Goal: Task Accomplishment & Management: Manage account settings

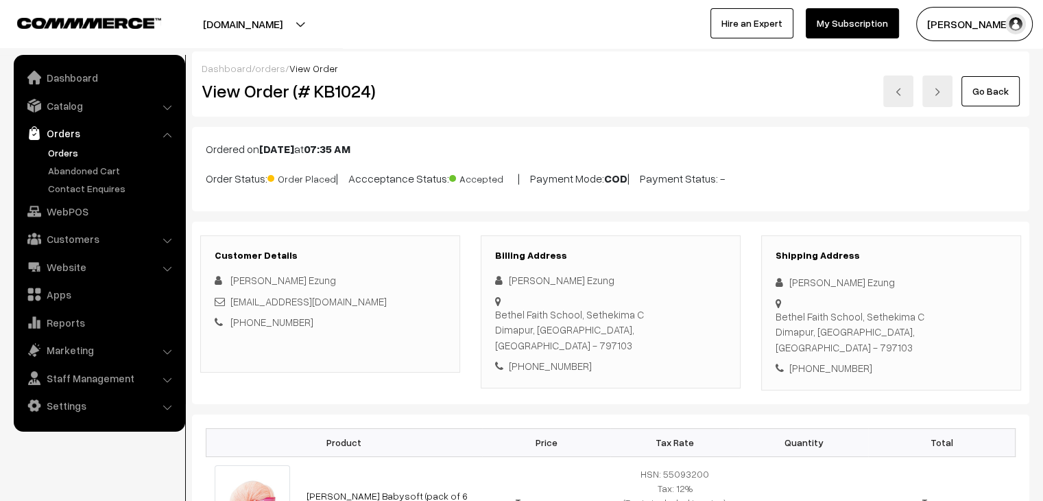
click at [60, 152] on link "Orders" at bounding box center [113, 152] width 136 height 14
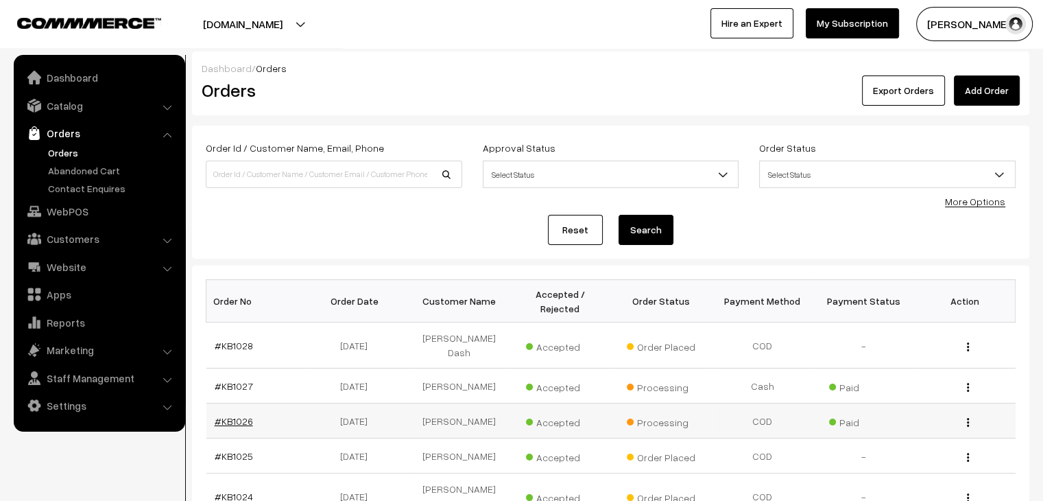
scroll to position [137, 0]
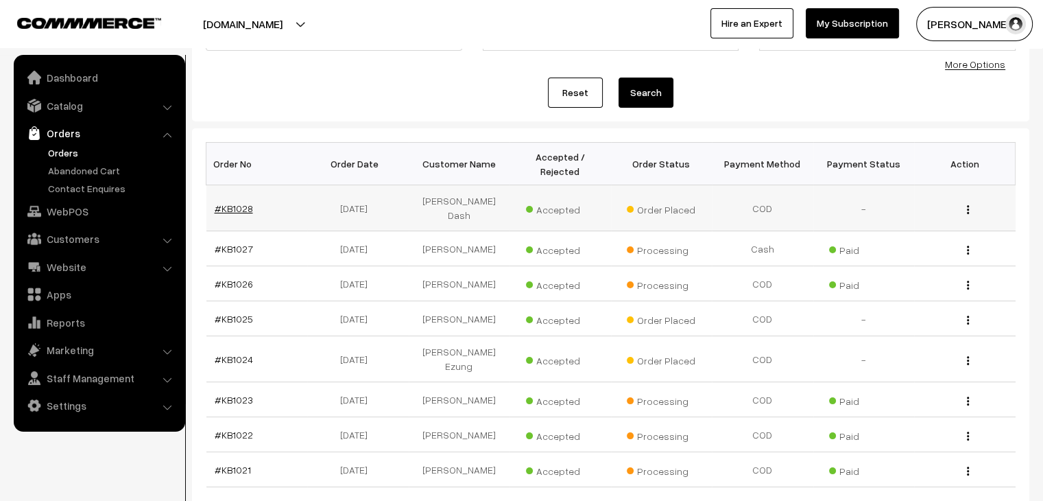
click at [238, 202] on link "#KB1028" at bounding box center [234, 208] width 38 height 12
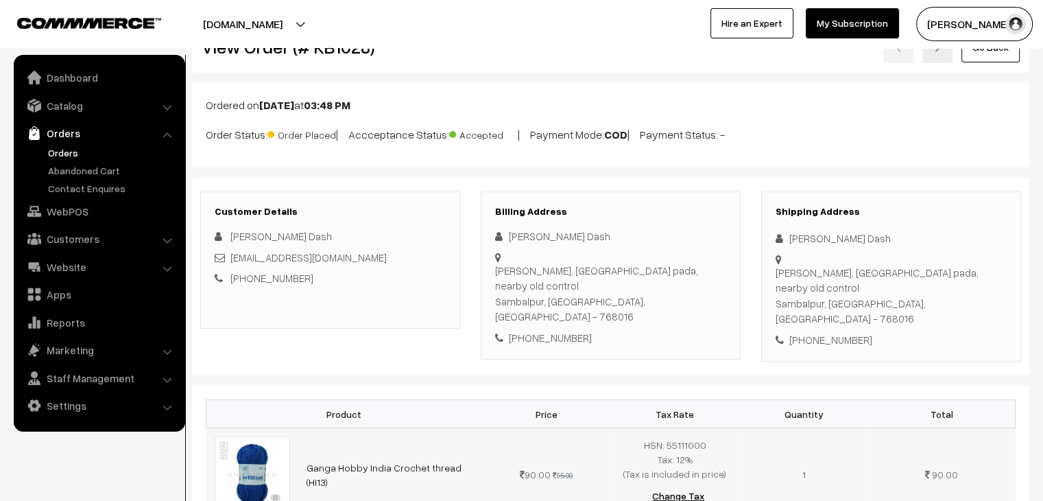
scroll to position [343, 0]
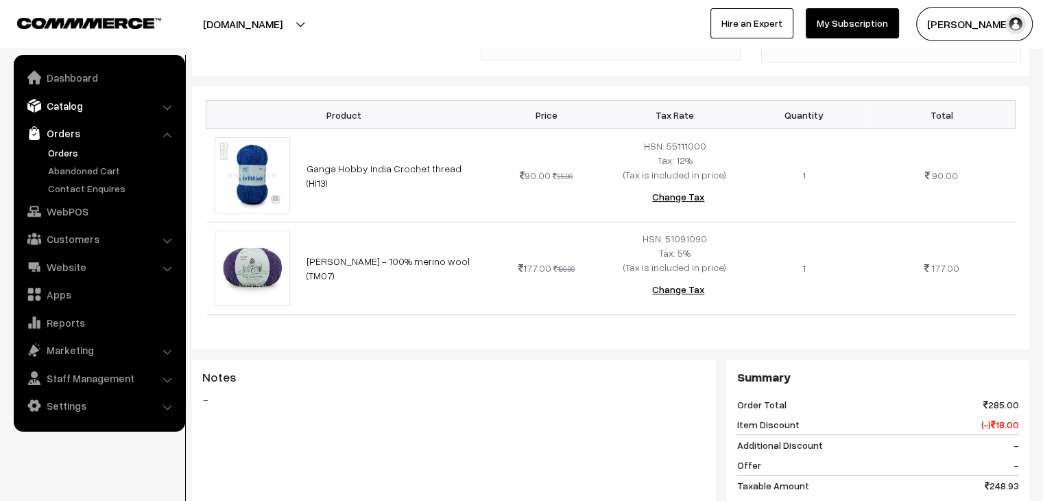
click at [78, 112] on link "Catalog" at bounding box center [98, 105] width 163 height 25
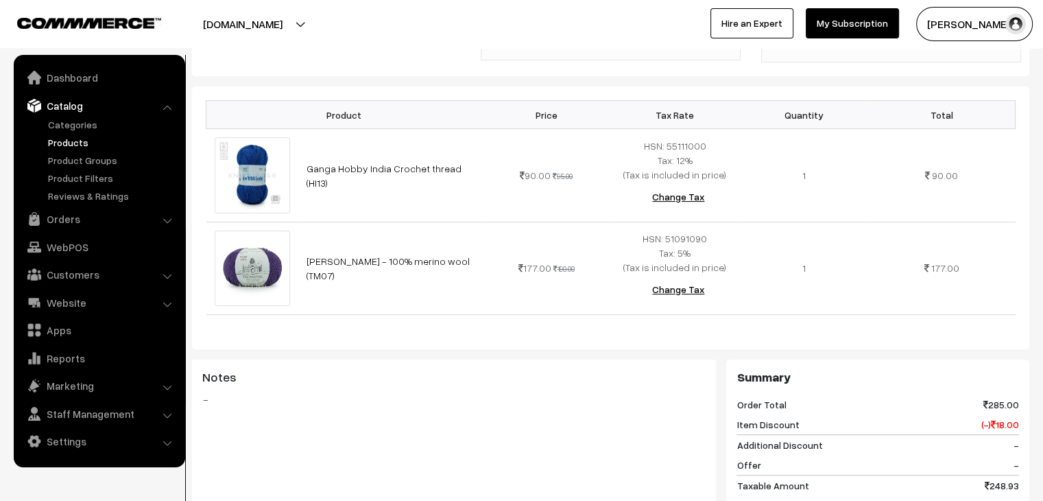
click at [89, 143] on link "Products" at bounding box center [113, 142] width 136 height 14
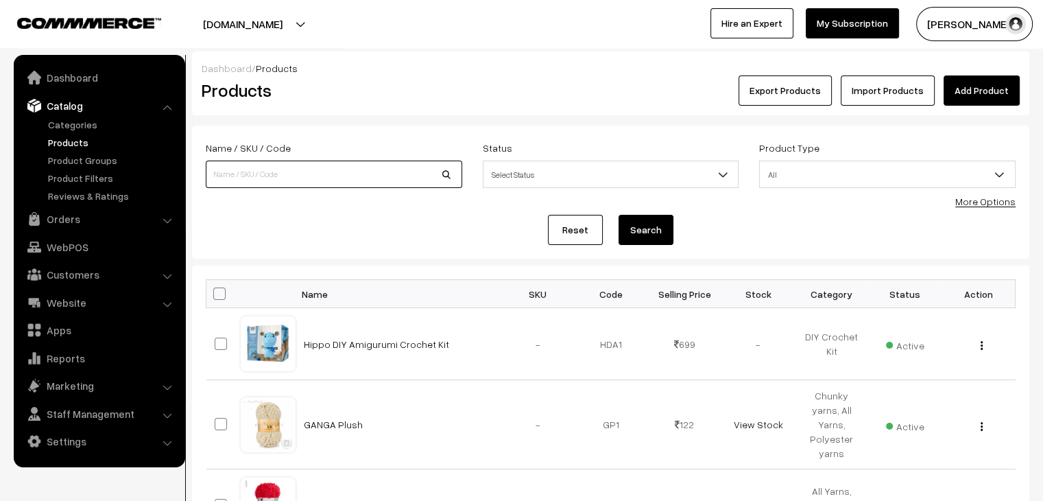
click at [274, 177] on input at bounding box center [334, 174] width 257 height 27
type input "taj"
click at [619, 215] on button "Search" at bounding box center [646, 230] width 55 height 30
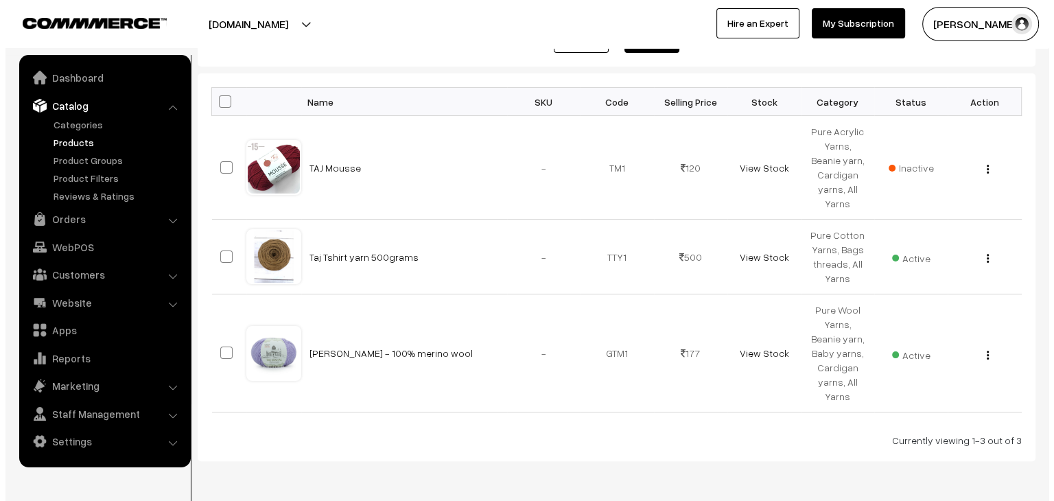
scroll to position [241, 0]
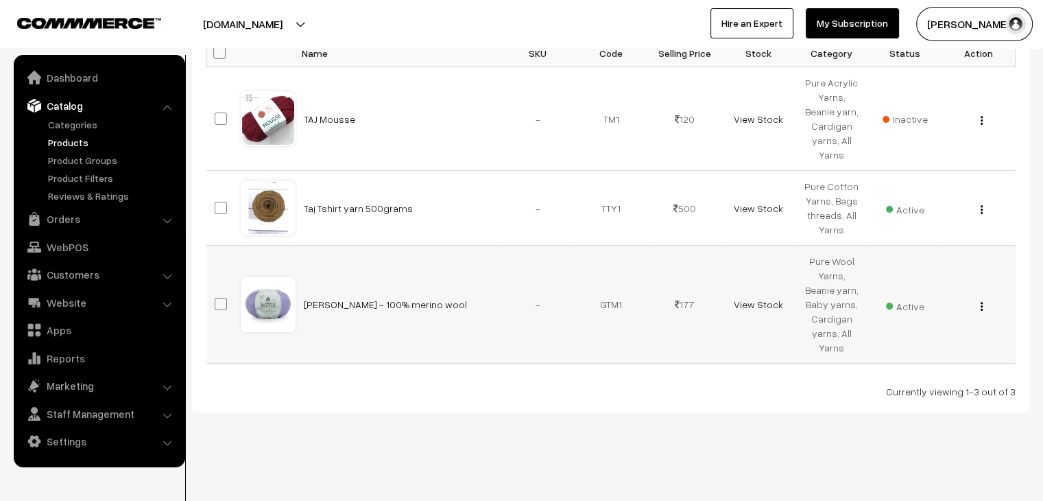
click at [915, 305] on span "Active" at bounding box center [905, 305] width 38 height 18
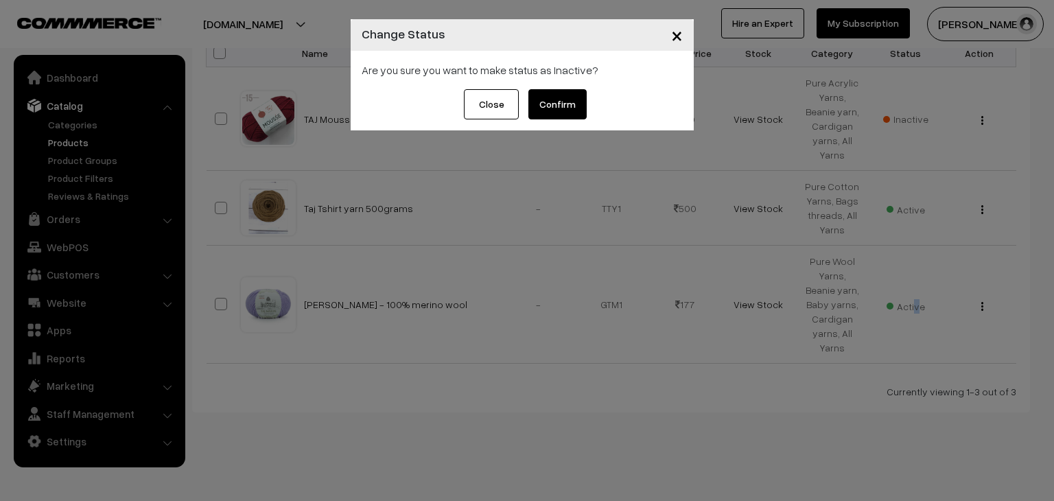
click at [550, 104] on button "Confirm" at bounding box center [557, 104] width 58 height 30
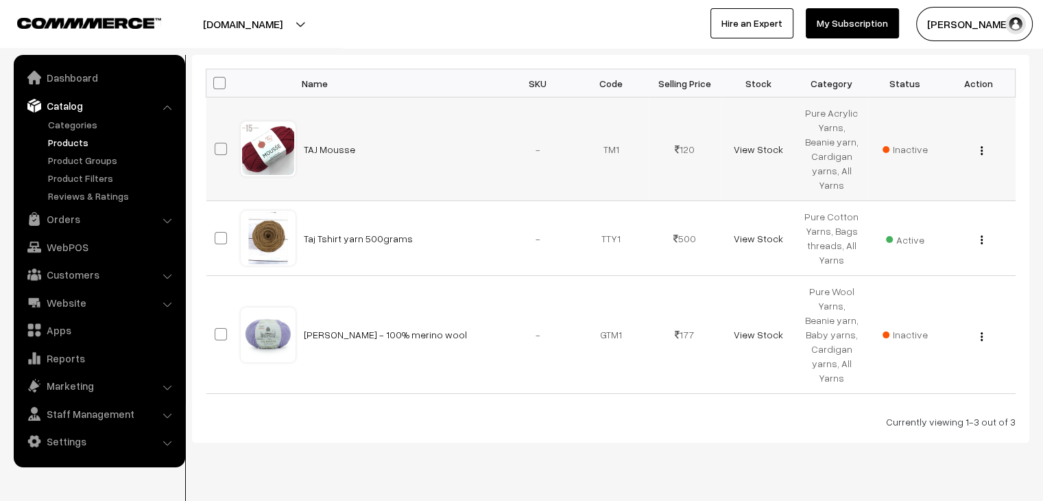
scroll to position [172, 0]
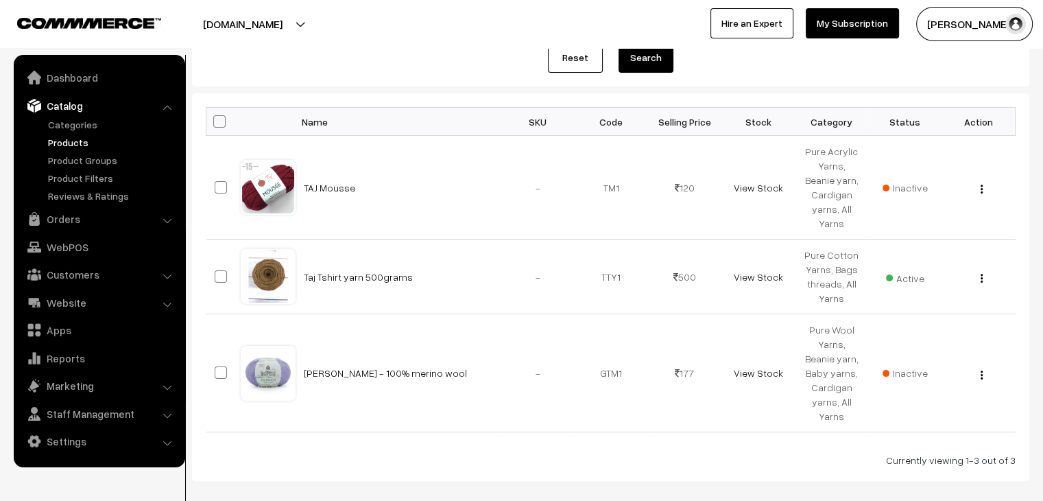
click at [76, 138] on link "Products" at bounding box center [113, 142] width 136 height 14
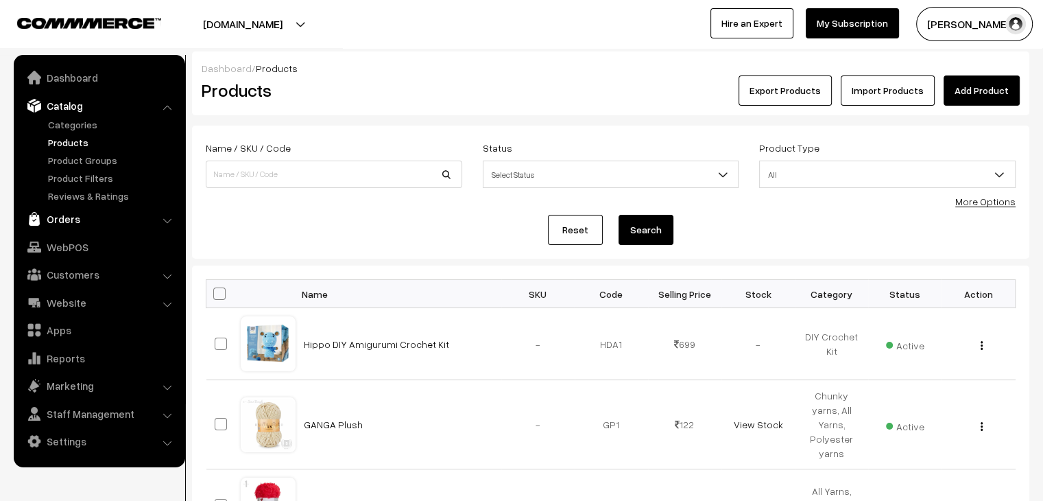
click at [58, 218] on link "Orders" at bounding box center [98, 218] width 163 height 25
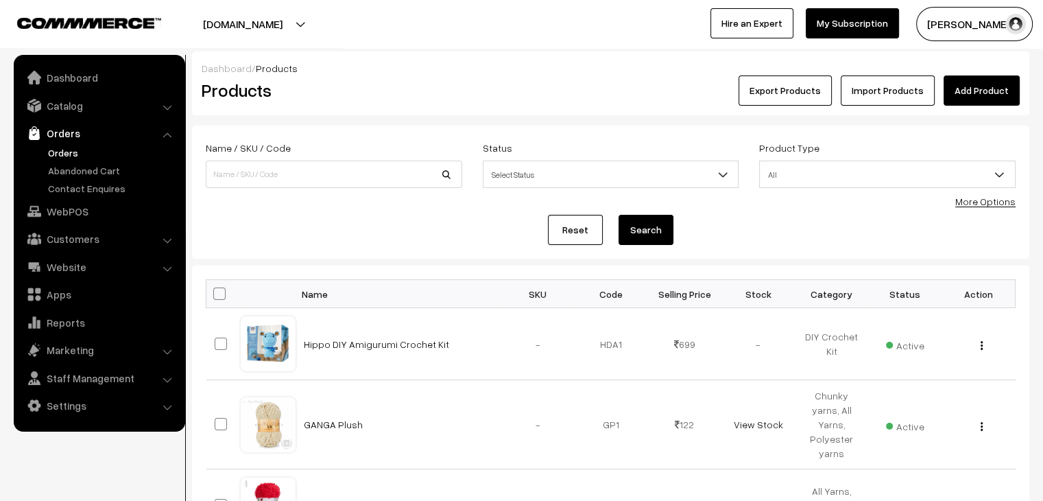
click at [66, 152] on link "Orders" at bounding box center [113, 152] width 136 height 14
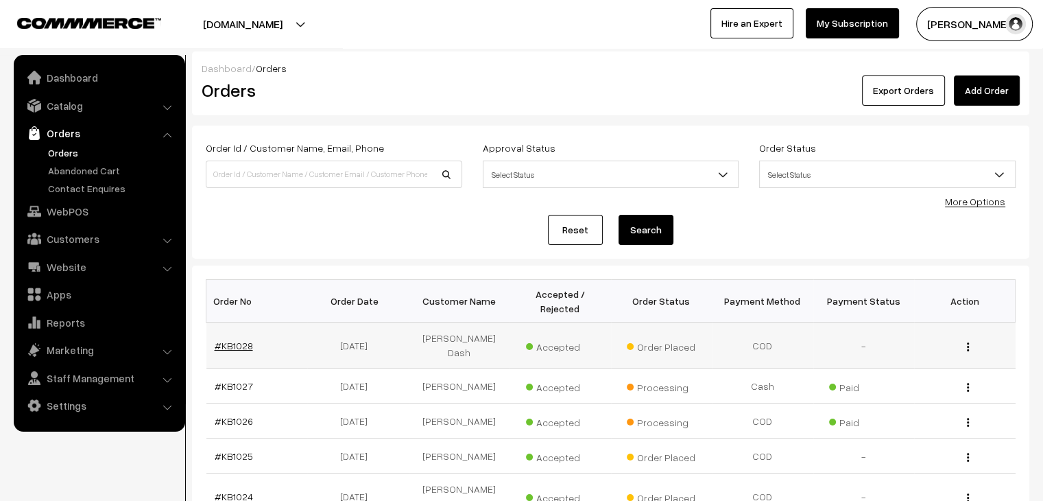
click at [233, 340] on link "#KB1028" at bounding box center [234, 346] width 38 height 12
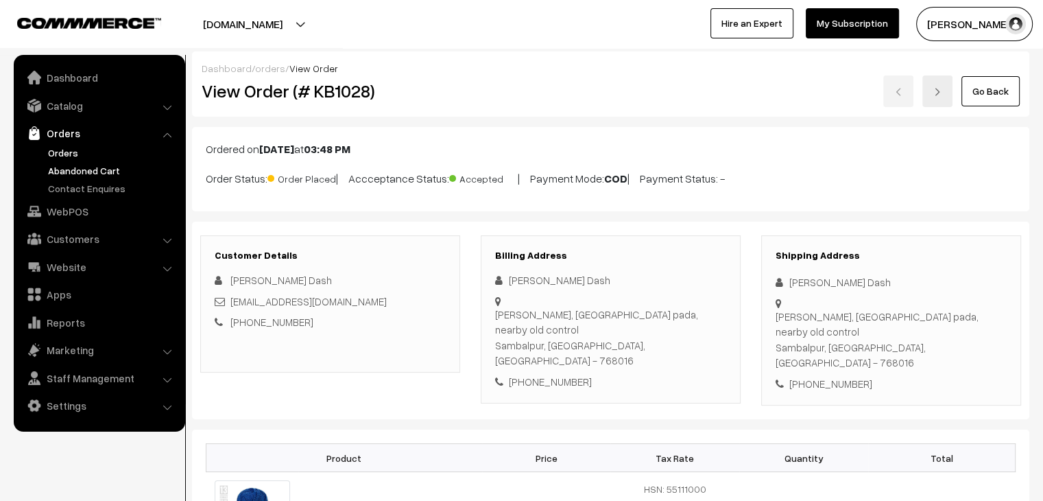
click at [93, 165] on link "Abandoned Cart" at bounding box center [113, 170] width 136 height 14
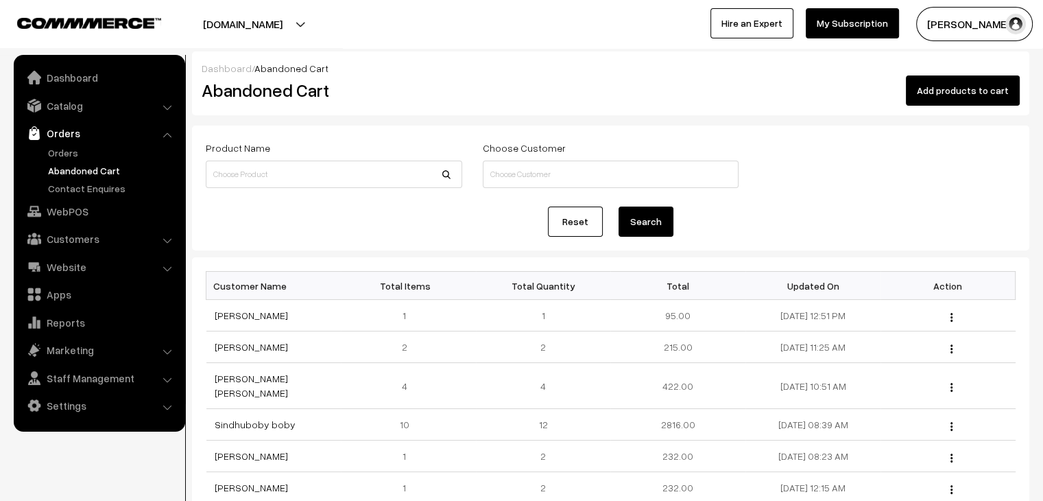
click at [60, 141] on link "Orders" at bounding box center [98, 133] width 163 height 25
click at [56, 157] on link "Orders" at bounding box center [113, 152] width 136 height 14
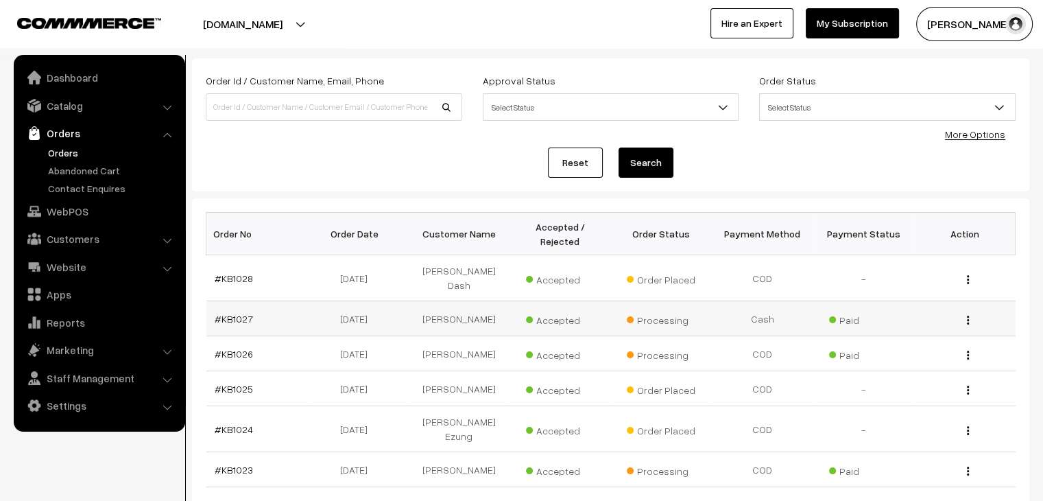
scroll to position [69, 0]
click at [233, 381] on link "#KB1025" at bounding box center [234, 387] width 38 height 12
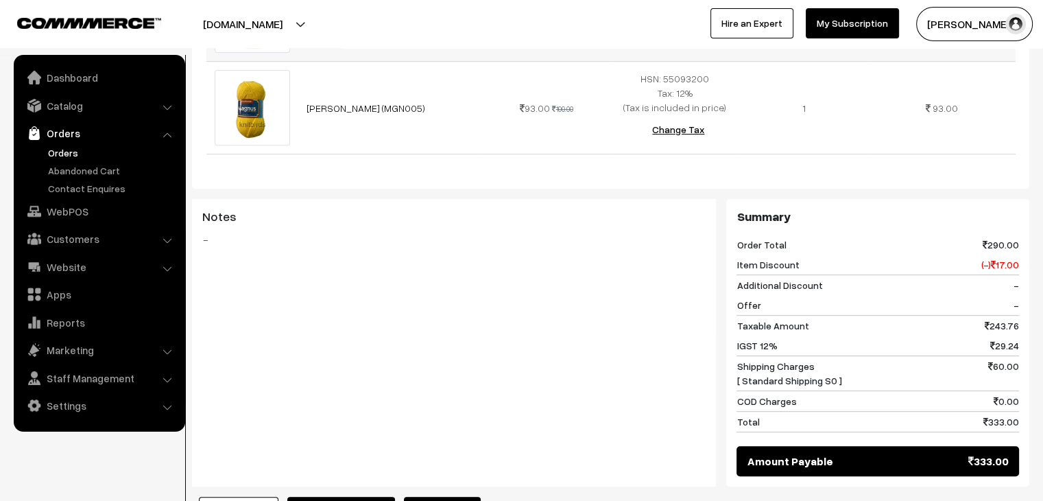
scroll to position [617, 0]
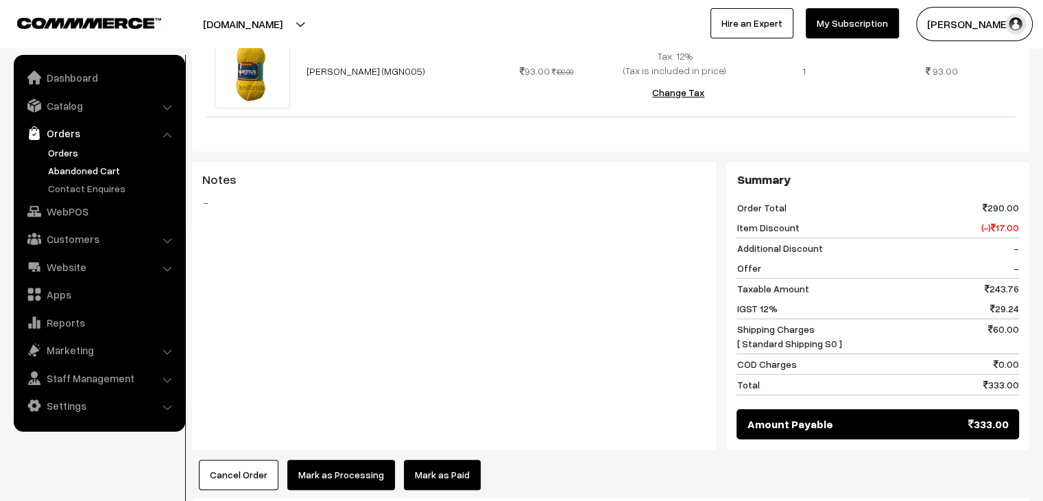
click at [71, 167] on link "Abandoned Cart" at bounding box center [113, 170] width 136 height 14
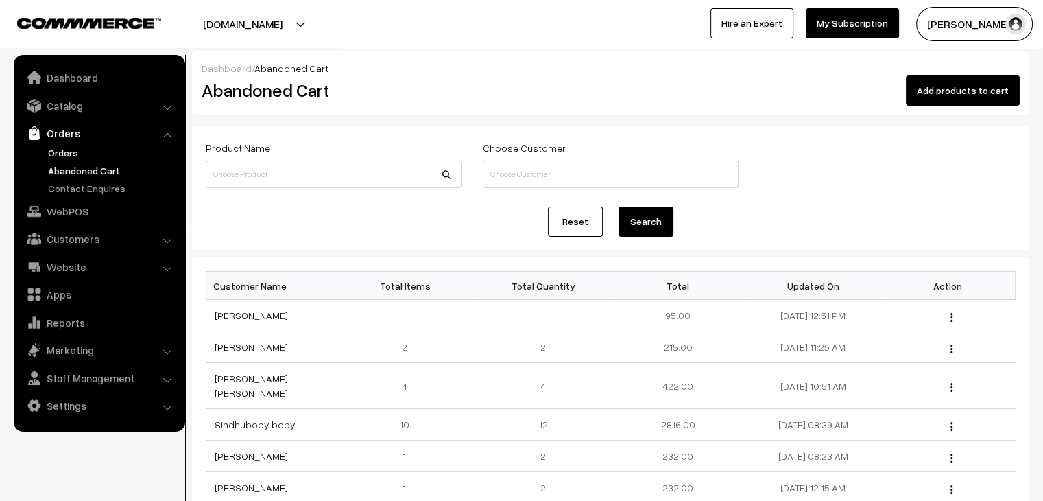
click at [69, 149] on link "Orders" at bounding box center [113, 152] width 136 height 14
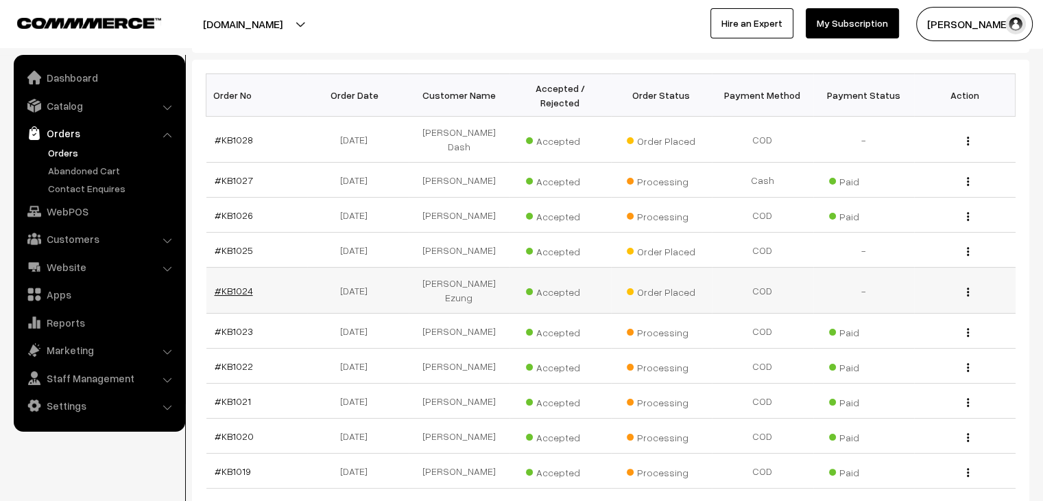
click at [229, 285] on link "#KB1024" at bounding box center [234, 291] width 38 height 12
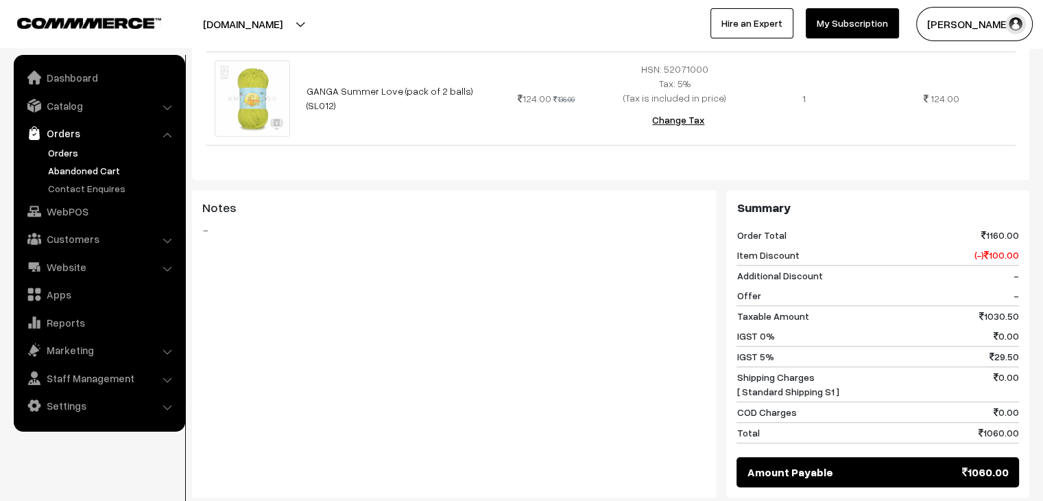
click at [81, 171] on link "Abandoned Cart" at bounding box center [113, 170] width 136 height 14
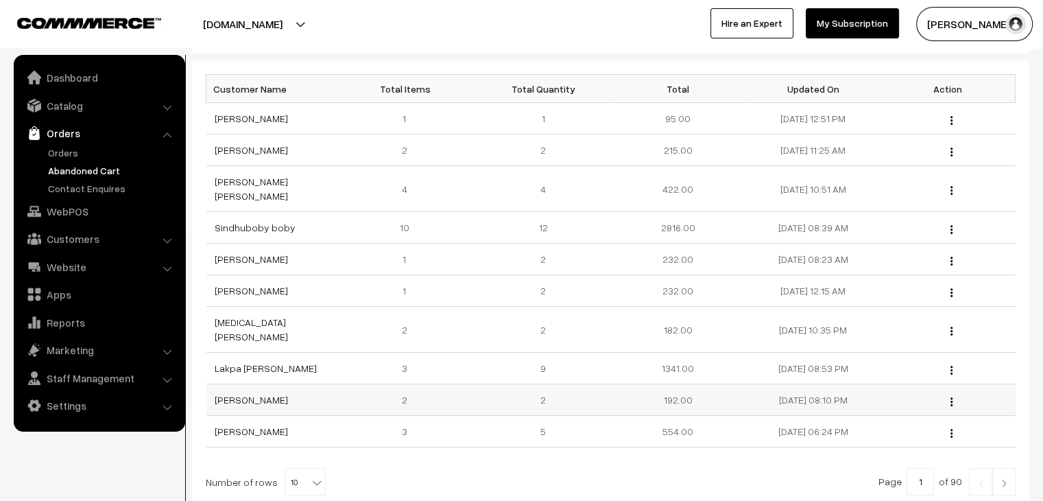
scroll to position [206, 0]
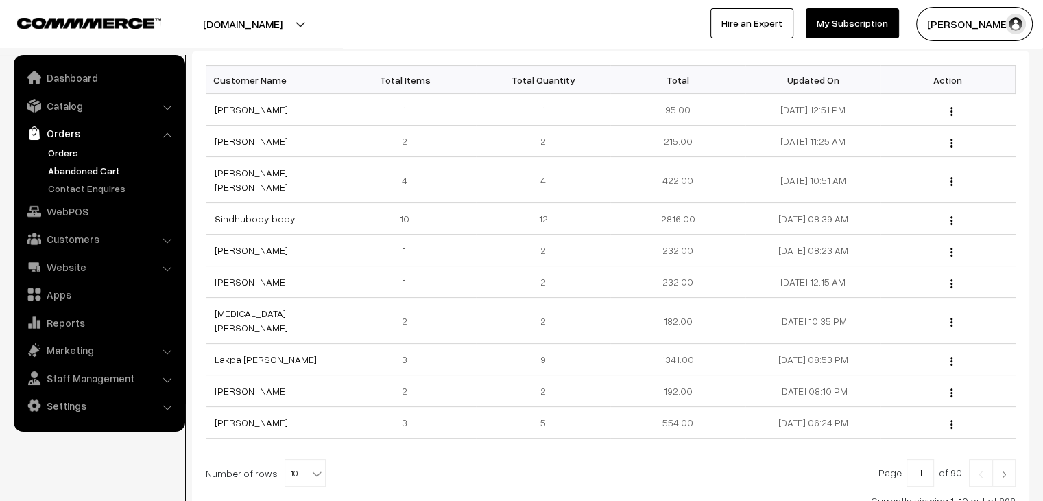
click at [51, 157] on link "Orders" at bounding box center [113, 152] width 136 height 14
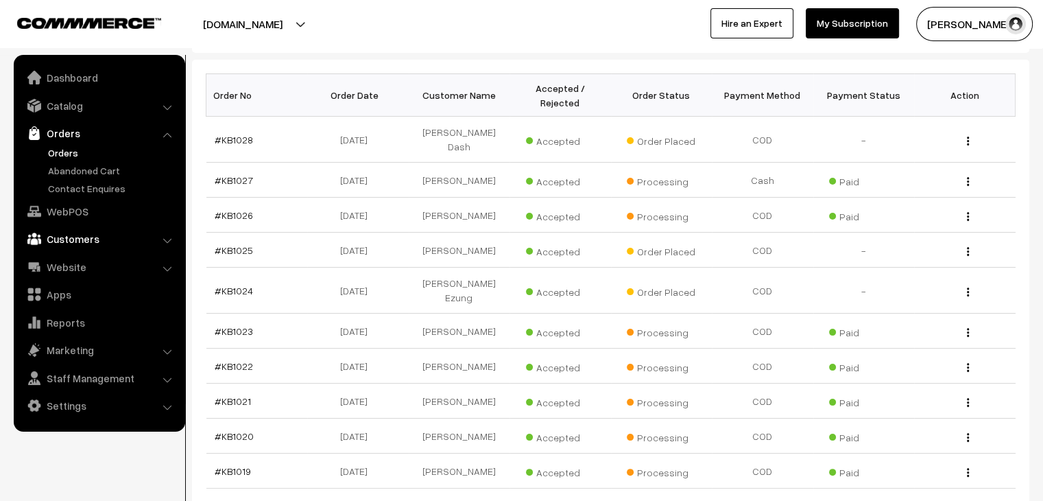
click at [81, 244] on link "Customers" at bounding box center [98, 238] width 163 height 25
click at [78, 215] on ul "Customers" at bounding box center [99, 226] width 165 height 50
click at [78, 215] on link "Customers" at bounding box center [113, 208] width 136 height 14
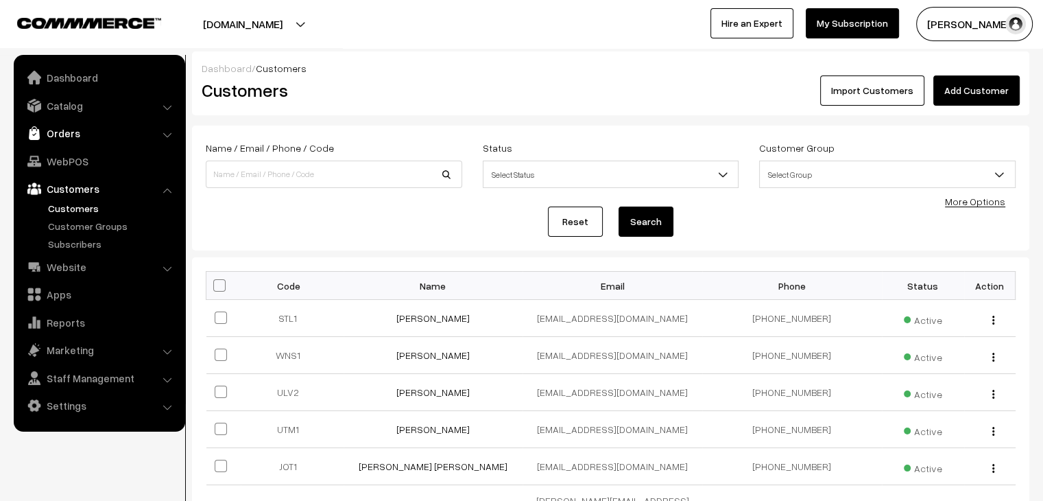
click at [74, 130] on link "Orders" at bounding box center [98, 133] width 163 height 25
click at [81, 164] on link "Abandoned Cart" at bounding box center [113, 170] width 136 height 14
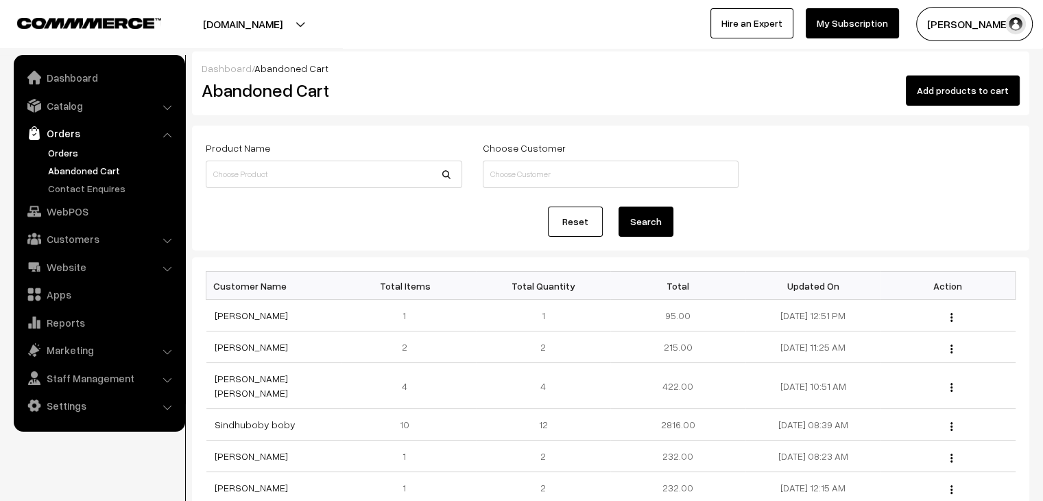
click at [68, 154] on link "Orders" at bounding box center [113, 152] width 136 height 14
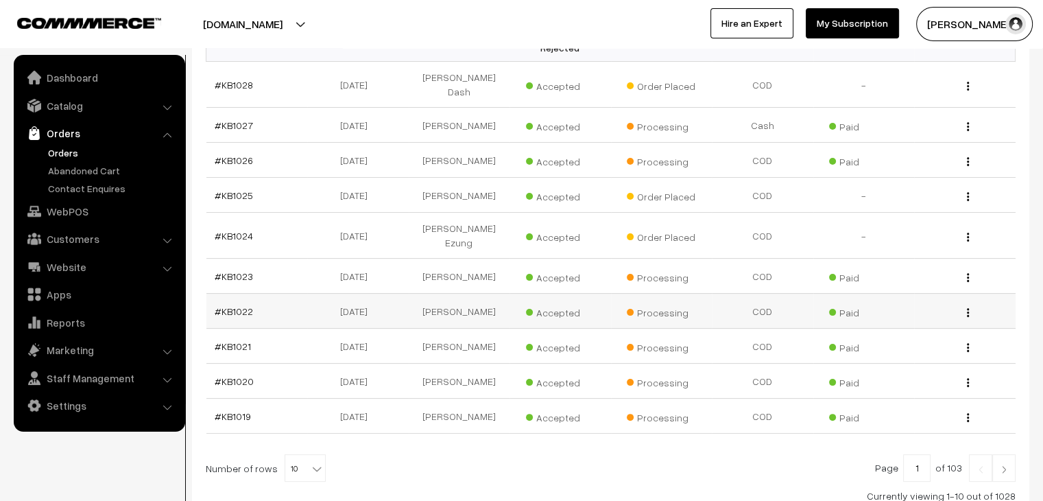
scroll to position [259, 0]
click at [310, 464] on b at bounding box center [317, 471] width 14 height 14
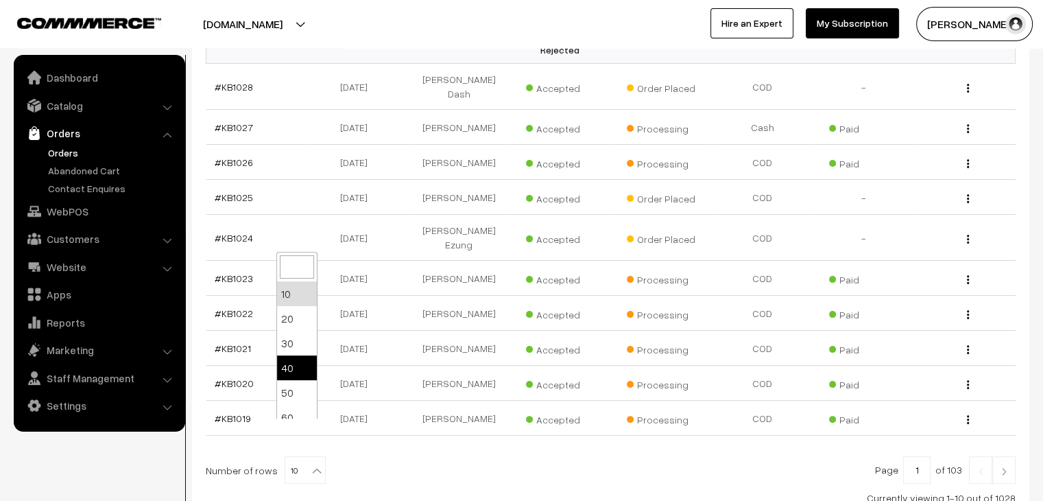
scroll to position [69, 0]
select select "80"
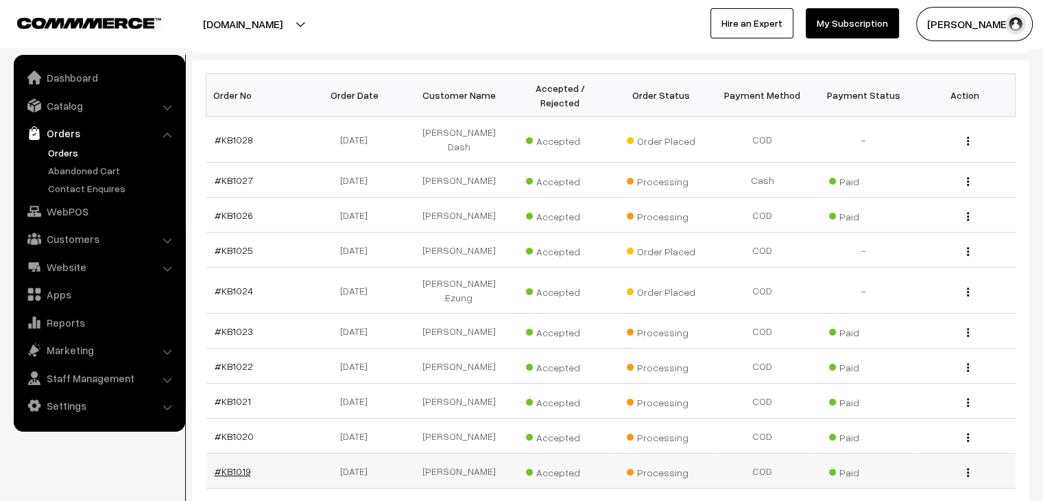
scroll to position [206, 0]
click at [236, 285] on link "#KB1024" at bounding box center [234, 291] width 38 height 12
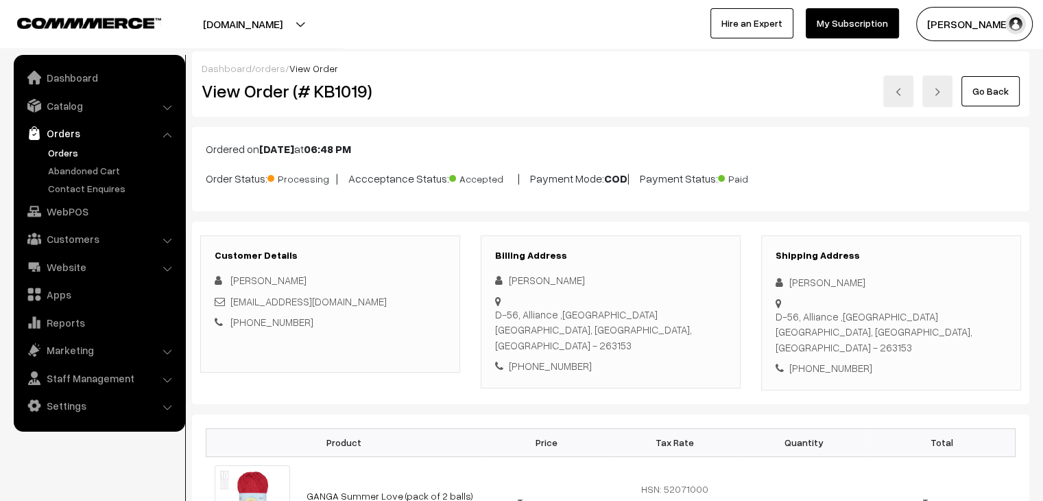
click at [63, 154] on link "Orders" at bounding box center [113, 152] width 136 height 14
click at [61, 149] on link "Orders" at bounding box center [113, 152] width 136 height 14
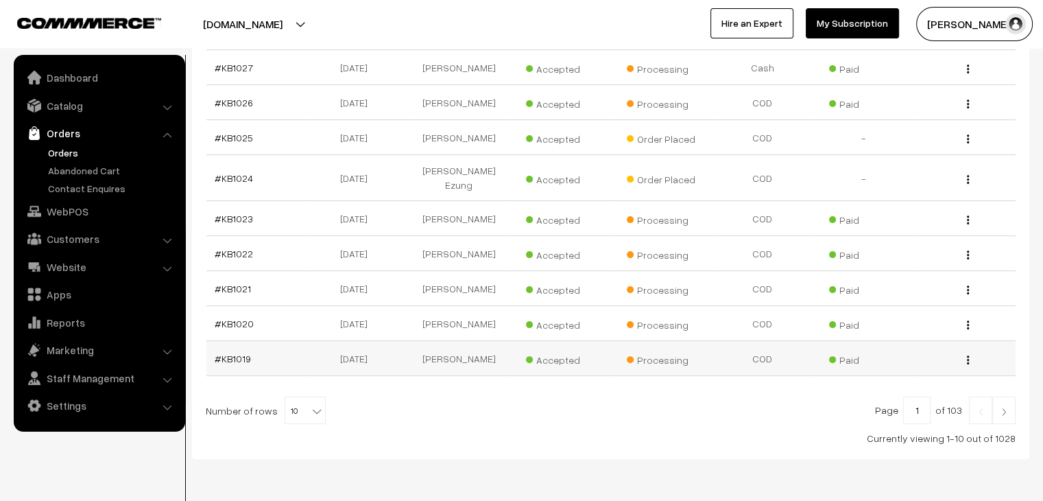
scroll to position [327, 0]
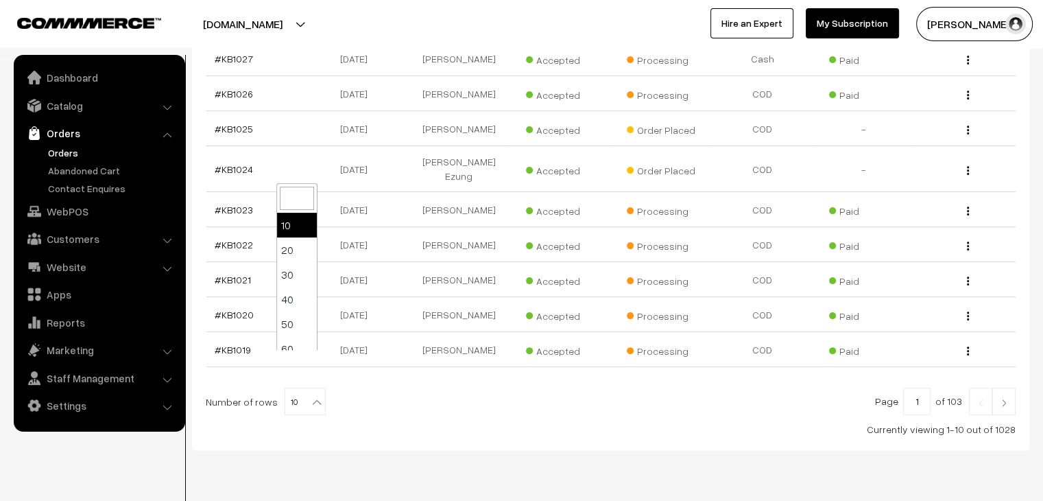
click at [310, 395] on b at bounding box center [317, 402] width 14 height 14
select select "100"
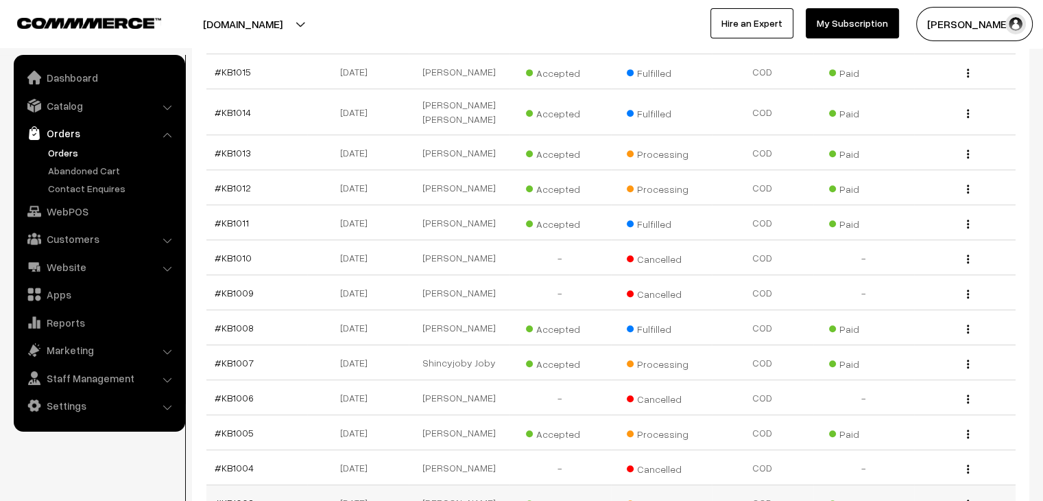
scroll to position [755, 0]
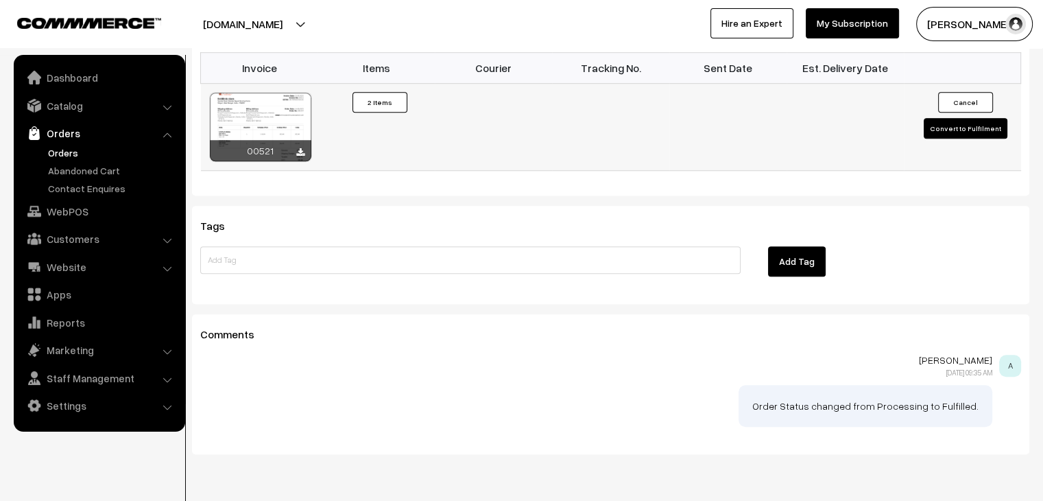
click at [948, 118] on button "Convert to Fulfilment" at bounding box center [966, 128] width 84 height 21
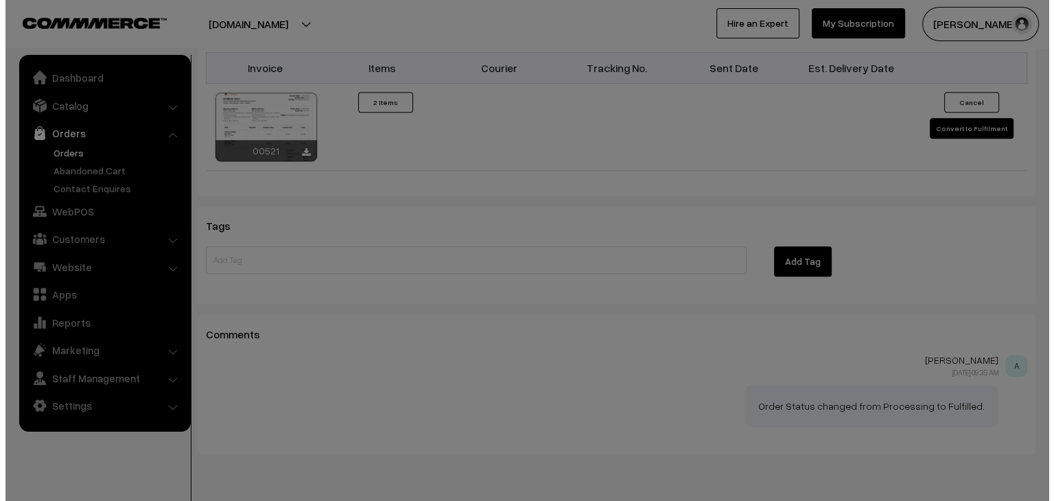
scroll to position [1029, 0]
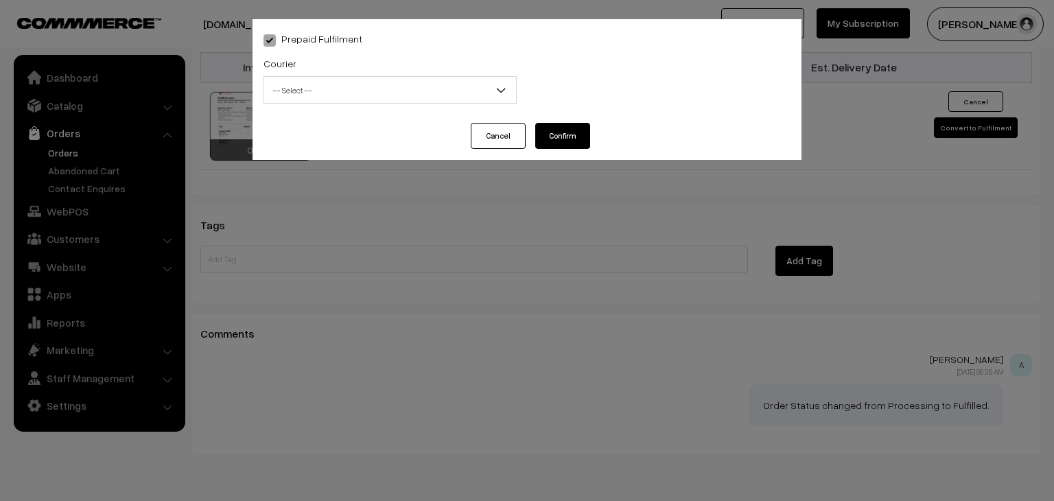
click at [390, 100] on span "-- Select --" at bounding box center [390, 90] width 252 height 24
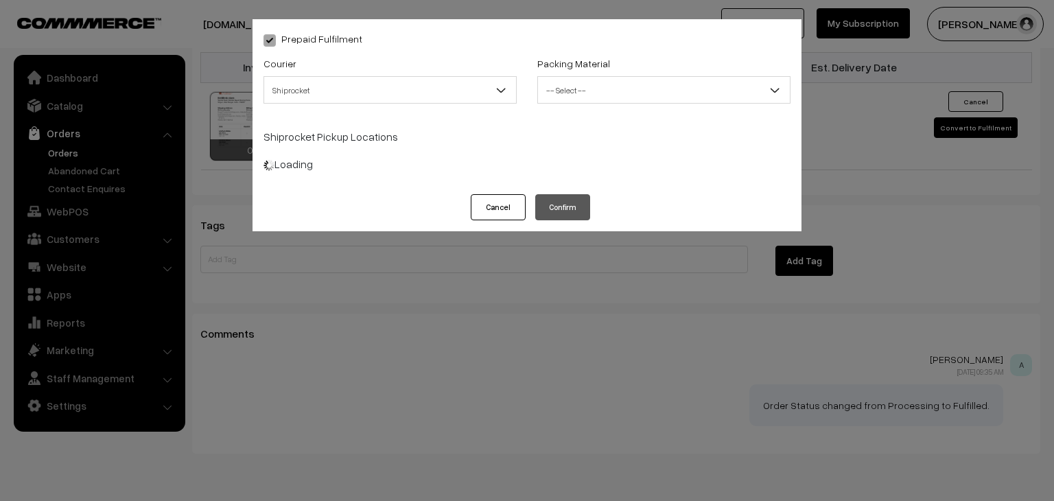
drag, startPoint x: 328, startPoint y: 88, endPoint x: 330, endPoint y: 101, distance: 12.5
click at [328, 88] on span "Shiprocket" at bounding box center [390, 90] width 252 height 24
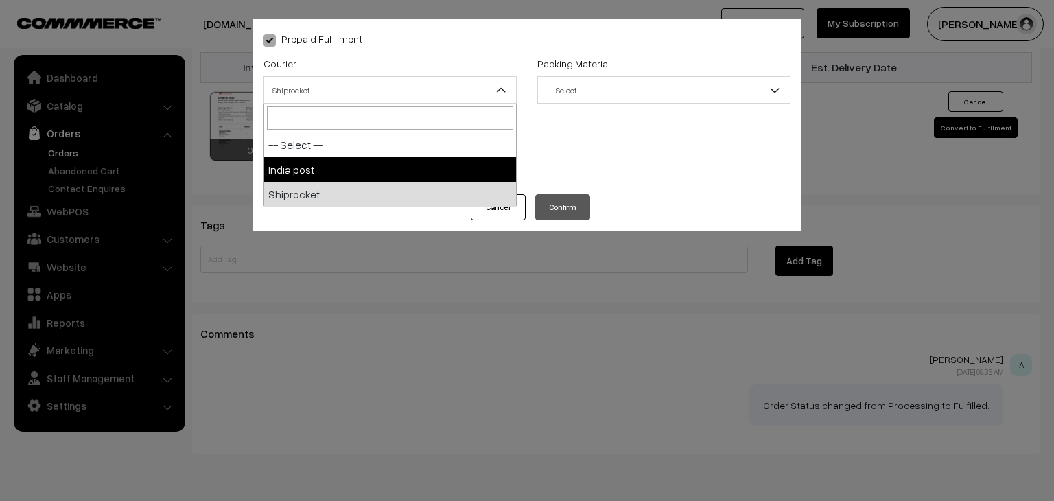
select select "1"
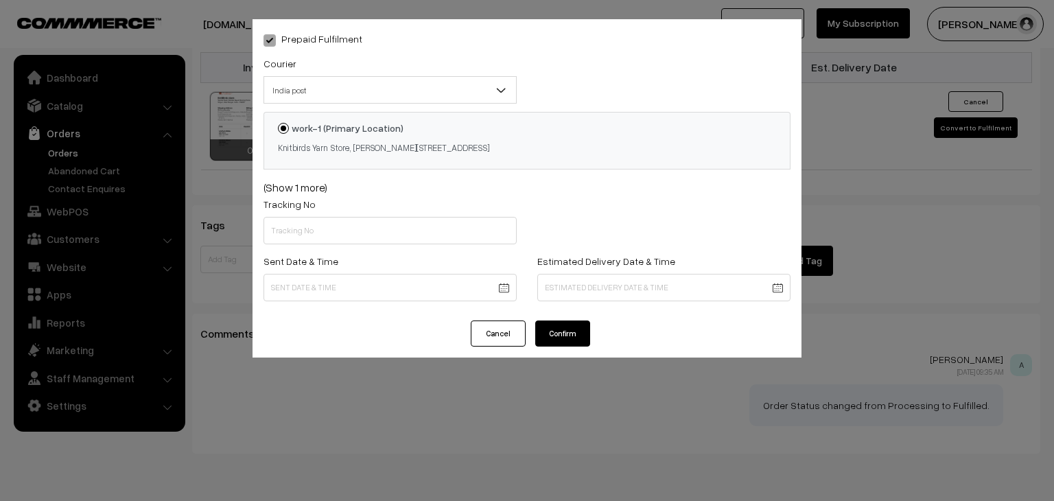
click at [303, 143] on small "Knitbirds Yarn Store, Ward No 13, near Nayak Nursing Home,, Sevoke road, Siligu…" at bounding box center [383, 147] width 211 height 11
click at [280, 123] on input "work-1 (Primary Location) Knitbirds Yarn Store, Ward No 13, near Nayak Nursing …" at bounding box center [275, 118] width 9 height 9
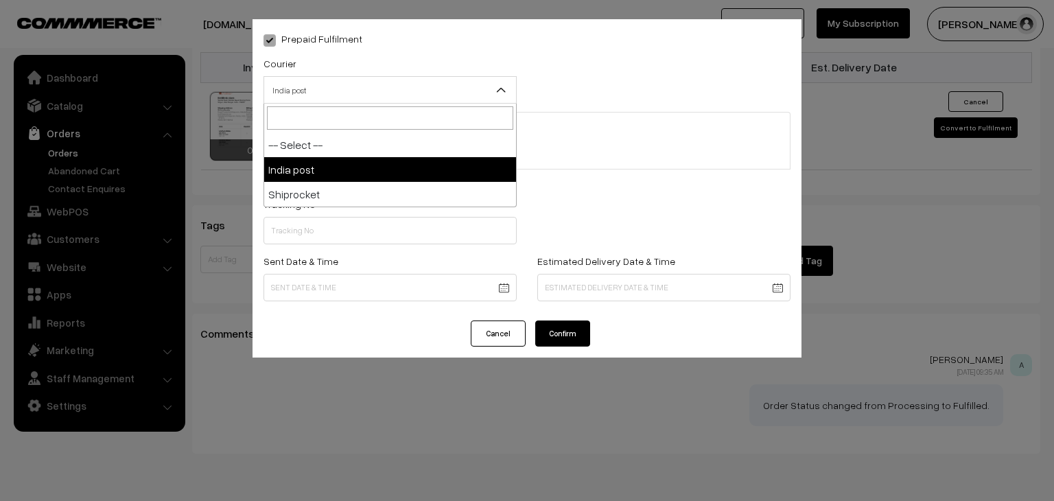
click at [348, 80] on span "India post" at bounding box center [390, 90] width 252 height 24
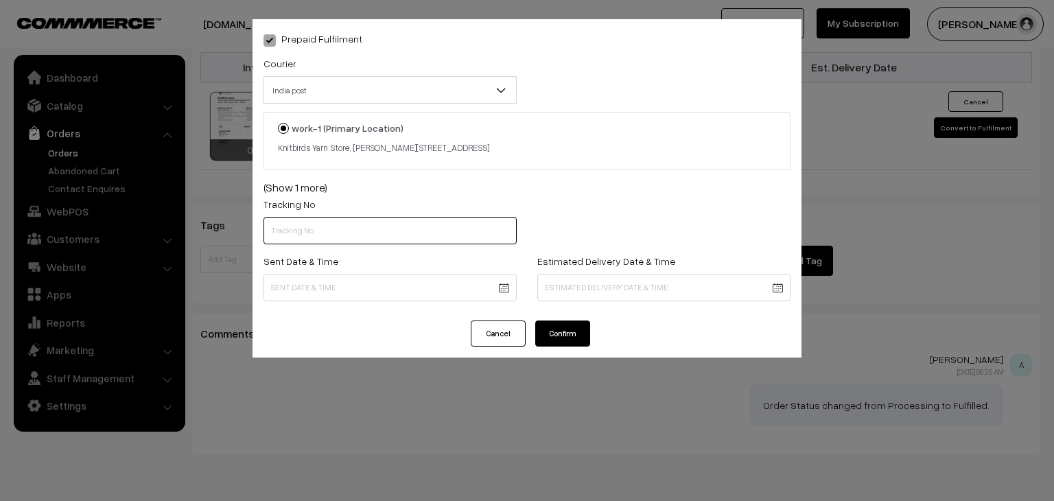
click at [351, 228] on input "text" at bounding box center [389, 230] width 253 height 27
type input "------"
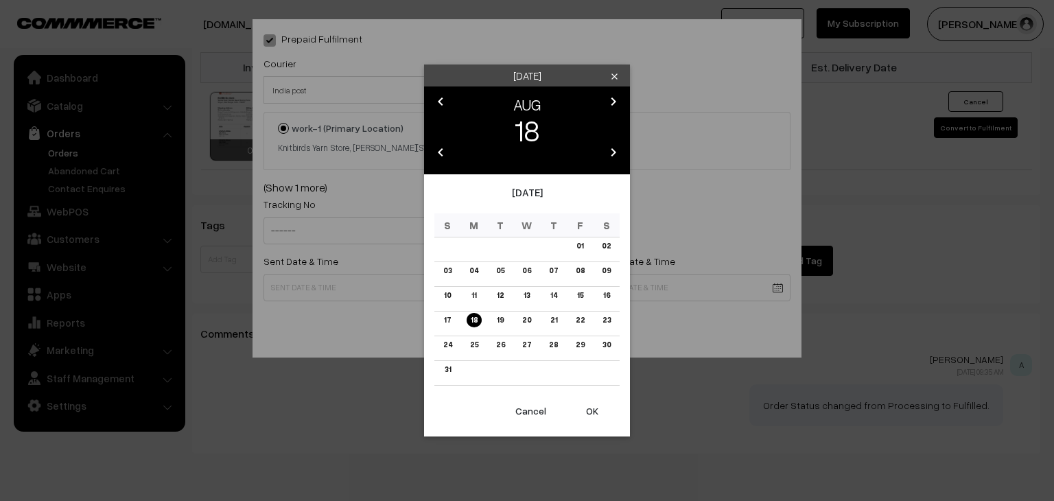
click at [475, 319] on link "18" at bounding box center [473, 320] width 15 height 14
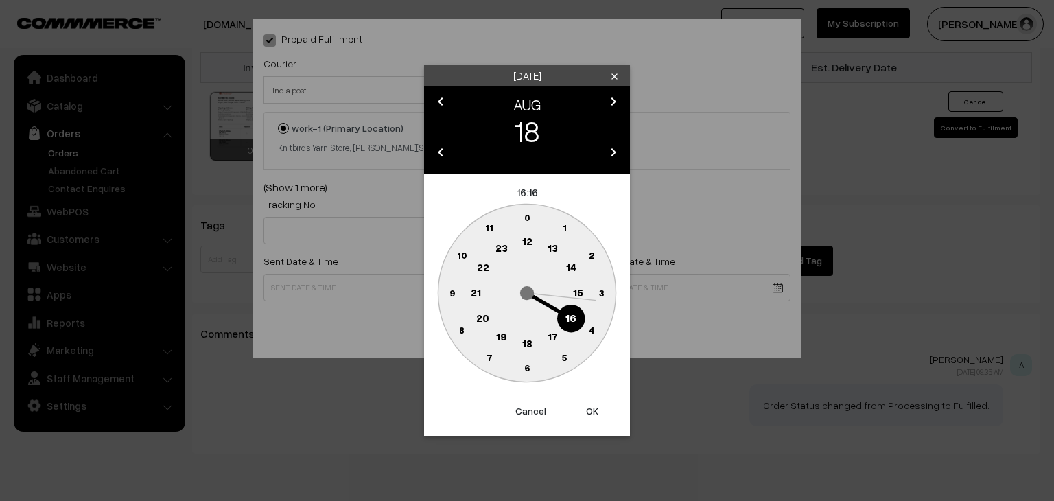
click at [464, 259] on text "10" at bounding box center [462, 255] width 10 height 12
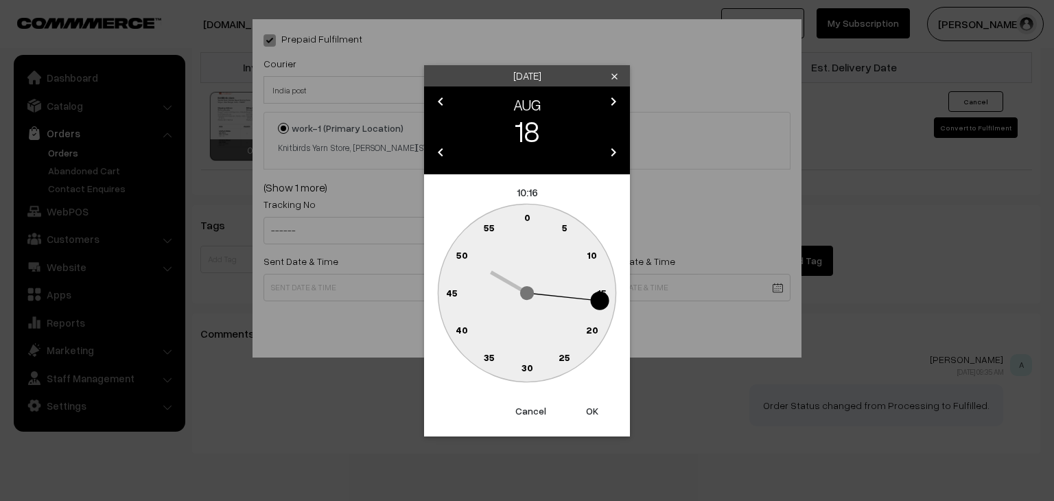
click at [526, 217] on text "0" at bounding box center [527, 217] width 6 height 12
type input "18-08-2025 10:00"
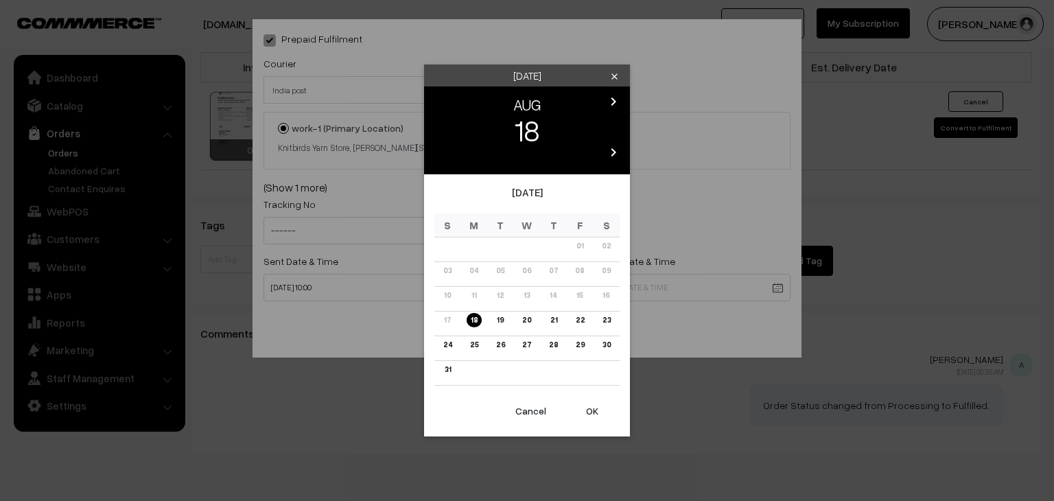
drag, startPoint x: 401, startPoint y: 358, endPoint x: 476, endPoint y: 348, distance: 76.1
click at [401, 359] on div "Monday clear chevron_left AUG chevron_right 18 chevron_left 2025 chevron_right …" at bounding box center [527, 250] width 1054 height 501
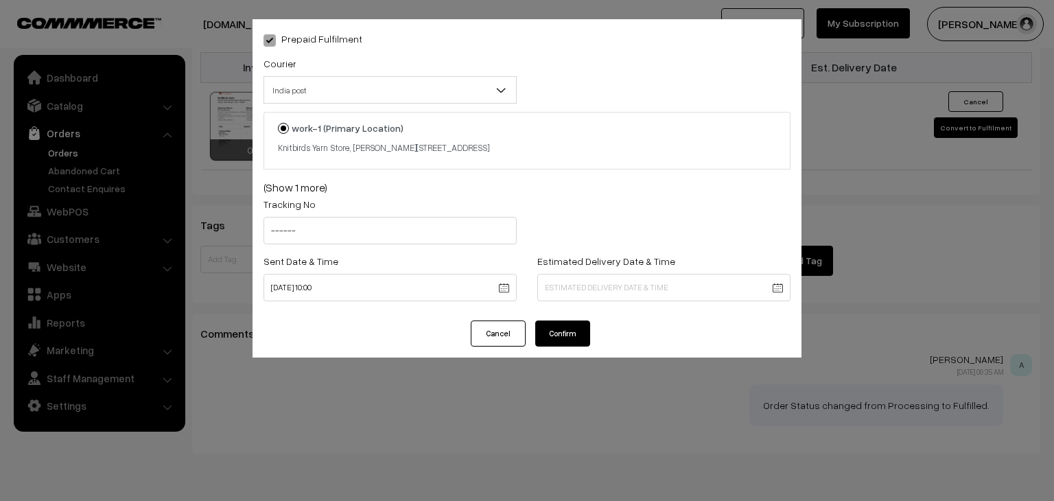
click at [493, 346] on div "Cancel Confirm" at bounding box center [526, 338] width 549 height 37
click at [490, 342] on button "Cancel" at bounding box center [498, 333] width 55 height 26
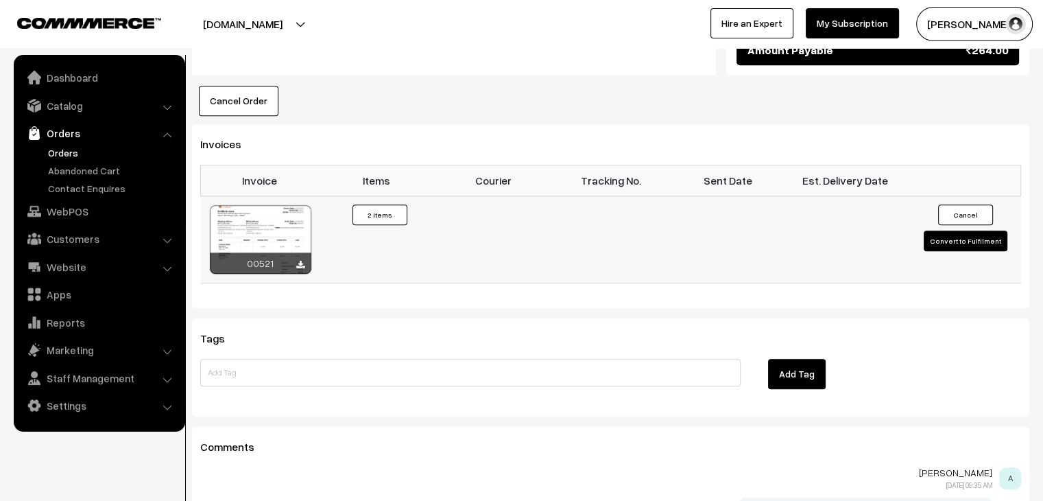
click at [944, 230] on button "Convert to Fulfilment" at bounding box center [966, 240] width 84 height 21
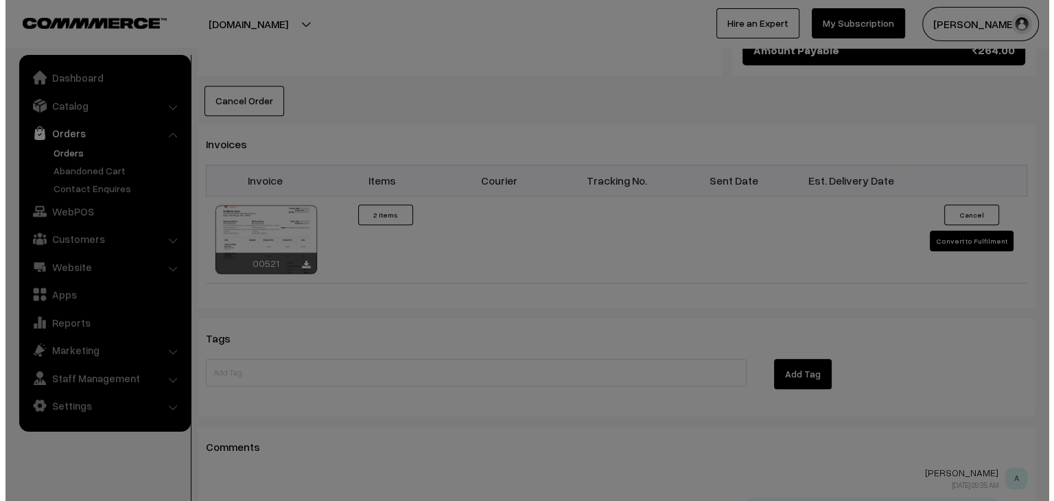
scroll to position [916, 0]
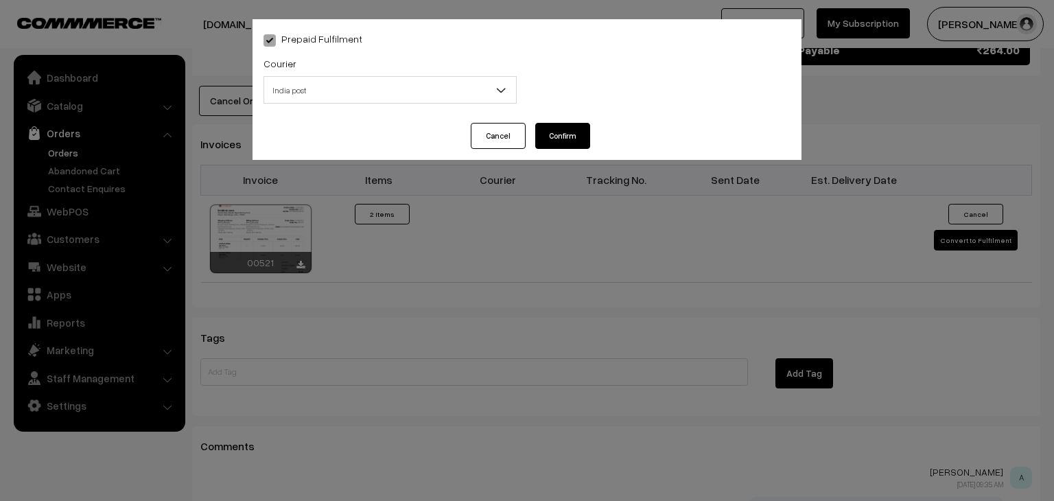
click at [370, 92] on span "India post" at bounding box center [390, 90] width 252 height 24
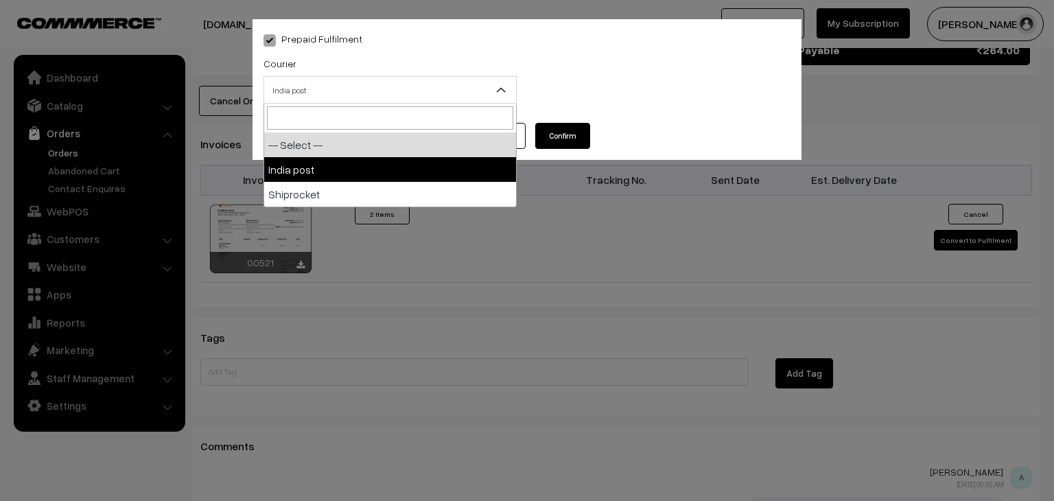
select select "1"
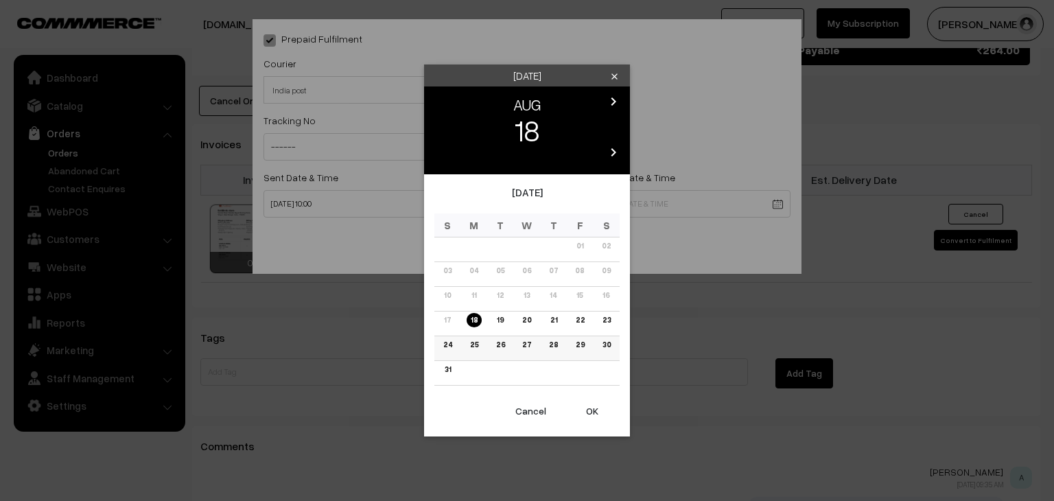
click at [552, 344] on link "28" at bounding box center [553, 344] width 17 height 14
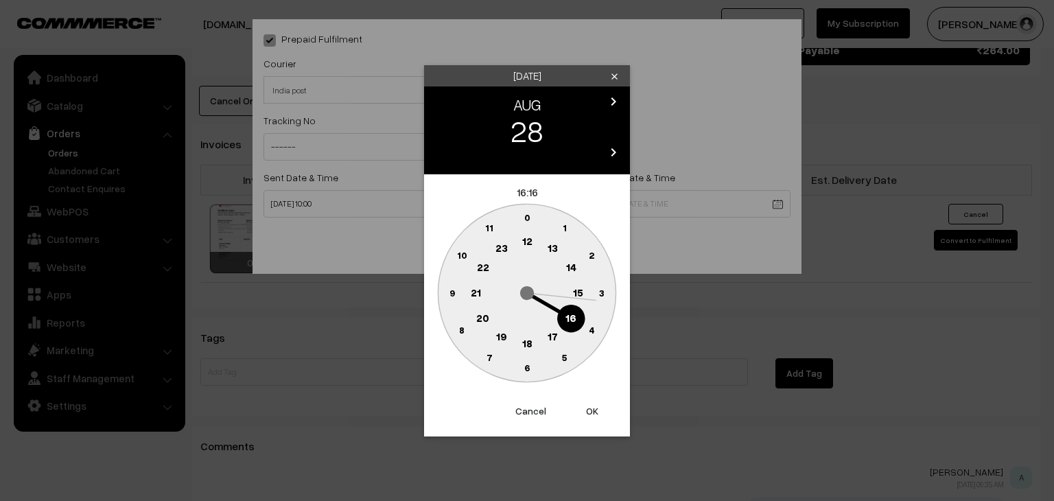
click at [576, 316] on text "16" at bounding box center [570, 317] width 11 height 12
click at [525, 213] on text "0" at bounding box center [527, 217] width 6 height 12
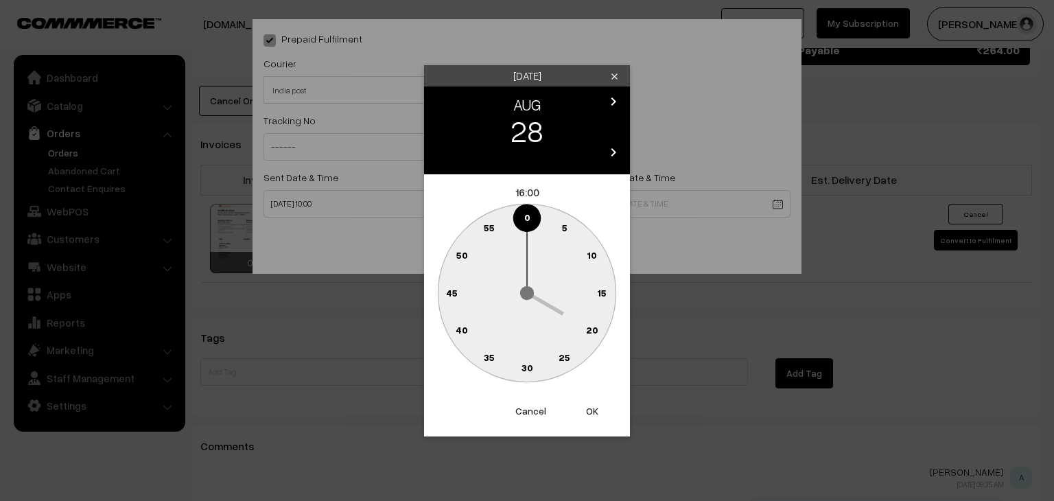
type input "28-08-2025 16:00"
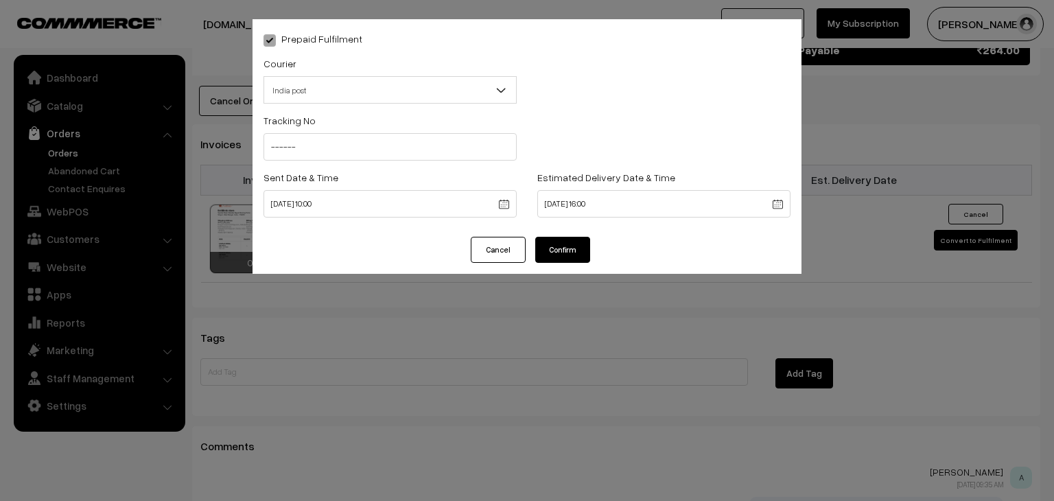
click at [577, 253] on button "Confirm" at bounding box center [562, 250] width 55 height 26
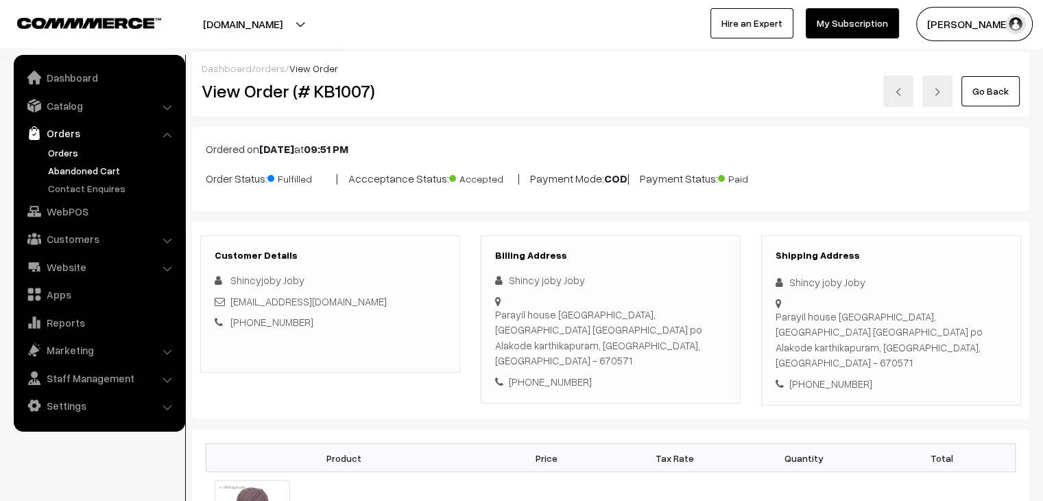
click at [77, 170] on link "Abandoned Cart" at bounding box center [113, 170] width 136 height 14
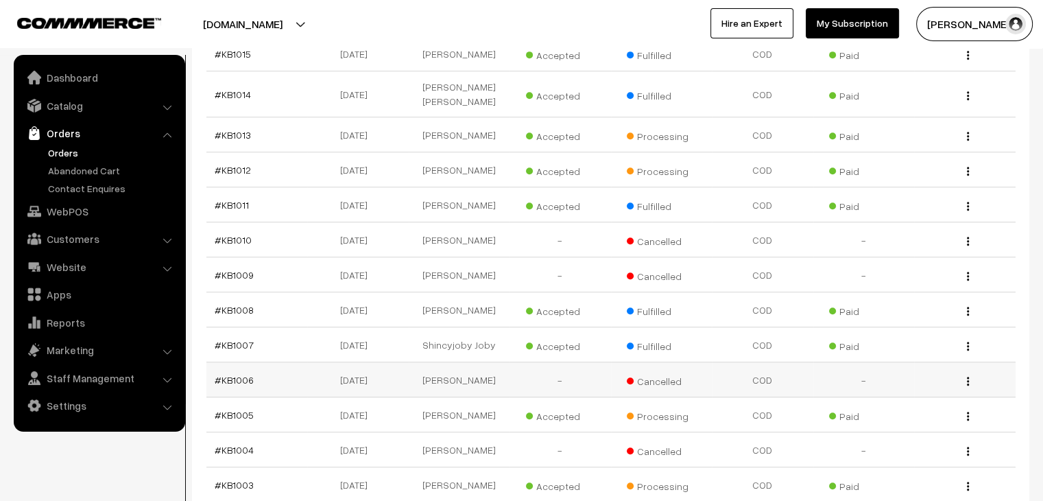
scroll to position [755, 0]
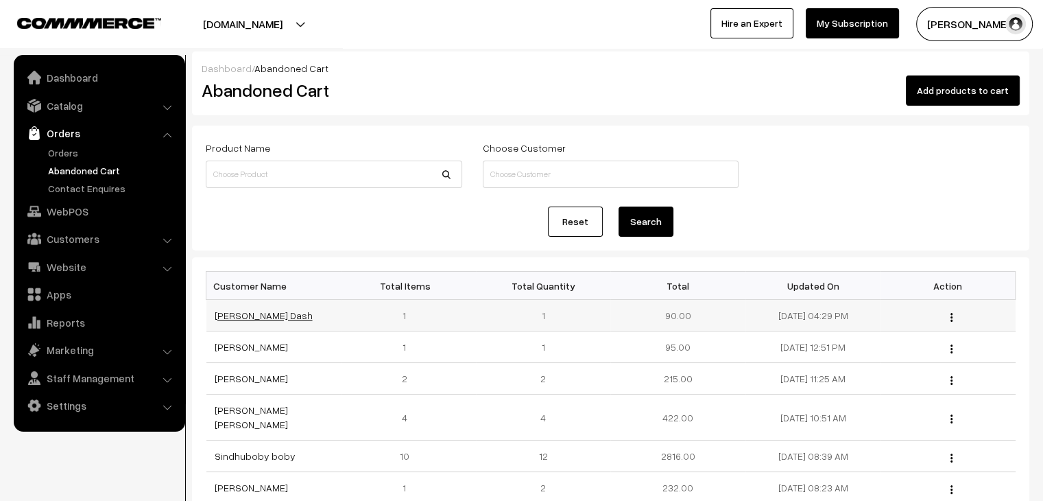
click at [241, 318] on link "[PERSON_NAME] Dash" at bounding box center [264, 315] width 98 height 12
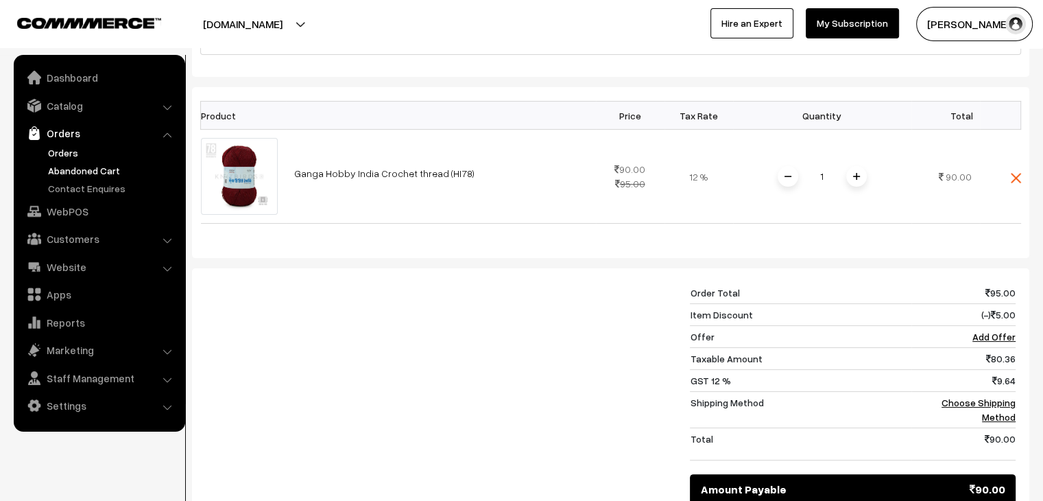
click at [70, 157] on link "Orders" at bounding box center [113, 152] width 136 height 14
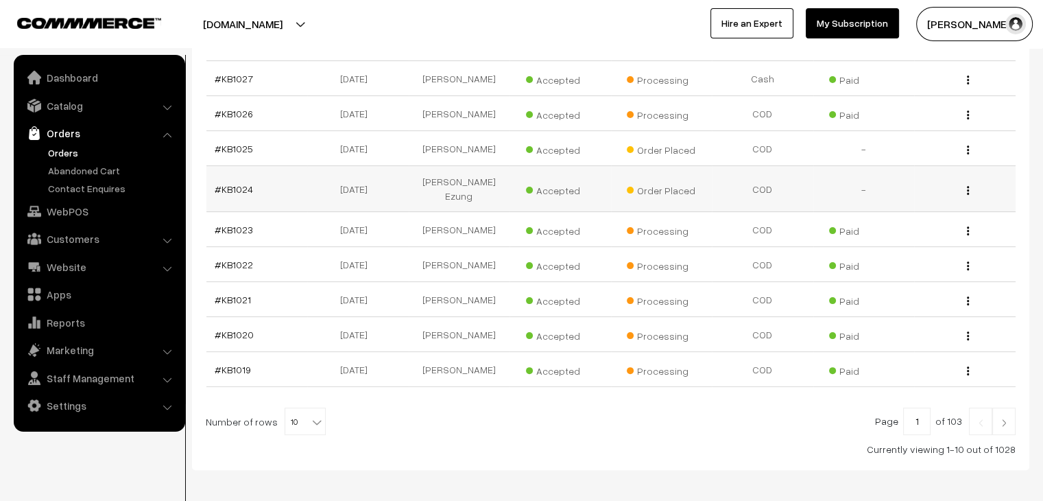
scroll to position [327, 0]
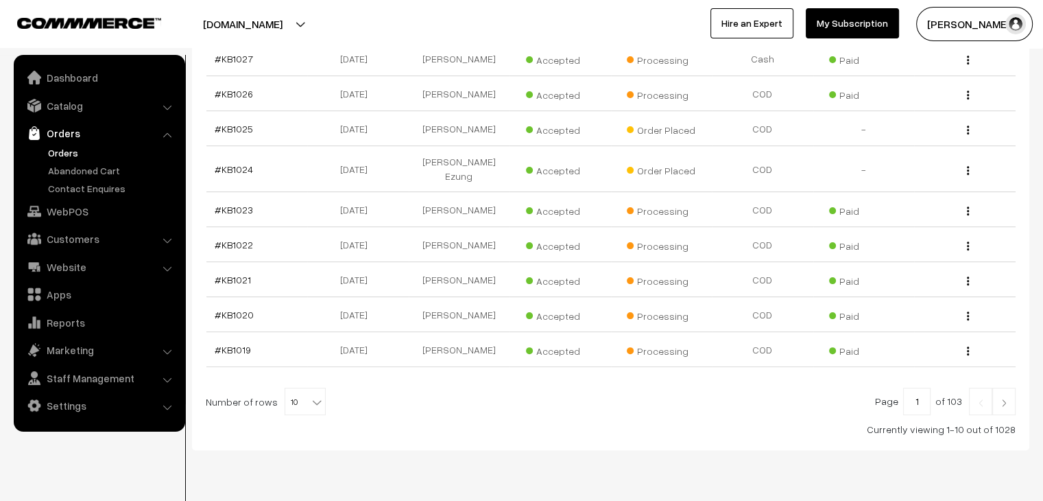
click at [296, 388] on span "10" at bounding box center [305, 401] width 40 height 27
select select "100"
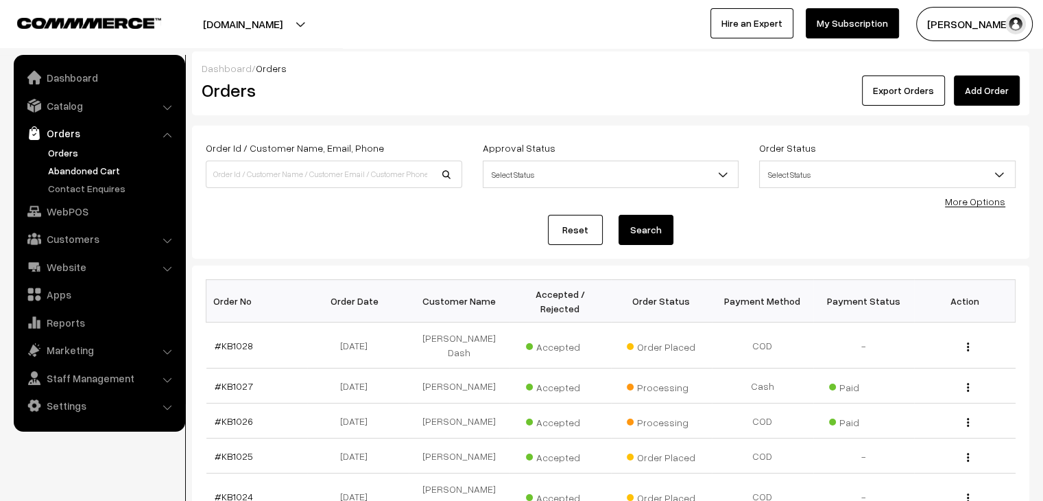
click at [119, 164] on link "Abandoned Cart" at bounding box center [113, 170] width 136 height 14
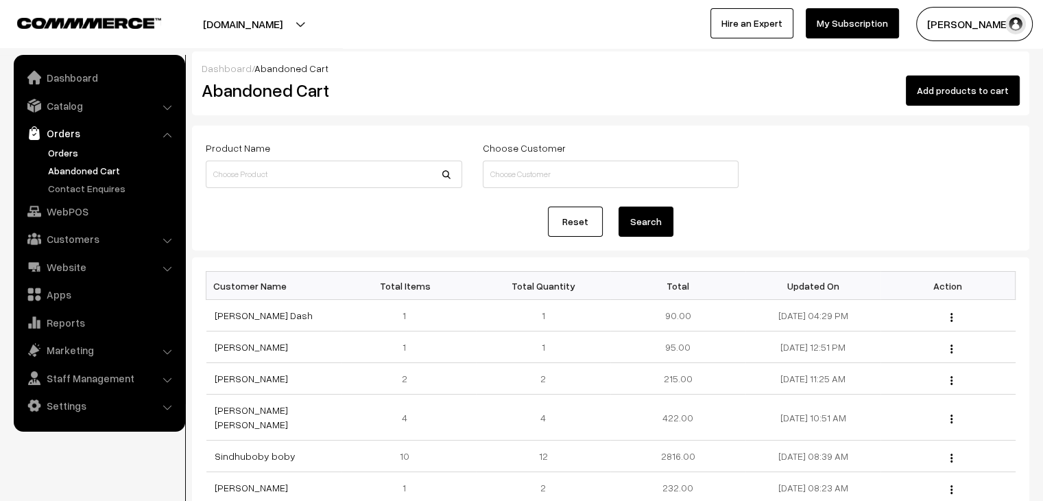
click at [71, 150] on link "Orders" at bounding box center [113, 152] width 136 height 14
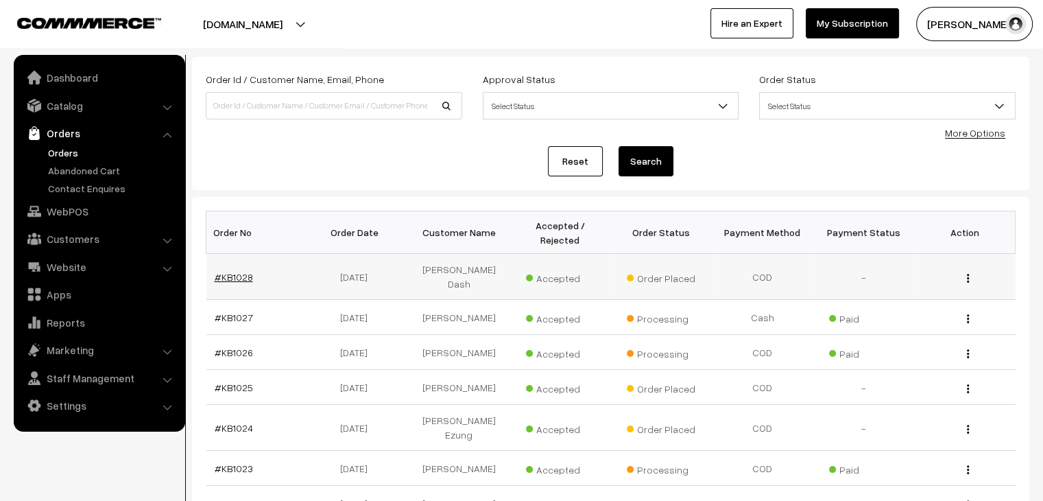
click at [236, 271] on link "#KB1028" at bounding box center [234, 277] width 38 height 12
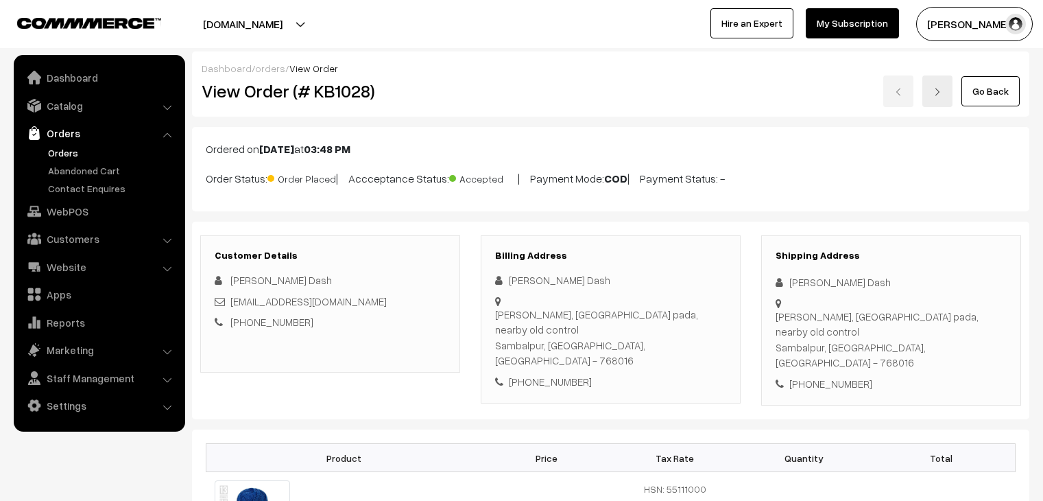
scroll to position [683, 0]
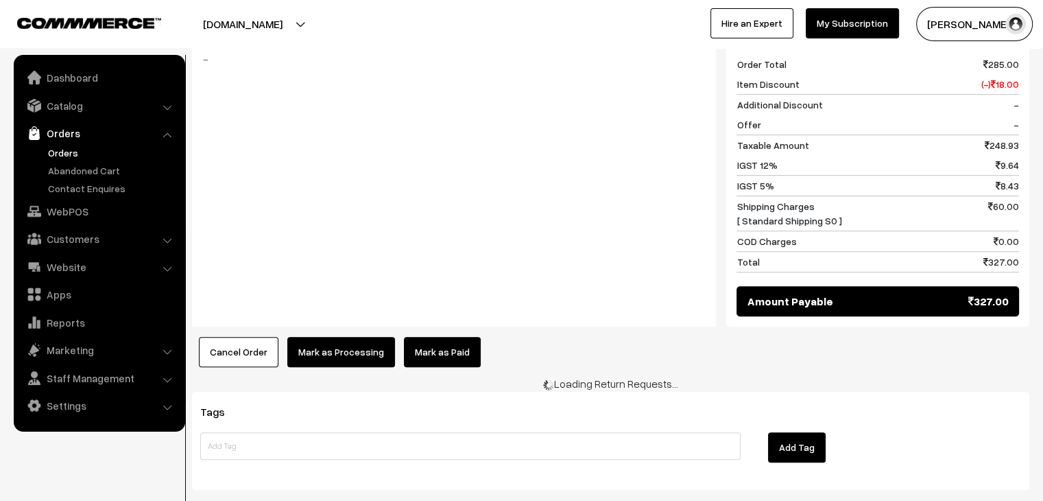
click at [259, 337] on button "Cancel Order" at bounding box center [239, 352] width 80 height 30
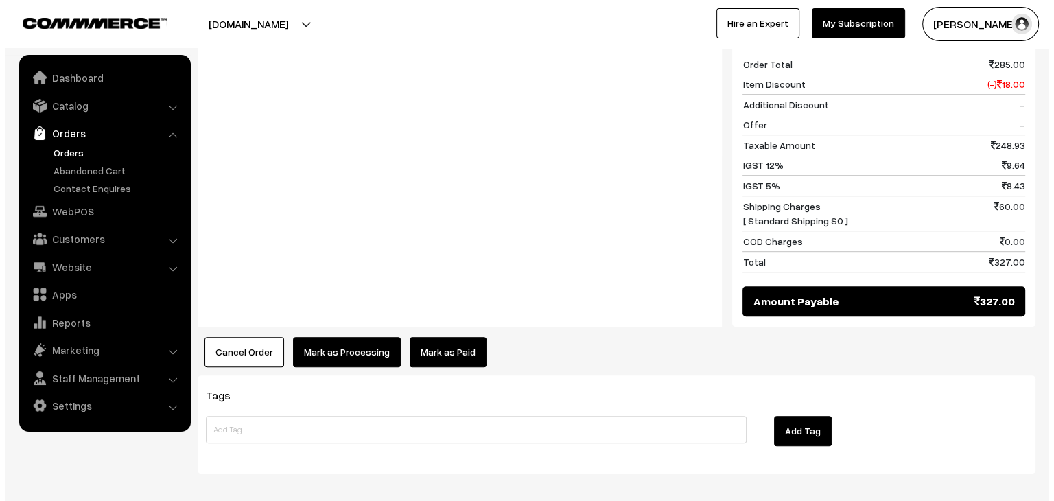
scroll to position [686, 0]
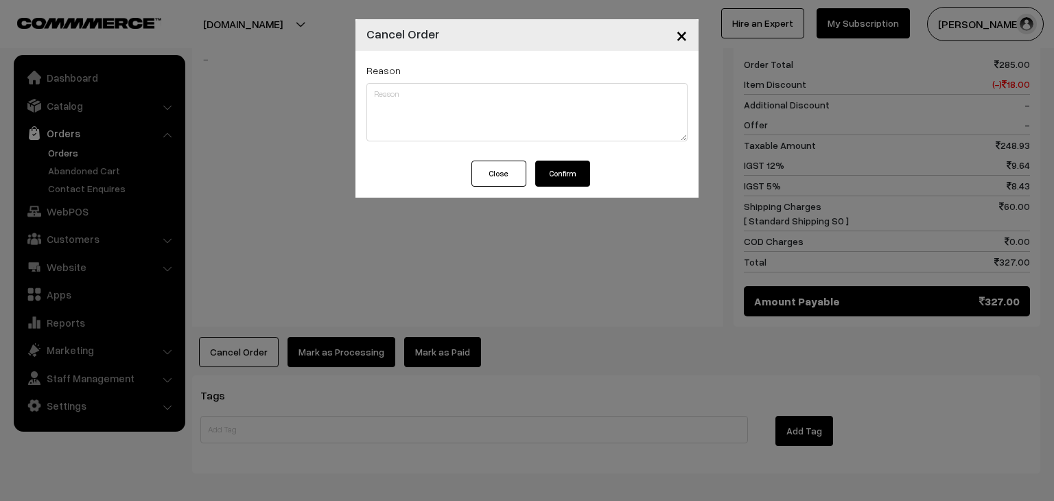
click at [569, 174] on button "Confirm" at bounding box center [562, 174] width 55 height 26
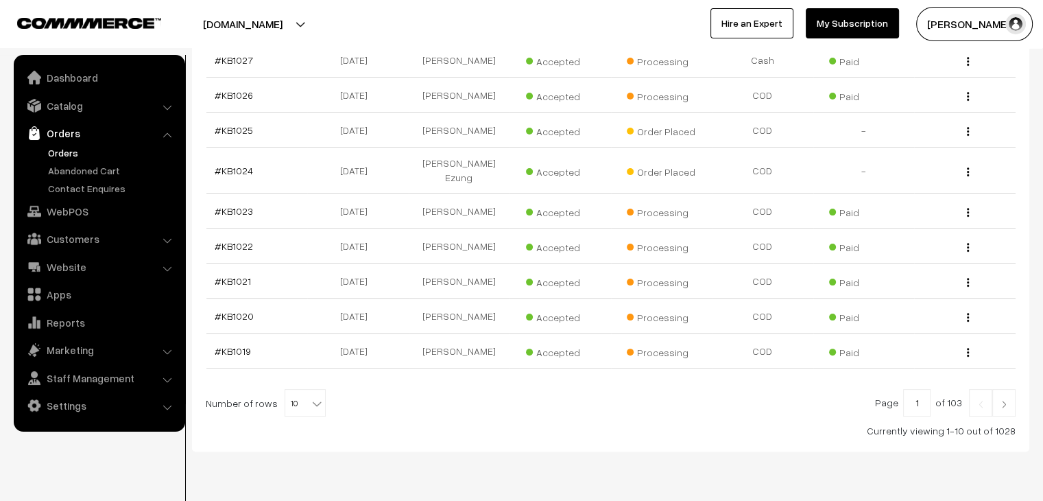
scroll to position [327, 0]
click at [310, 395] on b at bounding box center [317, 402] width 14 height 14
select select "100"
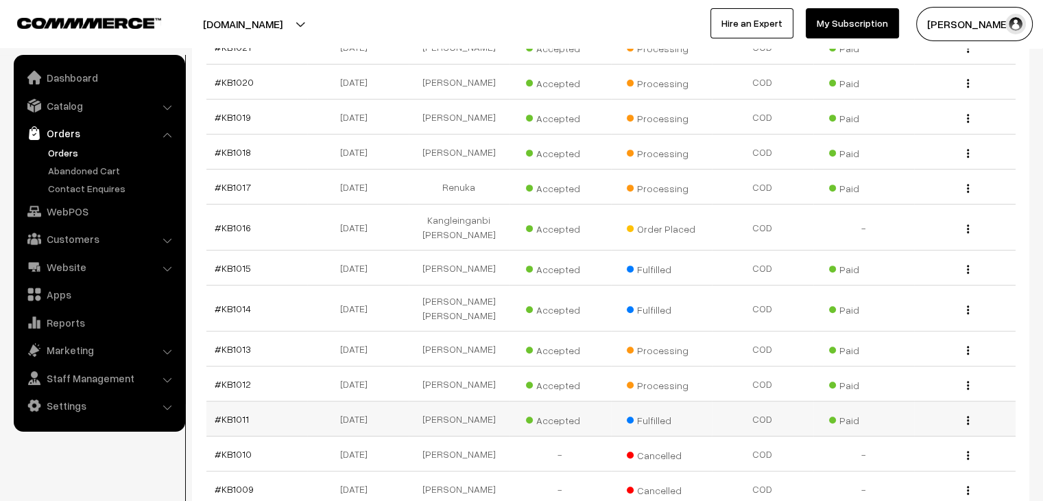
scroll to position [549, 0]
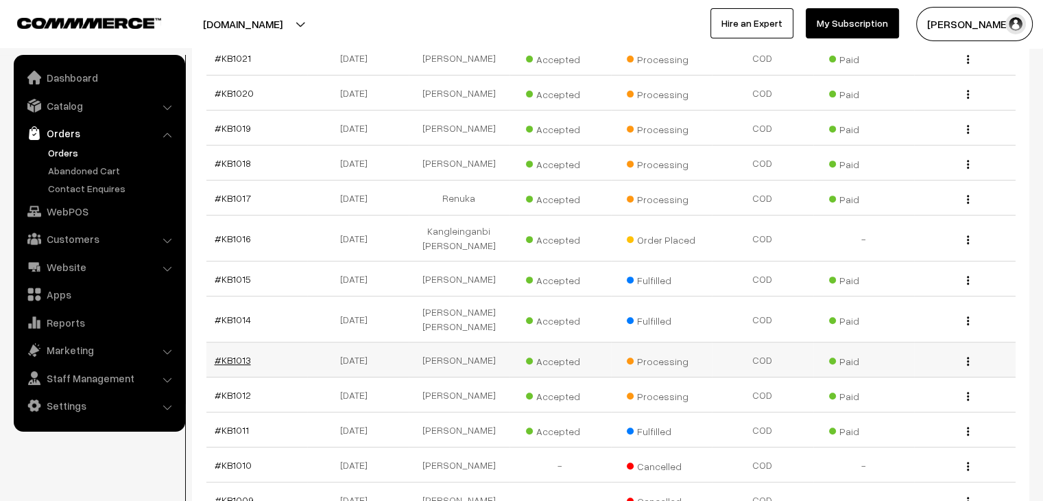
click at [244, 354] on link "#KB1013" at bounding box center [233, 360] width 36 height 12
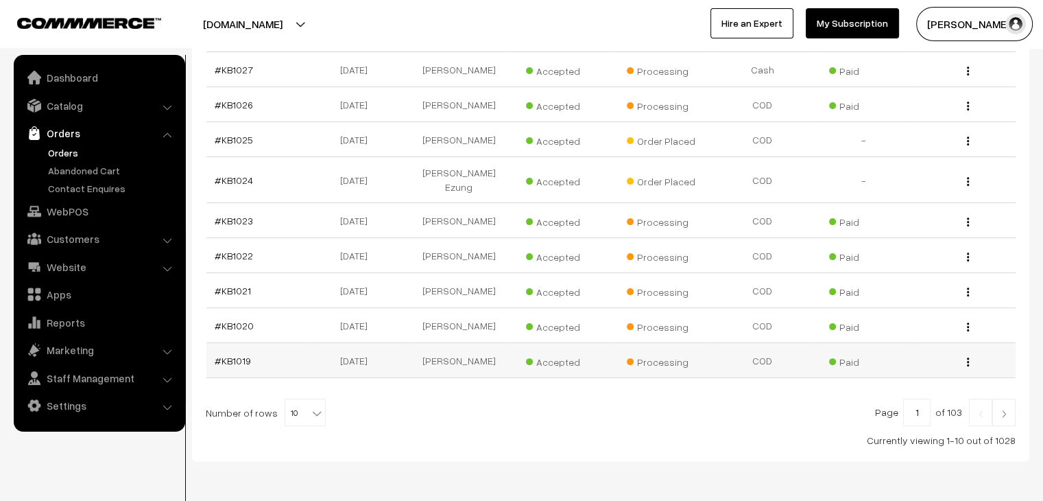
scroll to position [327, 0]
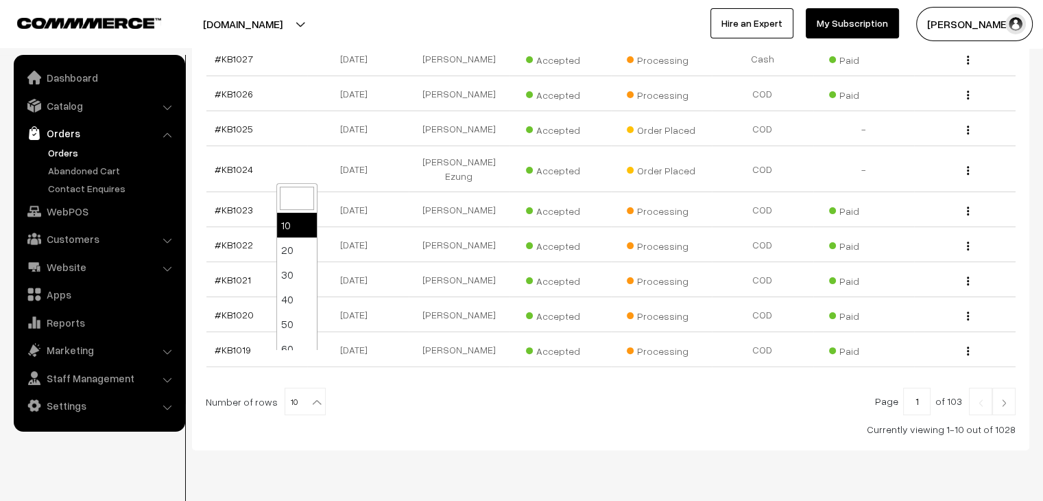
click at [310, 395] on b at bounding box center [317, 402] width 14 height 14
select select "100"
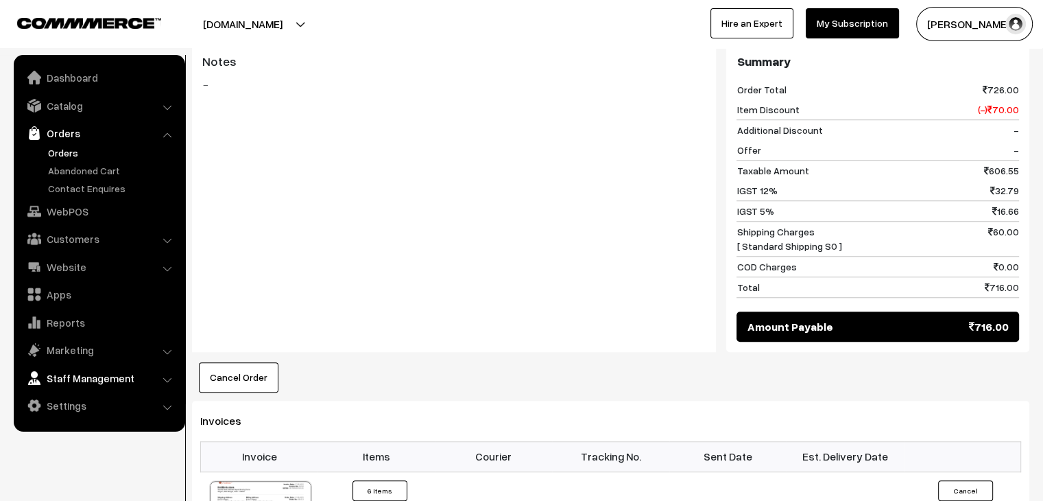
click at [104, 377] on link "Staff Management" at bounding box center [98, 378] width 163 height 25
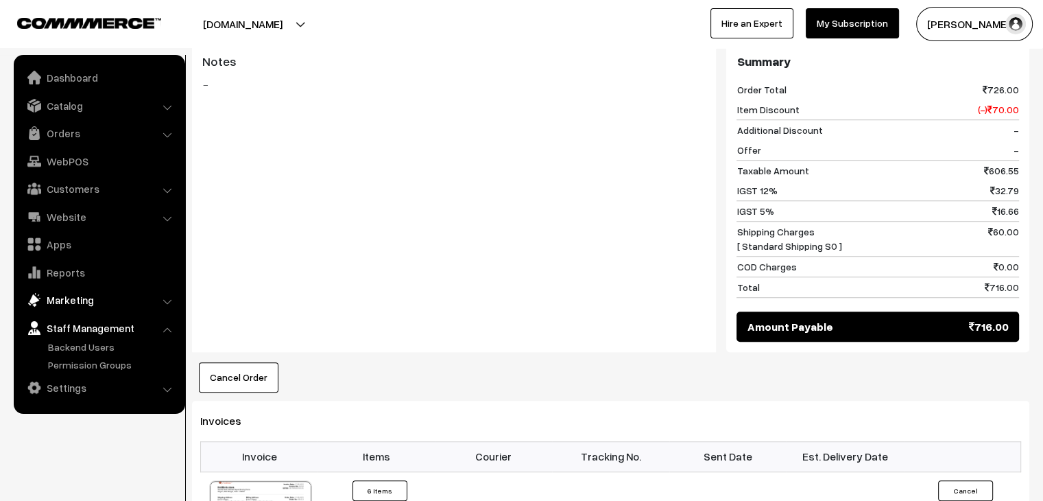
click at [91, 300] on link "Marketing" at bounding box center [98, 299] width 163 height 25
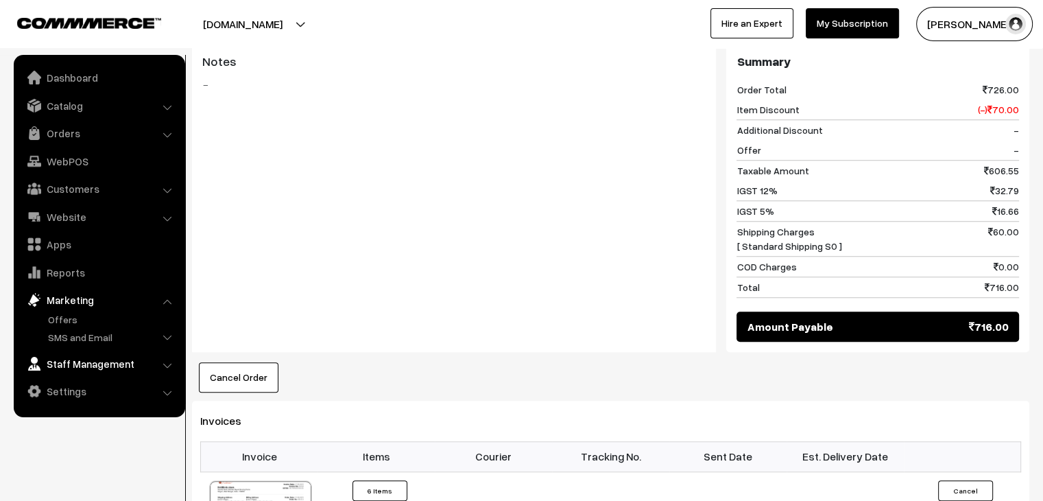
click at [115, 368] on link "Staff Management" at bounding box center [98, 363] width 163 height 25
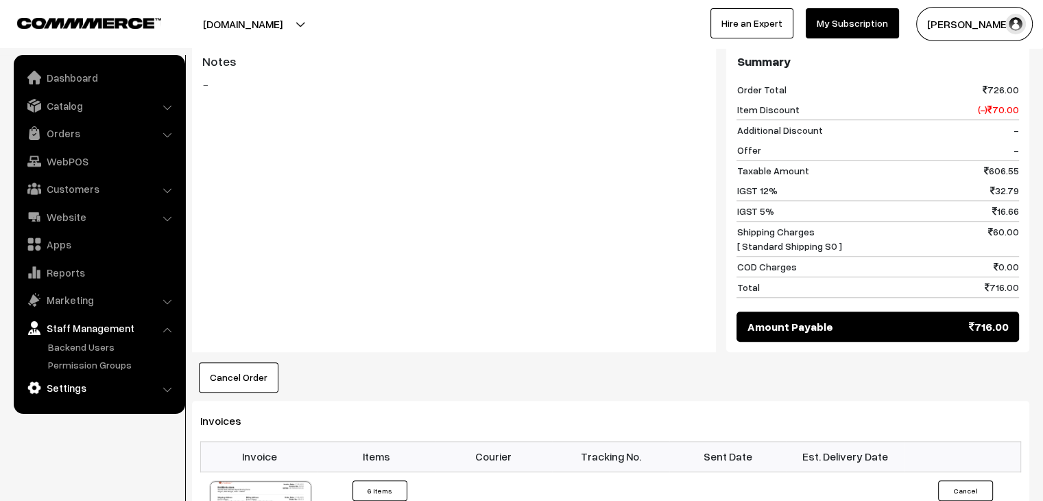
click at [96, 390] on link "Settings" at bounding box center [98, 387] width 163 height 25
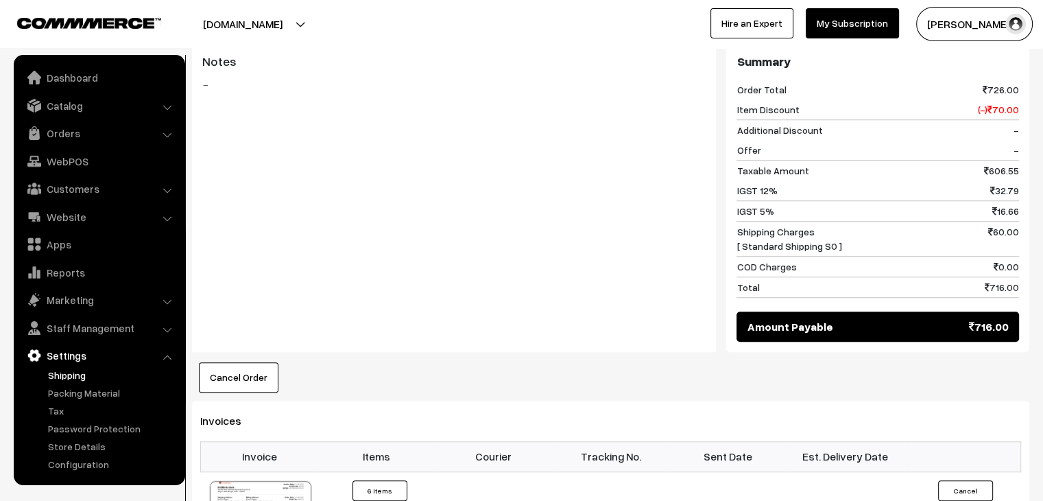
click at [82, 372] on link "Shipping" at bounding box center [113, 375] width 136 height 14
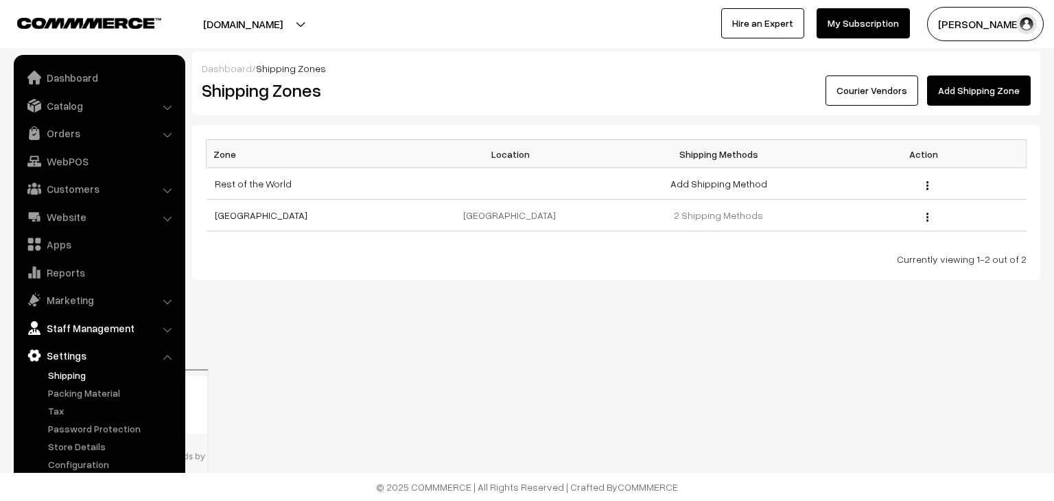
click at [81, 327] on link "Staff Management" at bounding box center [98, 328] width 163 height 25
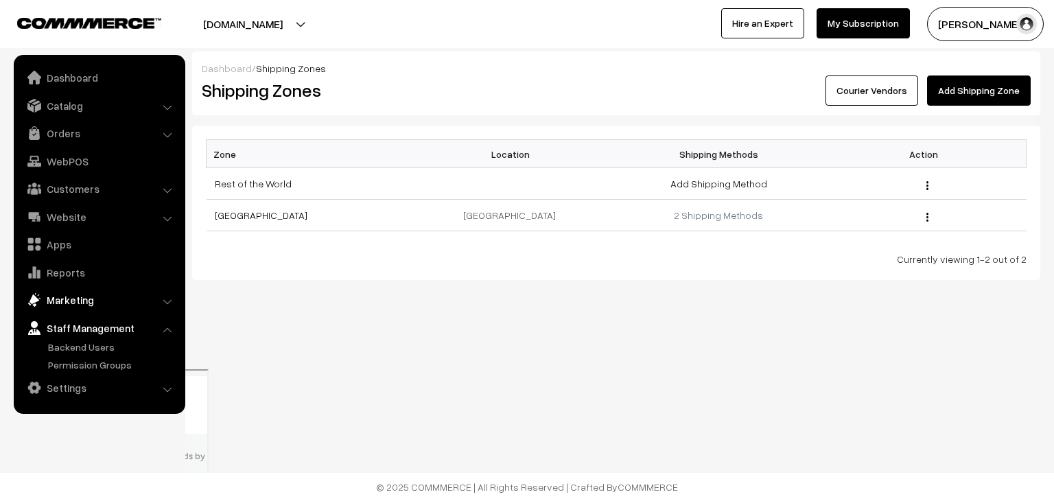
click at [82, 308] on link "Marketing" at bounding box center [98, 299] width 163 height 25
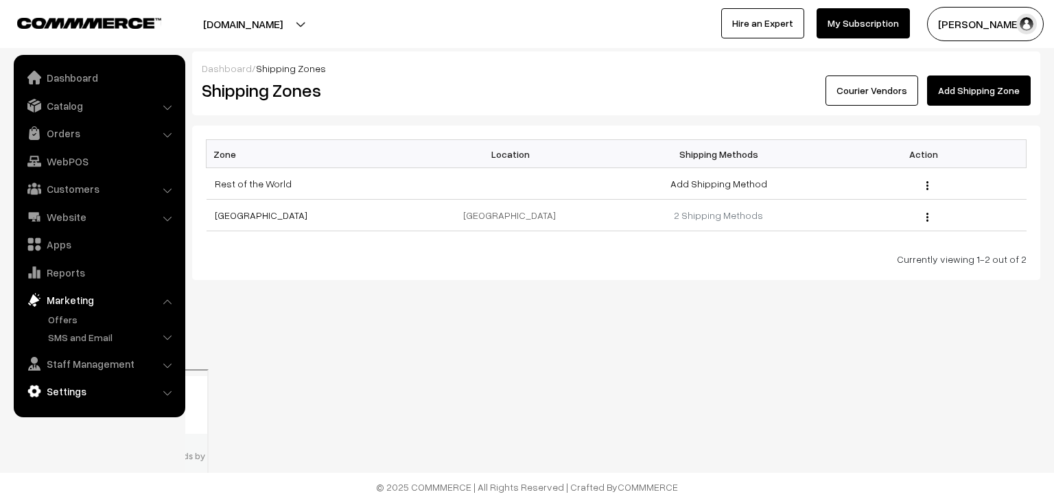
click at [85, 388] on link "Settings" at bounding box center [98, 391] width 163 height 25
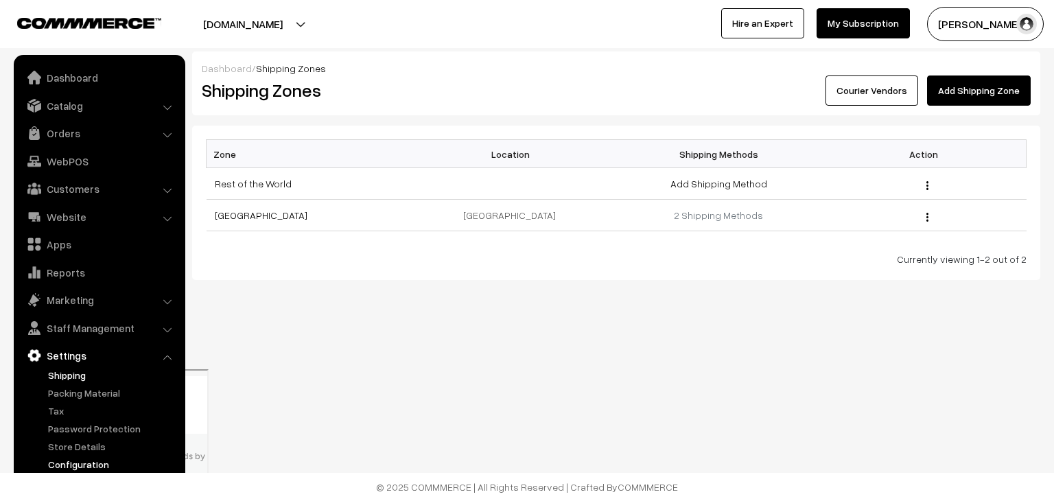
click at [100, 463] on link "Configuration" at bounding box center [113, 464] width 136 height 14
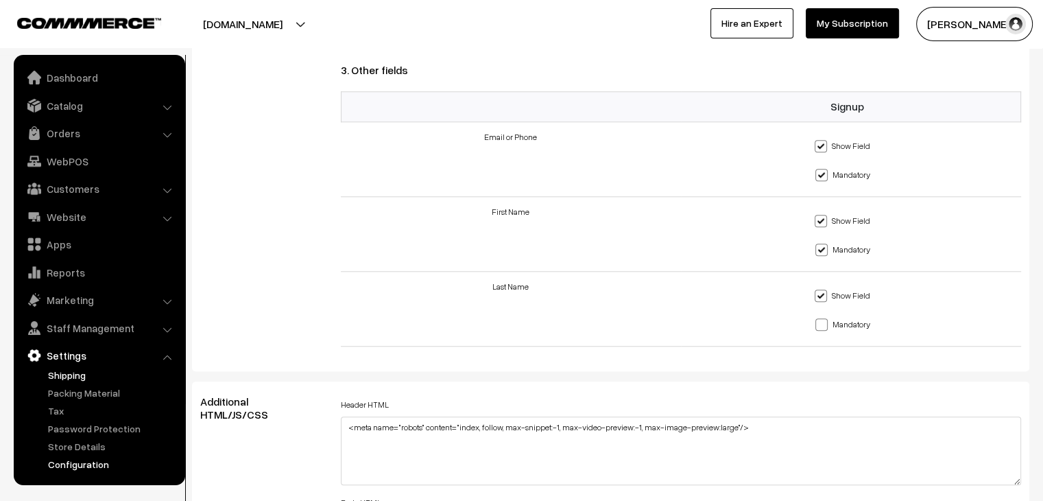
scroll to position [1303, 0]
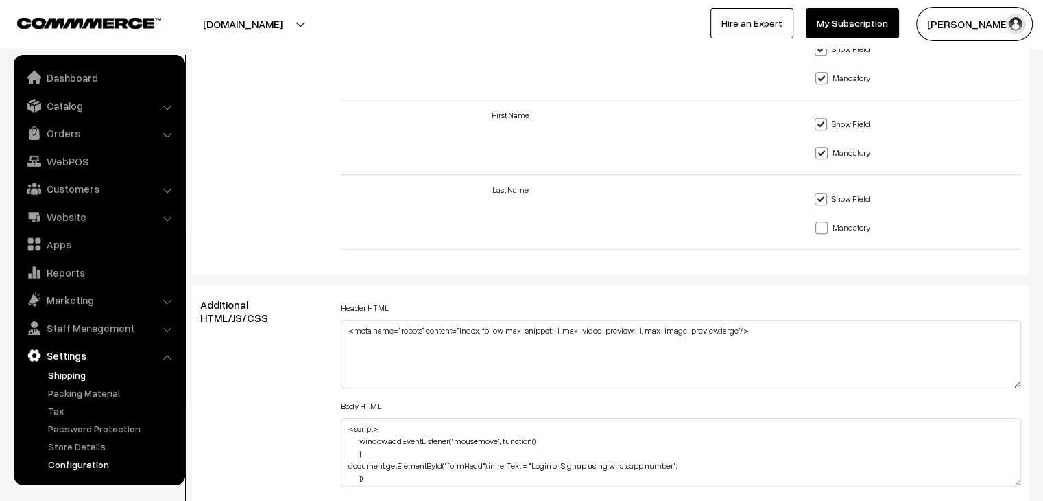
click at [71, 372] on link "Shipping" at bounding box center [113, 375] width 136 height 14
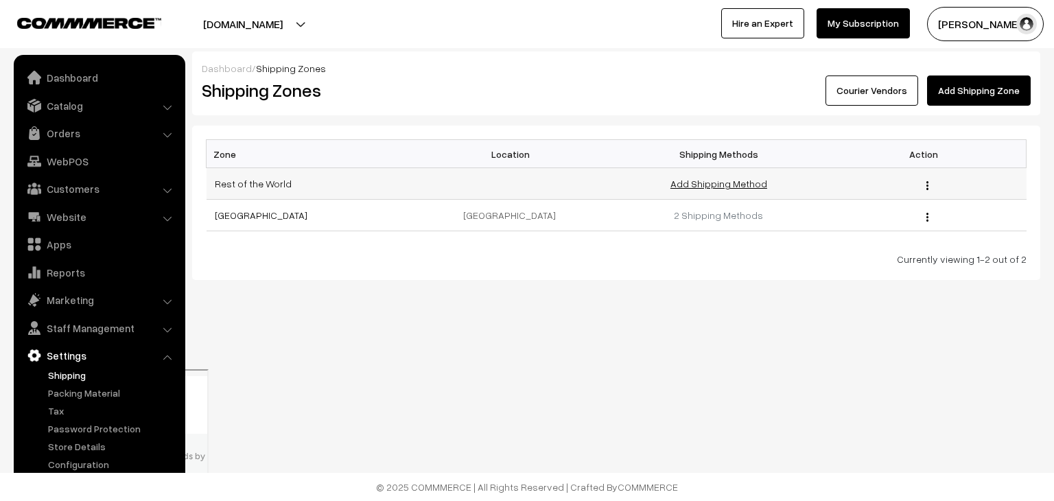
click at [722, 185] on link "Add Shipping Method" at bounding box center [718, 184] width 97 height 12
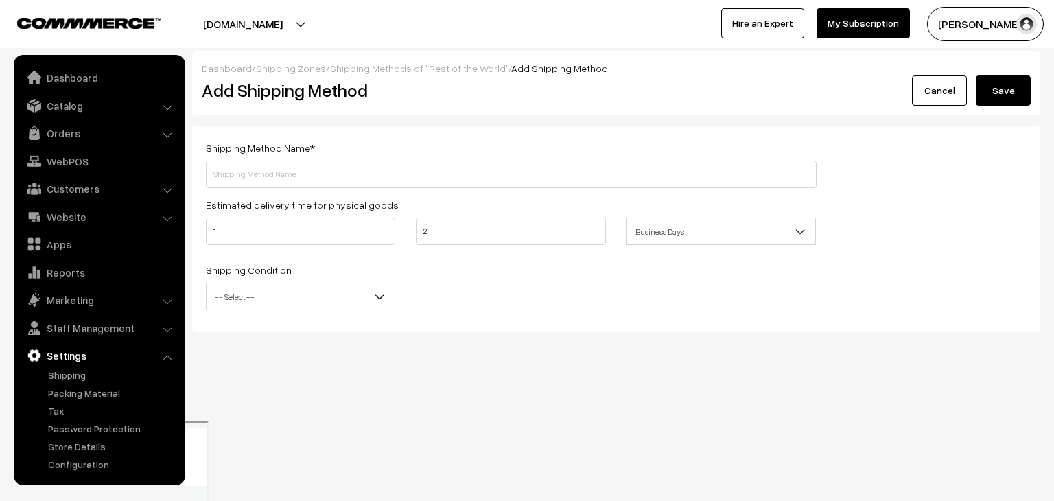
click at [417, 71] on link "Shipping Methods of "Rest of the World"" at bounding box center [419, 68] width 178 height 12
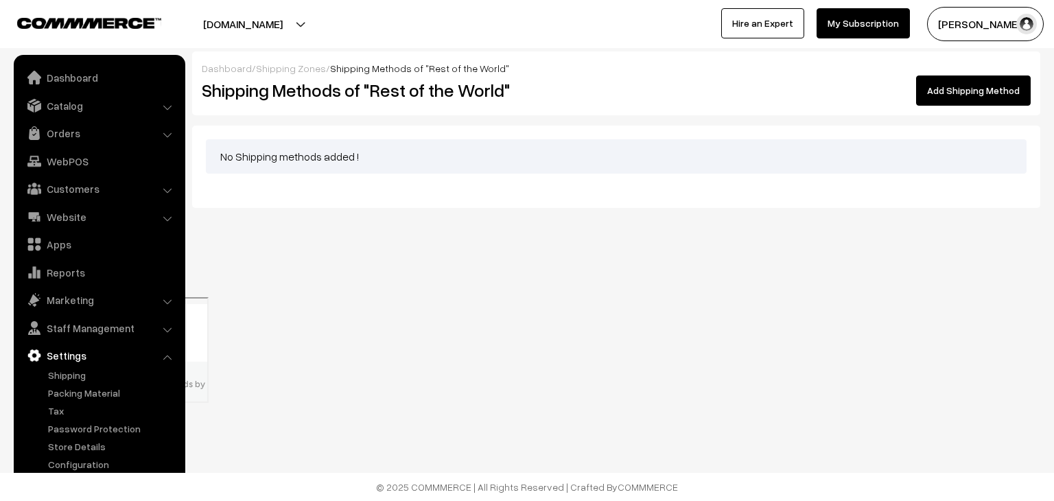
click at [297, 62] on link "Shipping Zones" at bounding box center [291, 68] width 70 height 12
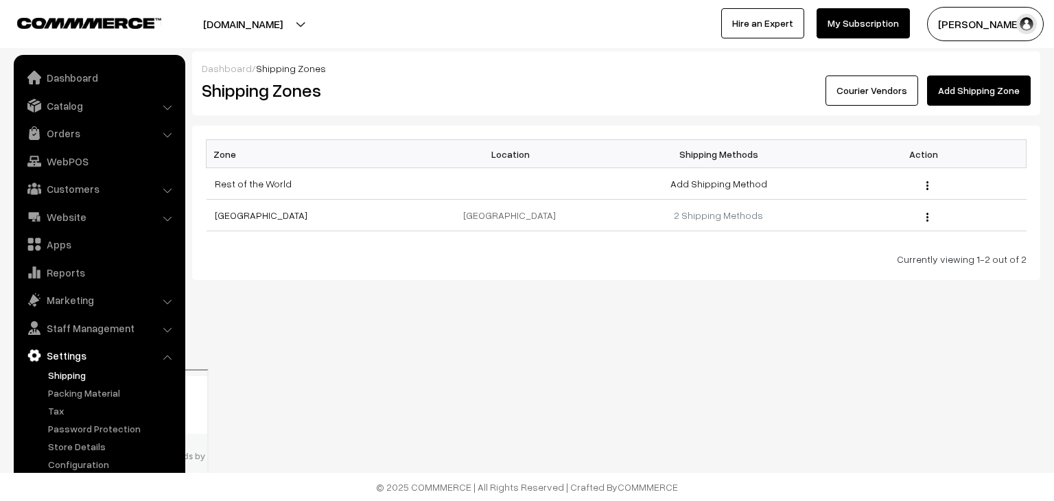
click at [900, 88] on link "Courier Vendors" at bounding box center [871, 90] width 93 height 30
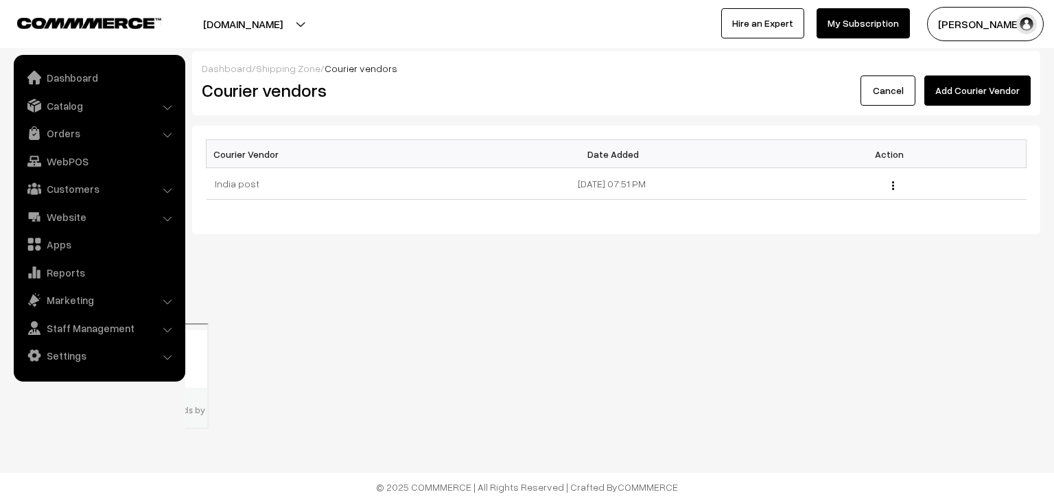
click at [991, 90] on button "Add Courier Vendor" at bounding box center [977, 90] width 106 height 30
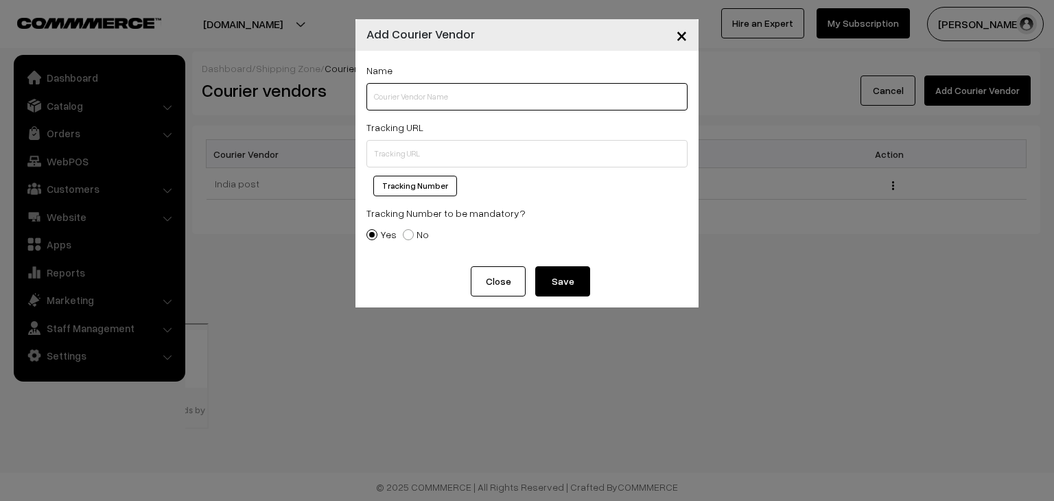
click at [495, 99] on input "text" at bounding box center [526, 96] width 321 height 27
type input "Shipmozo"
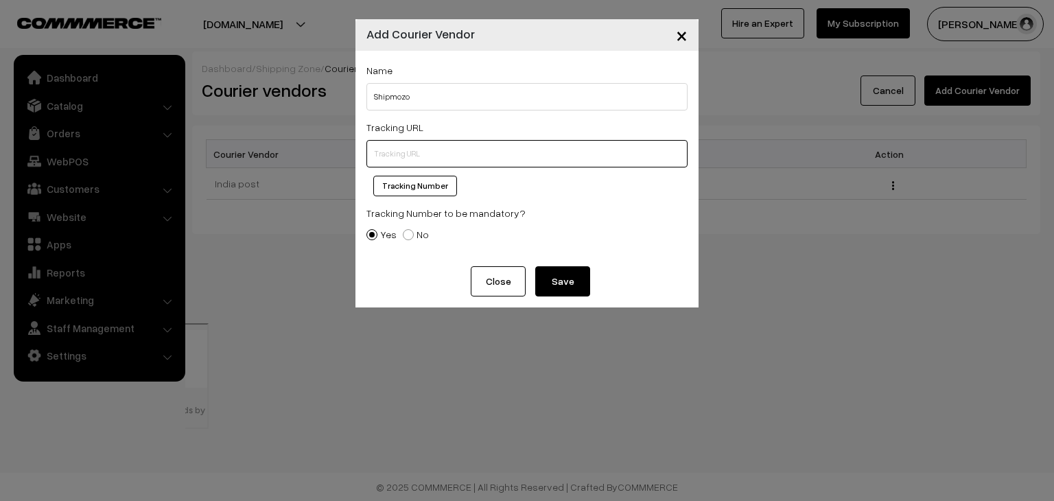
click at [434, 147] on input "text" at bounding box center [526, 153] width 321 height 27
paste input "https://panel.shipmozo.com/track-order"
click at [429, 193] on button "Tracking Number" at bounding box center [415, 186] width 84 height 21
click at [440, 189] on button "Tracking Number" at bounding box center [415, 186] width 84 height 21
type input "https://panel.shipmozo.com/track-order%%tracking.number%%%%tracking.number%%"
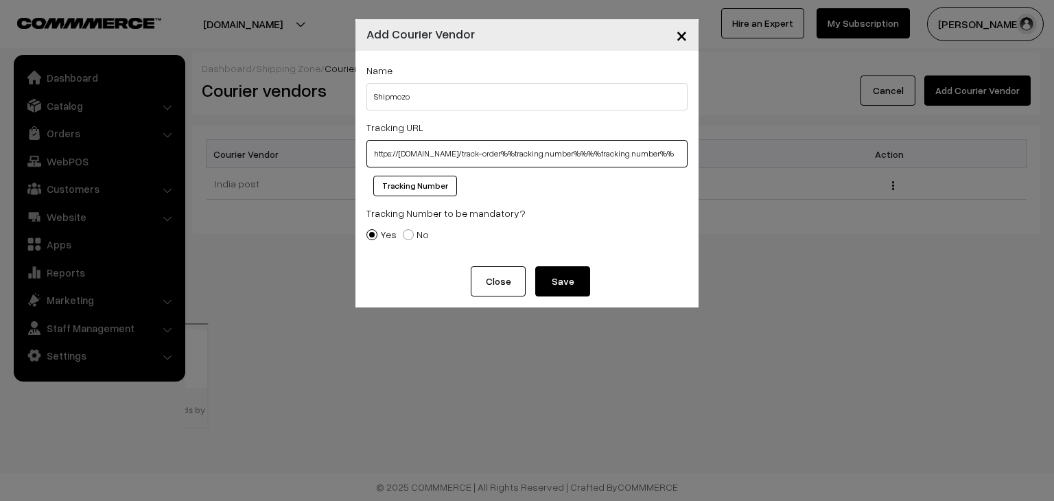
click at [491, 161] on input "https://panel.shipmozo.com/track-order%%tracking.number%%%%tracking.number%%" at bounding box center [526, 153] width 321 height 27
paste input "https://panel.shipmozo.com/track-order"
type input "https://panel.shipmozo.com/track-order"
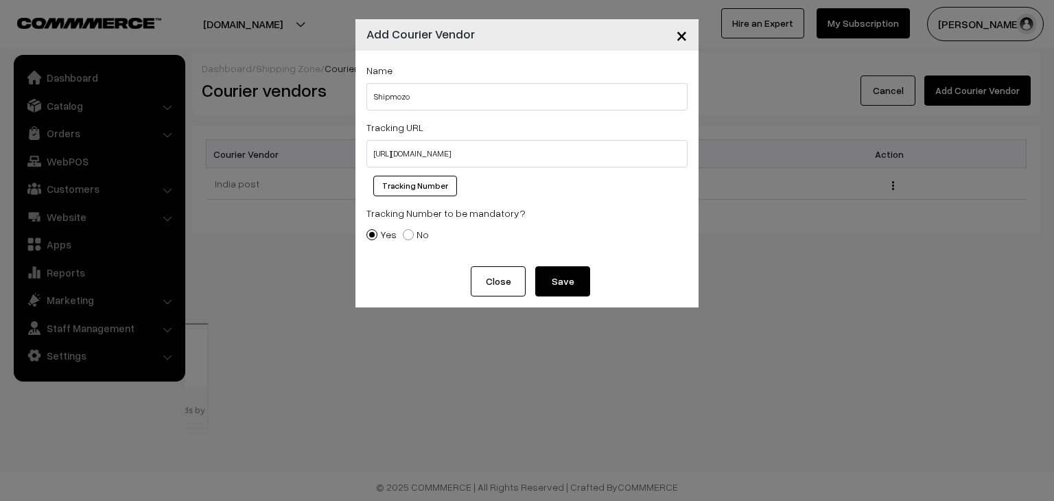
click at [554, 281] on button "Save" at bounding box center [562, 281] width 55 height 30
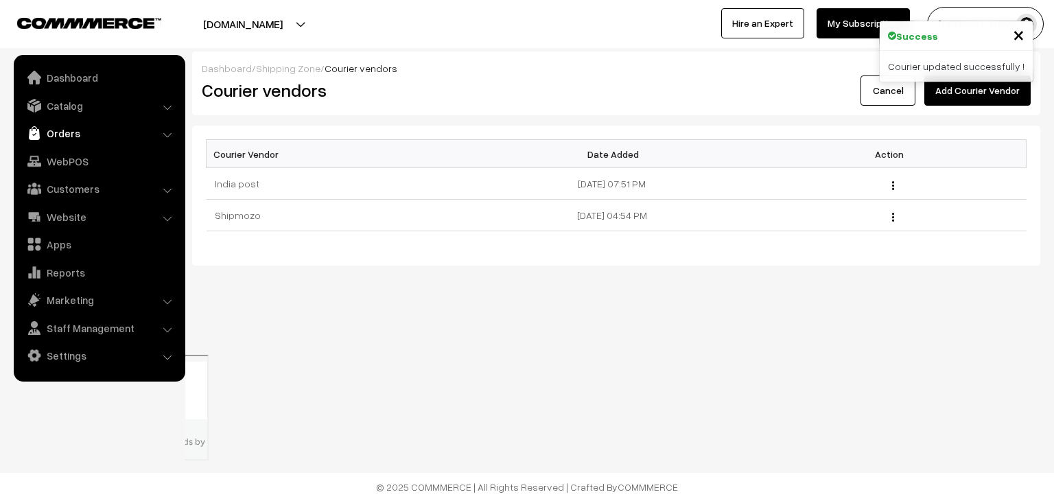
click at [71, 134] on link "Orders" at bounding box center [98, 133] width 163 height 25
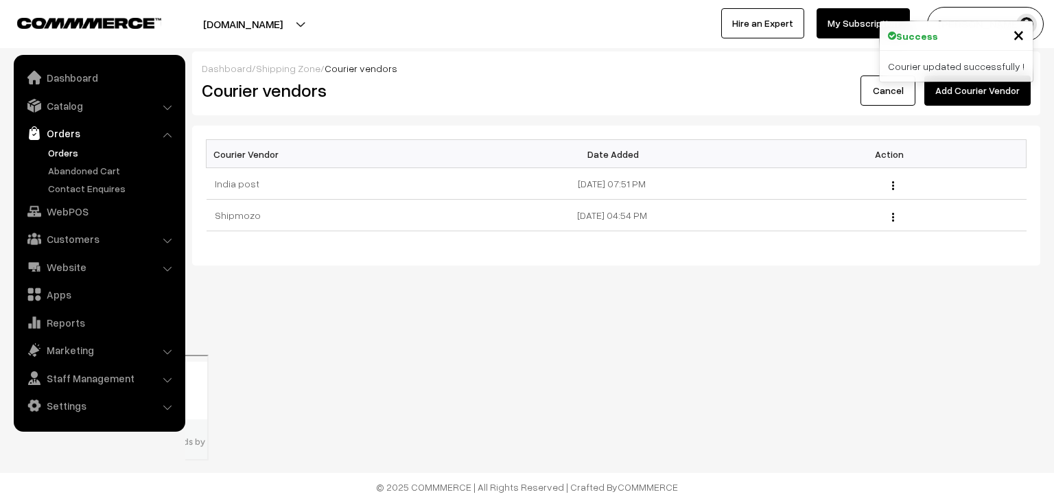
click at [69, 154] on link "Orders" at bounding box center [113, 152] width 136 height 14
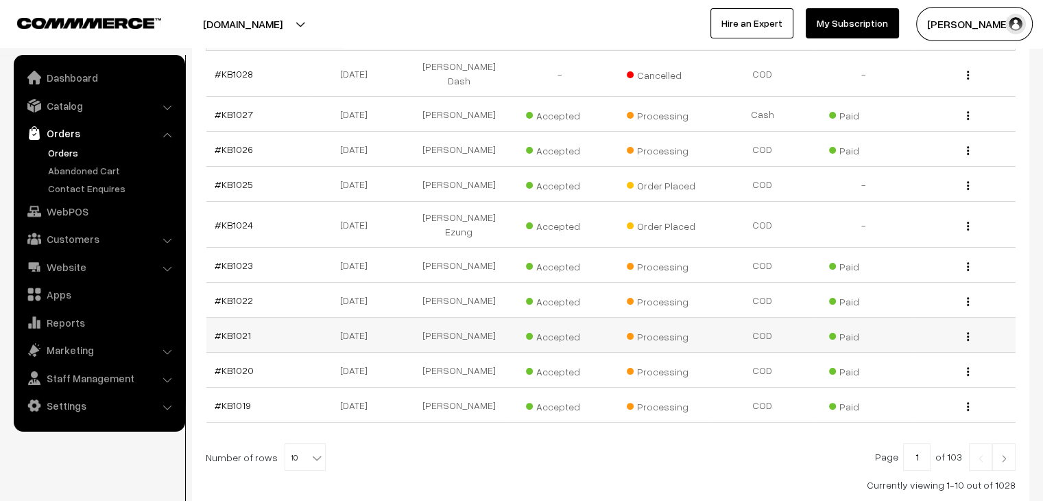
scroll to position [274, 0]
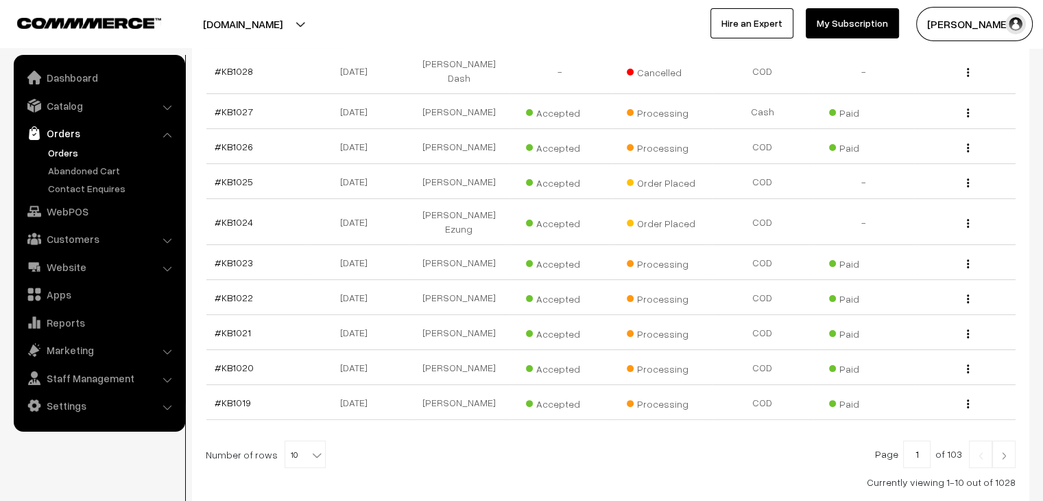
click at [64, 156] on link "Orders" at bounding box center [113, 152] width 136 height 14
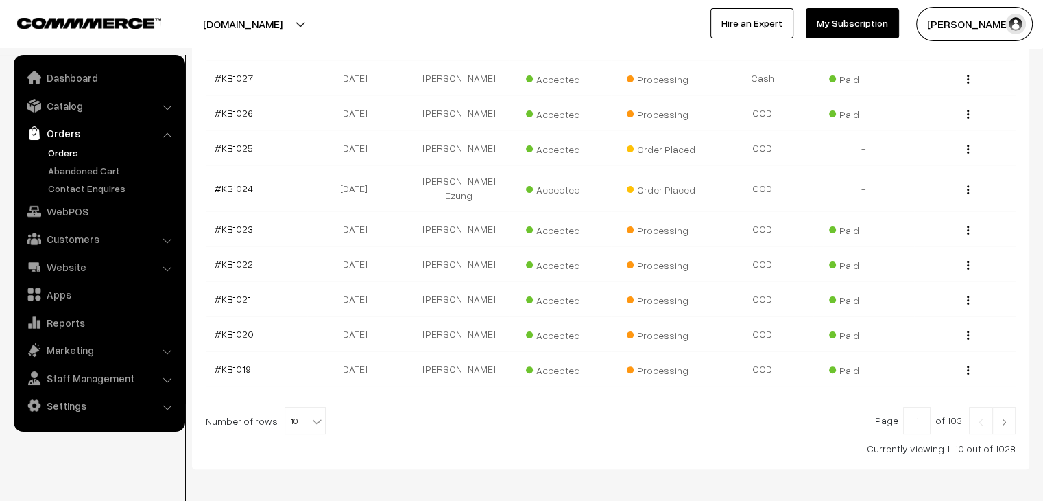
scroll to position [327, 0]
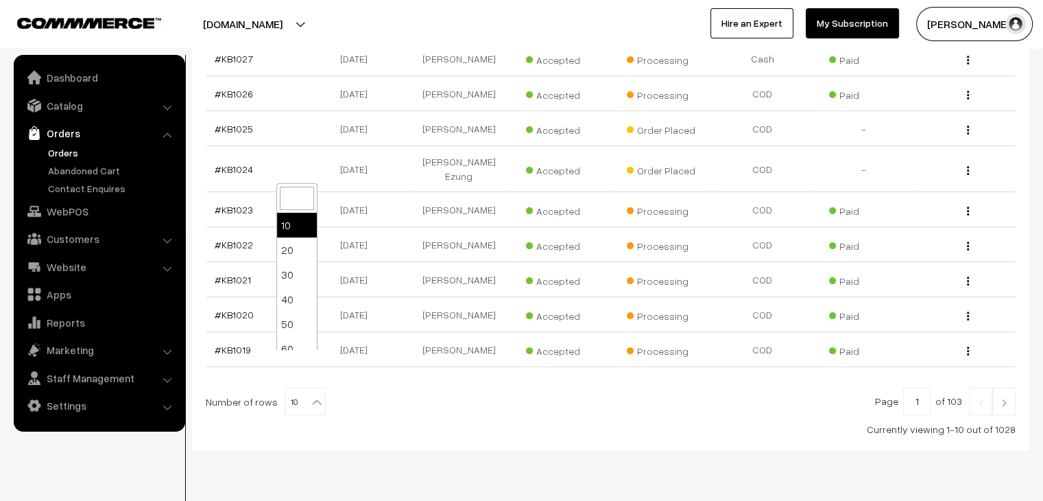
click at [303, 388] on span "10" at bounding box center [305, 401] width 40 height 27
select select "90"
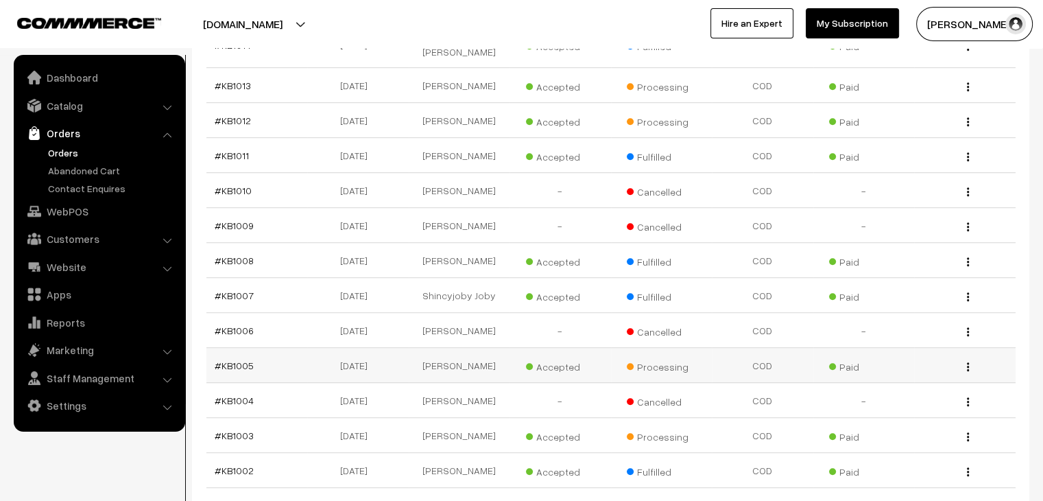
scroll to position [823, 0]
click at [227, 359] on link "#KB1005" at bounding box center [234, 365] width 39 height 12
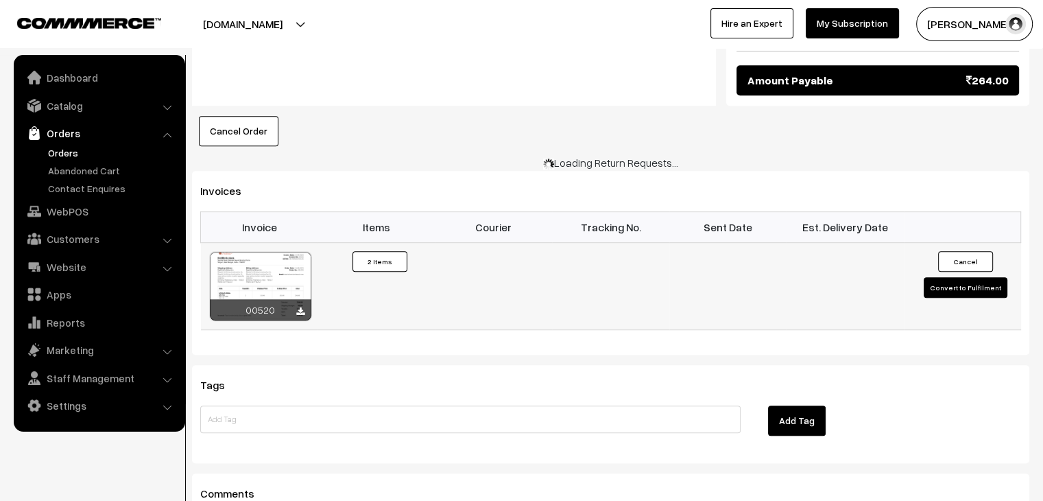
click at [952, 277] on button "Convert to Fulfilment" at bounding box center [966, 287] width 84 height 21
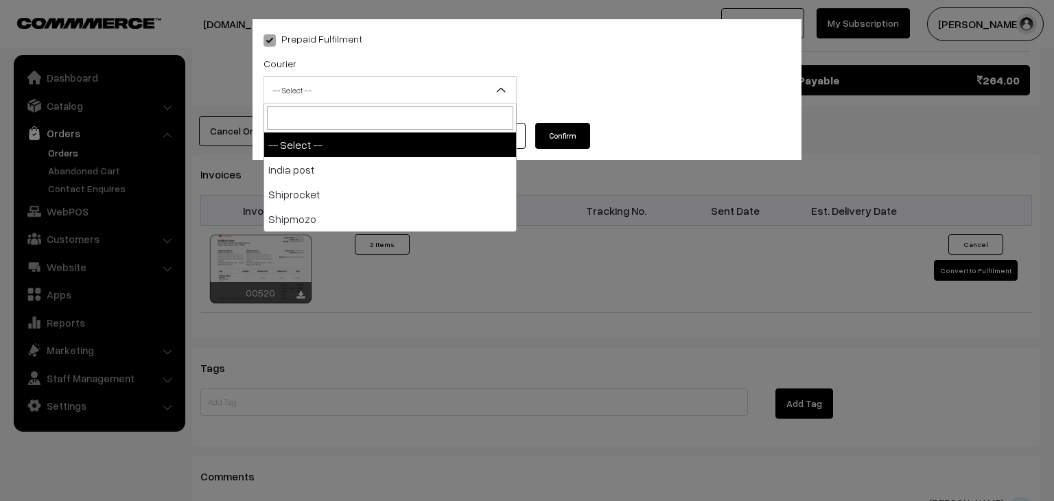
click at [395, 84] on span "-- Select --" at bounding box center [390, 90] width 252 height 24
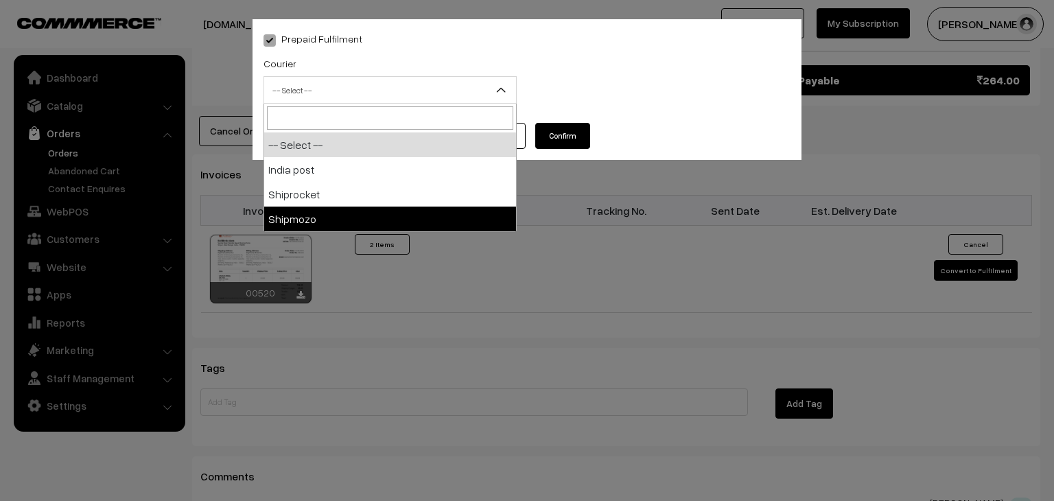
select select "5"
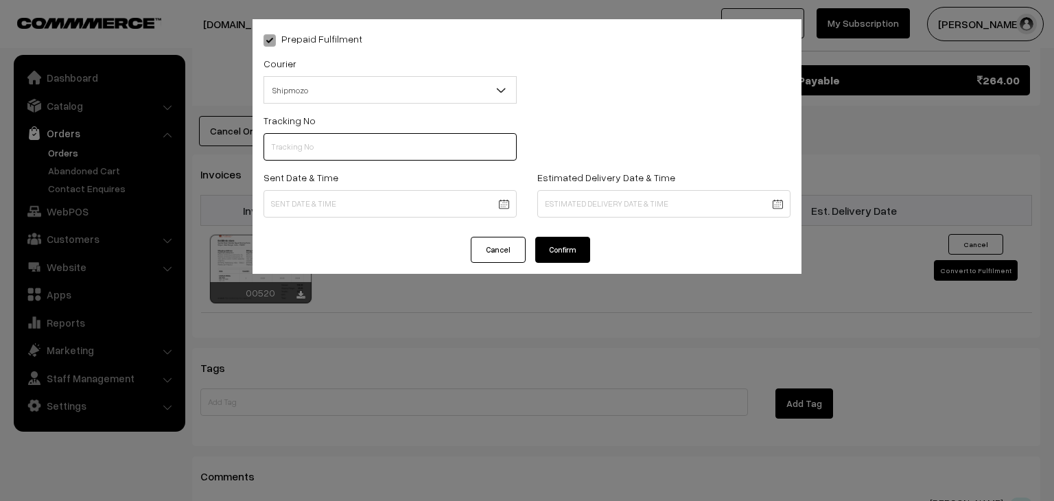
click at [325, 154] on input "text" at bounding box center [389, 146] width 253 height 27
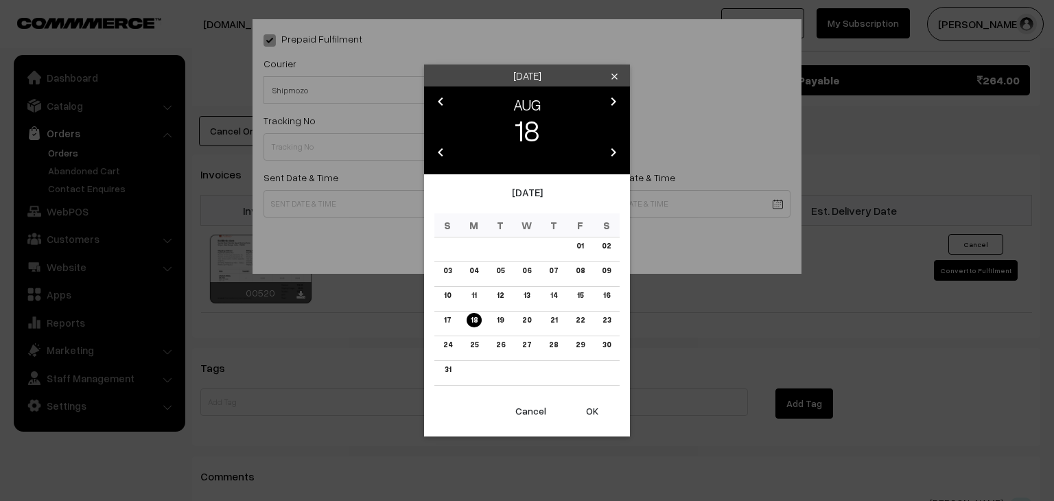
click at [321, 230] on div "Monday clear chevron_left AUG chevron_right 18 chevron_left 2025 chevron_right …" at bounding box center [527, 250] width 1054 height 501
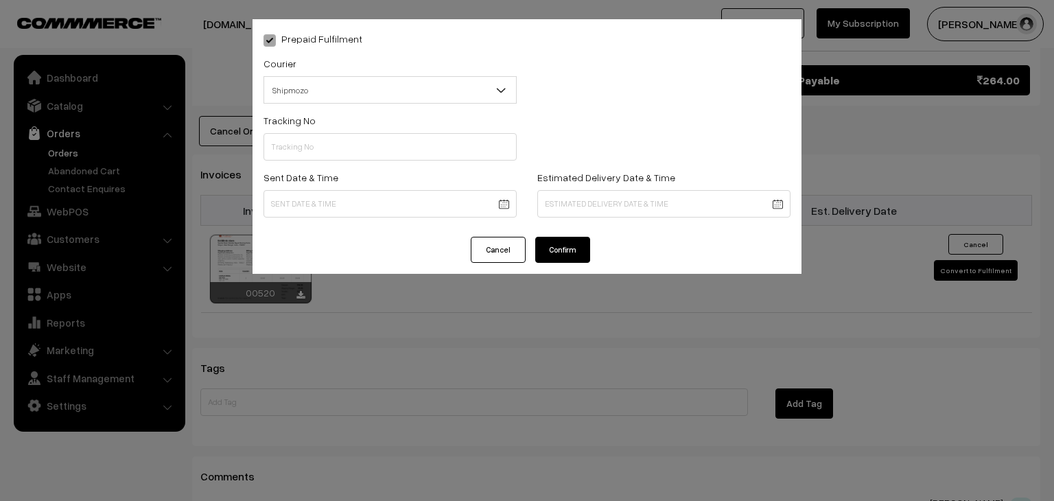
click at [429, 242] on div "Cancel Confirm" at bounding box center [526, 255] width 549 height 37
click at [480, 254] on button "Cancel" at bounding box center [498, 250] width 55 height 26
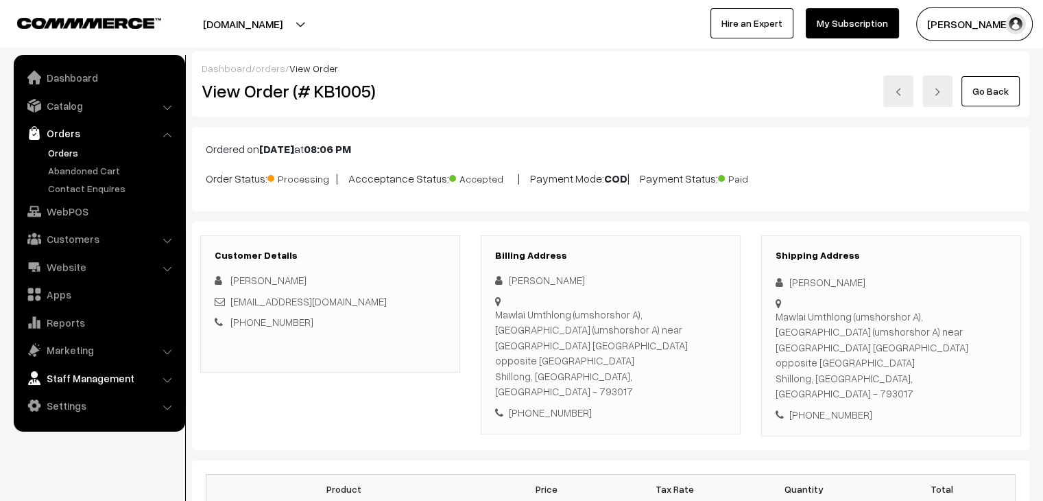
click at [106, 385] on link "Staff Management" at bounding box center [98, 378] width 163 height 25
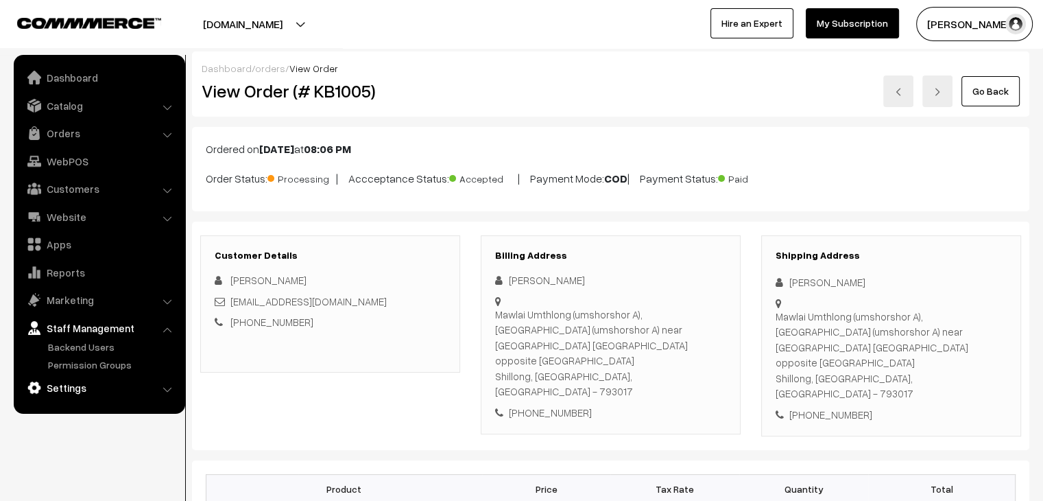
click at [82, 383] on link "Settings" at bounding box center [98, 387] width 163 height 25
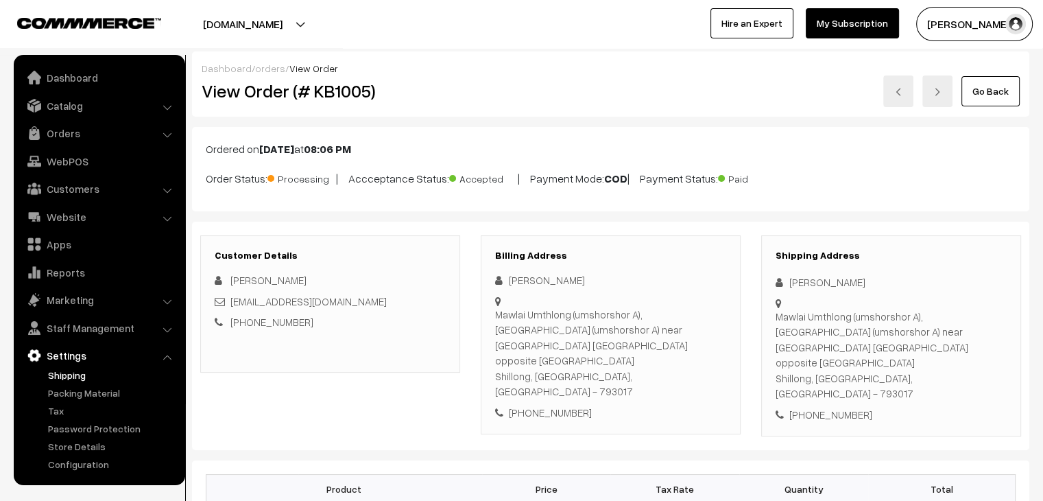
click at [70, 377] on link "Shipping" at bounding box center [113, 375] width 136 height 14
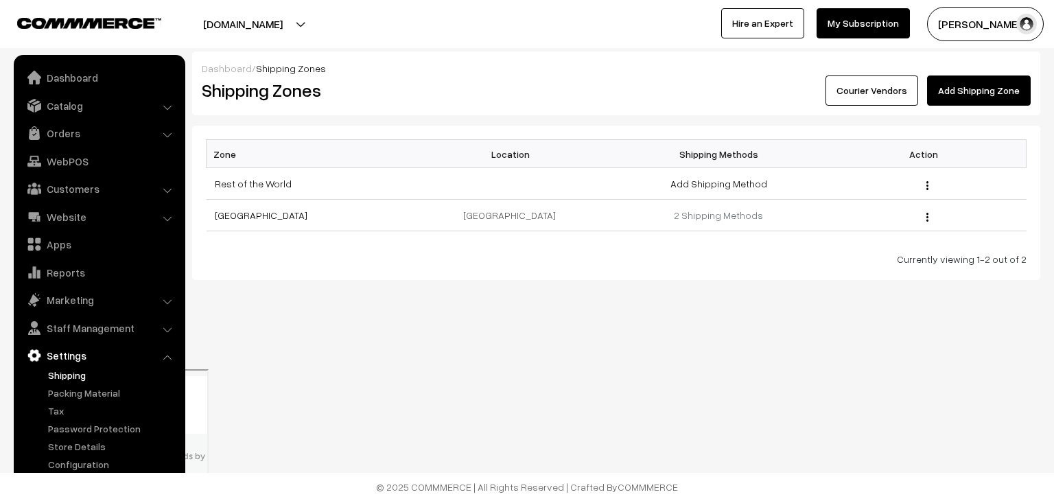
click at [857, 93] on link "Courier Vendors" at bounding box center [871, 90] width 93 height 30
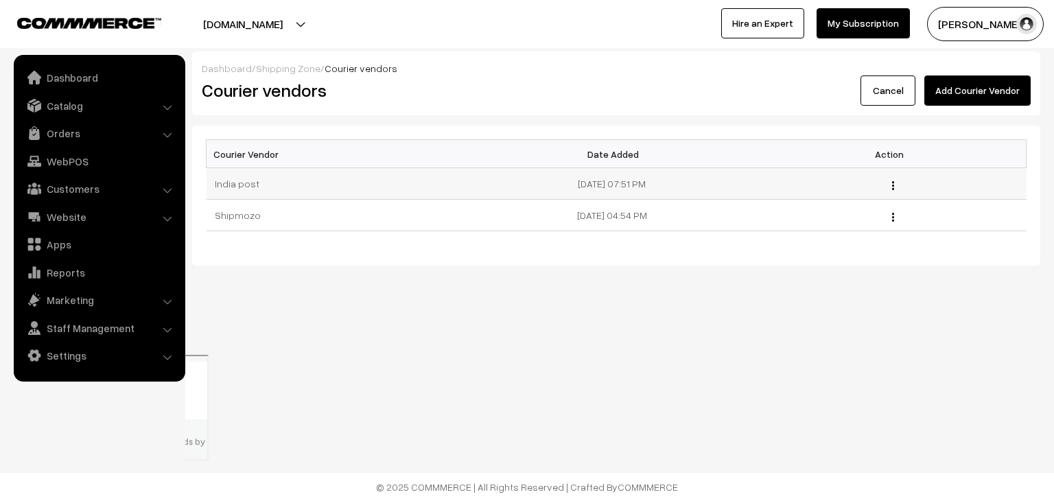
click at [892, 185] on img "button" at bounding box center [893, 185] width 2 height 9
click at [866, 202] on link "Edit" at bounding box center [831, 205] width 117 height 30
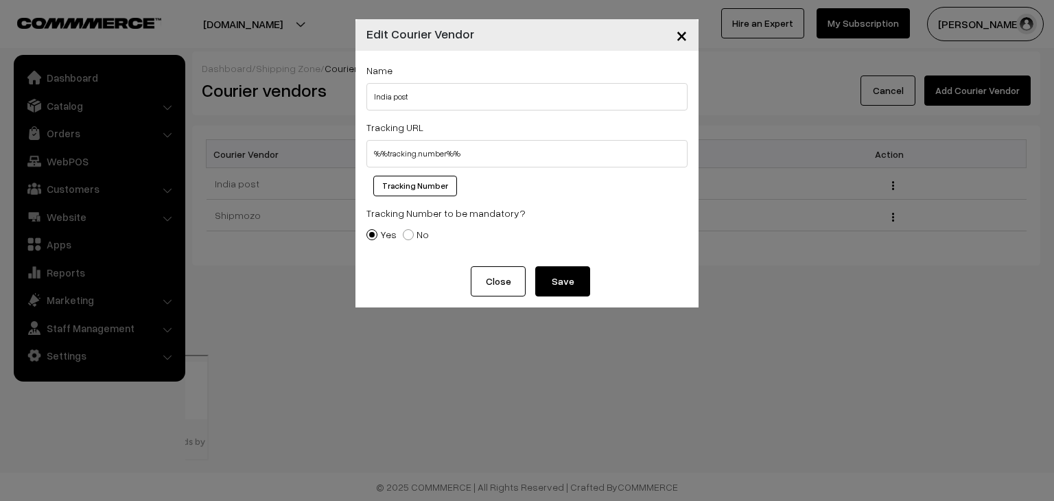
click at [503, 284] on button "Close" at bounding box center [498, 281] width 55 height 30
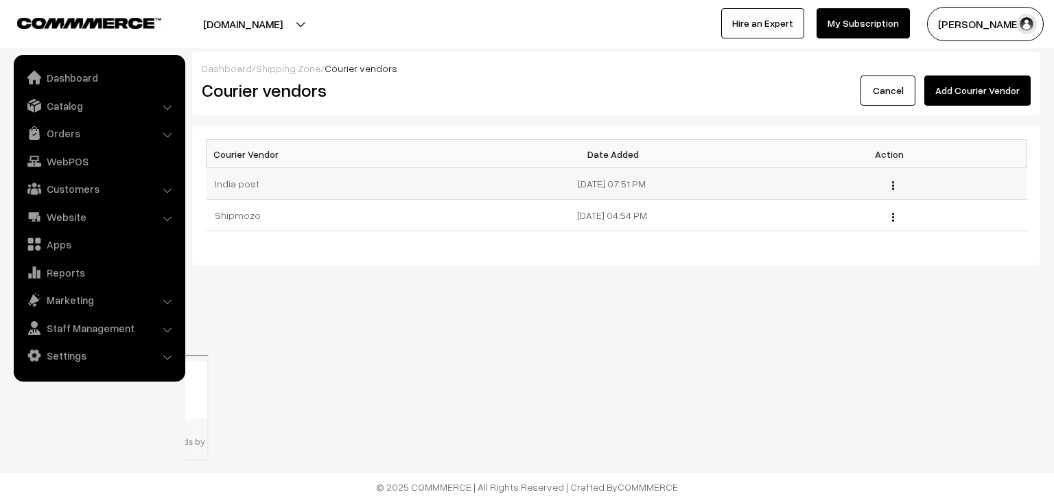
click at [891, 187] on button "button" at bounding box center [892, 185] width 3 height 11
click at [805, 211] on link "Edit" at bounding box center [831, 205] width 117 height 30
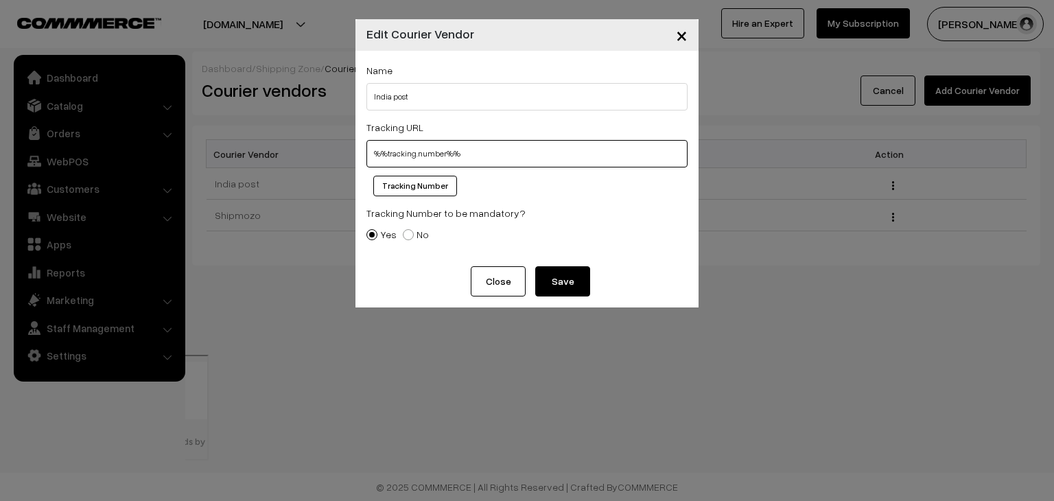
click at [480, 157] on input "%%tracking.number%%" at bounding box center [526, 153] width 321 height 27
click at [683, 40] on span "×" at bounding box center [682, 34] width 12 height 25
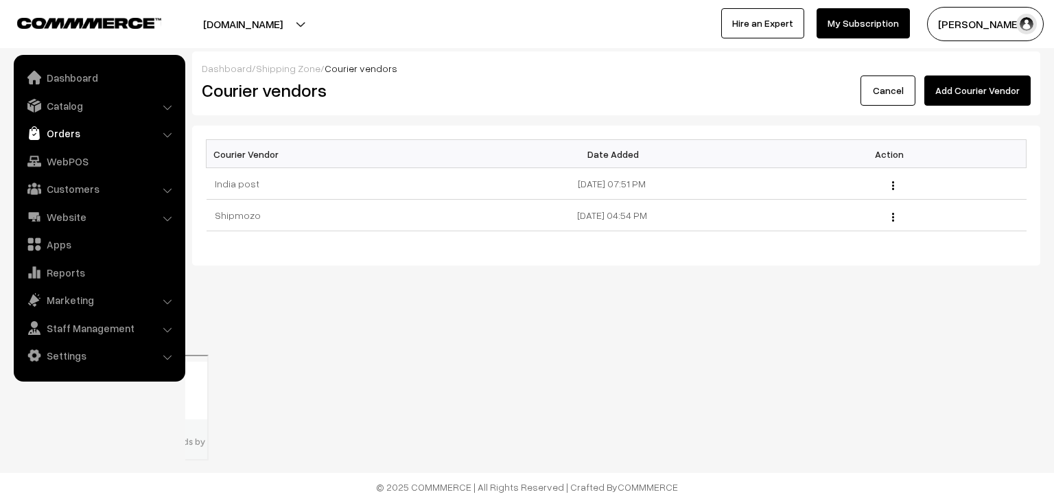
click at [99, 122] on link "Orders" at bounding box center [98, 133] width 163 height 25
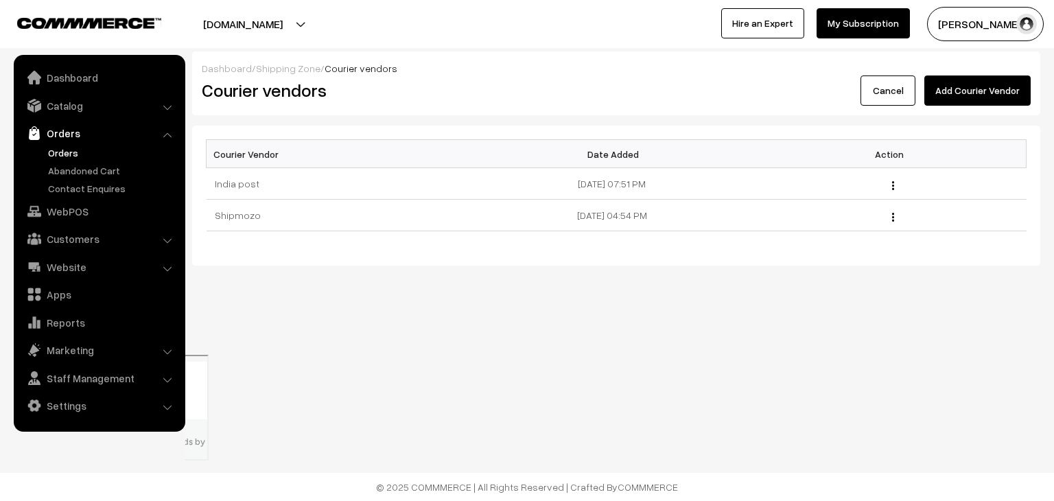
click at [70, 157] on link "Orders" at bounding box center [113, 152] width 136 height 14
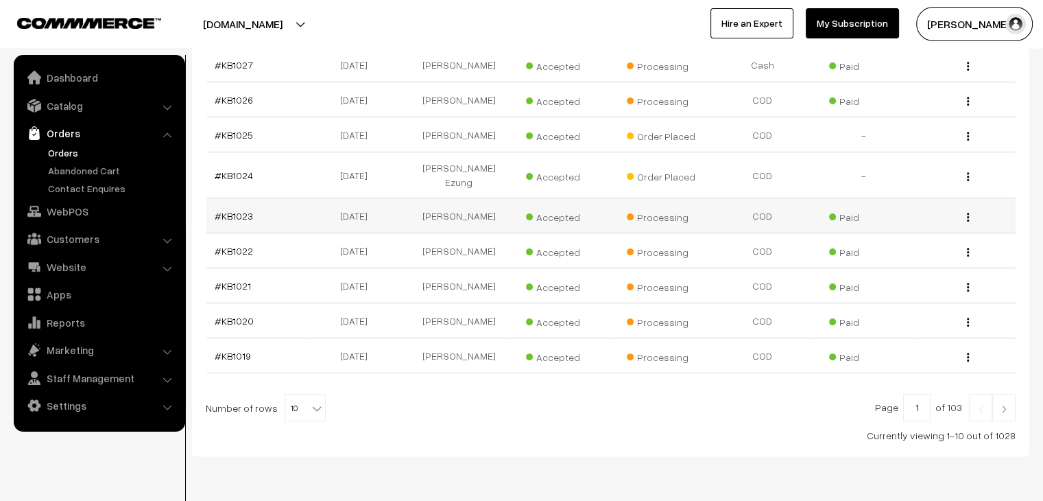
scroll to position [327, 0]
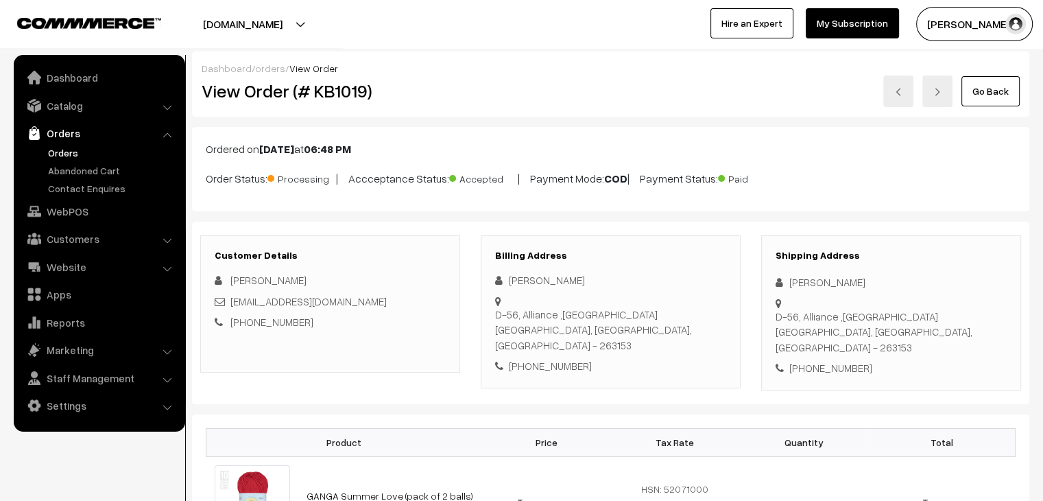
click at [266, 63] on link "orders" at bounding box center [270, 68] width 30 height 12
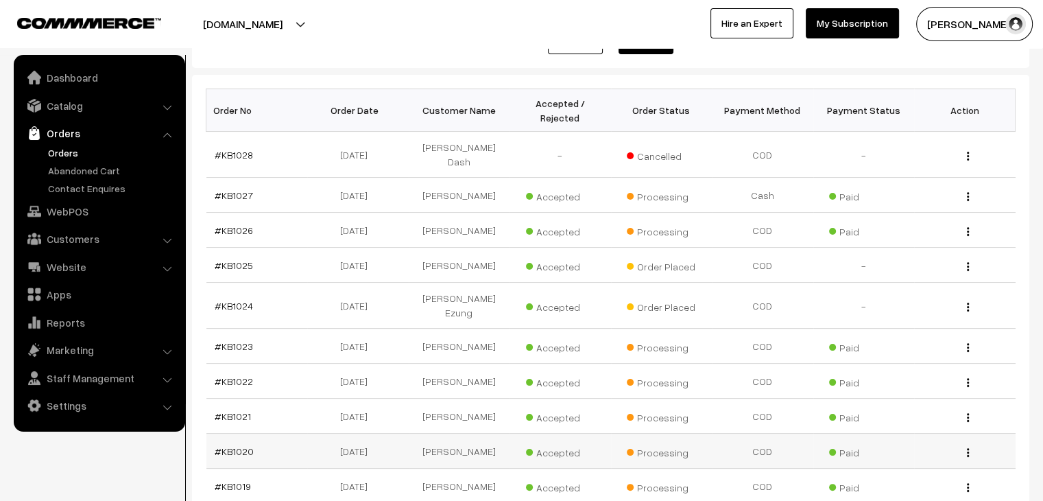
scroll to position [190, 0]
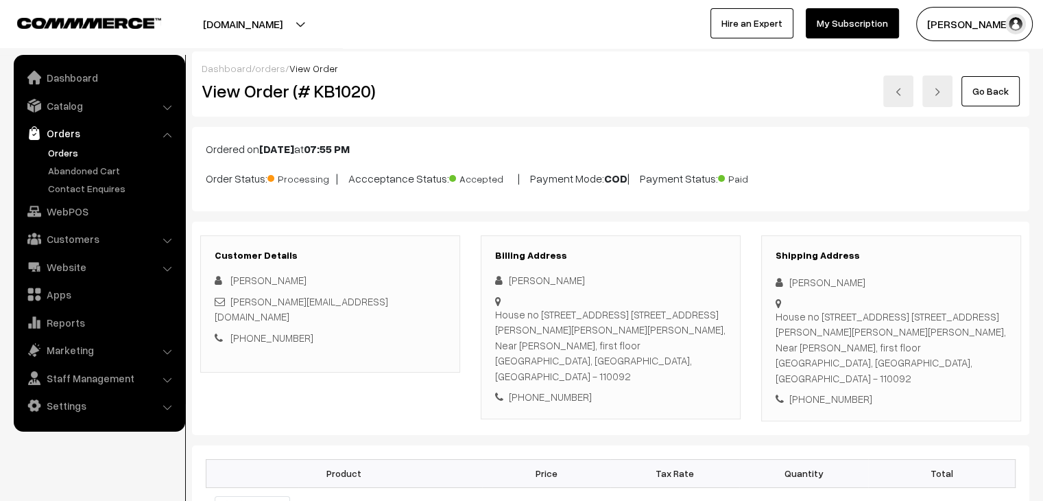
click at [60, 153] on link "Orders" at bounding box center [113, 152] width 136 height 14
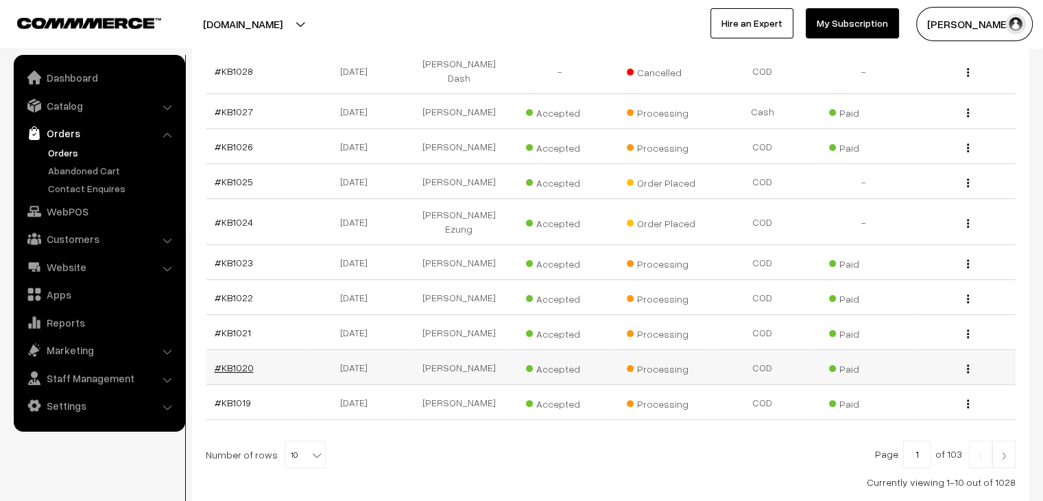
click at [228, 362] on link "#KB1020" at bounding box center [234, 368] width 39 height 12
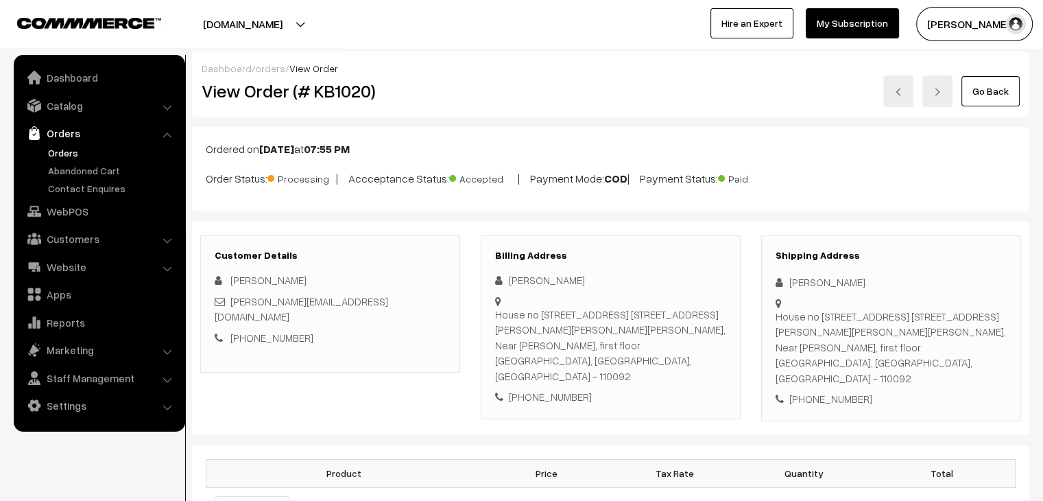
click at [267, 67] on link "orders" at bounding box center [270, 68] width 30 height 12
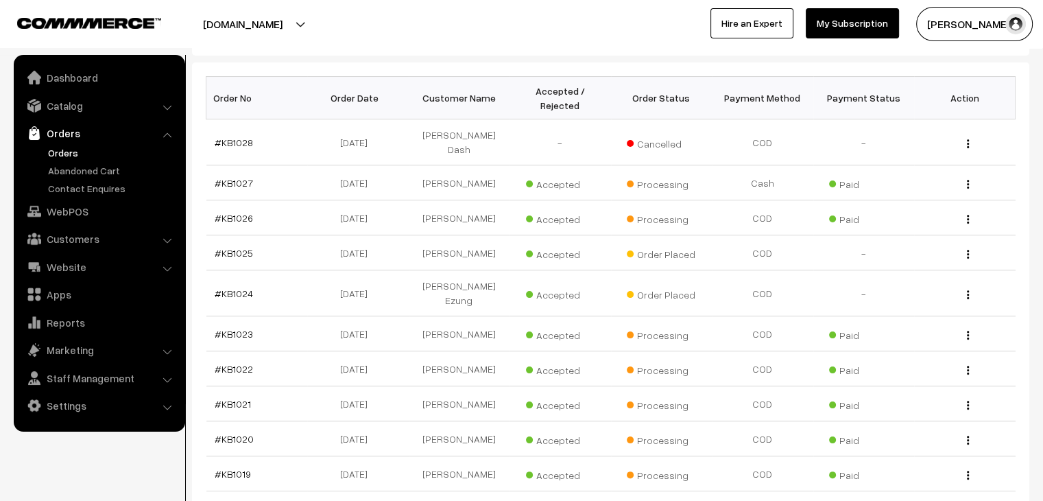
scroll to position [274, 0]
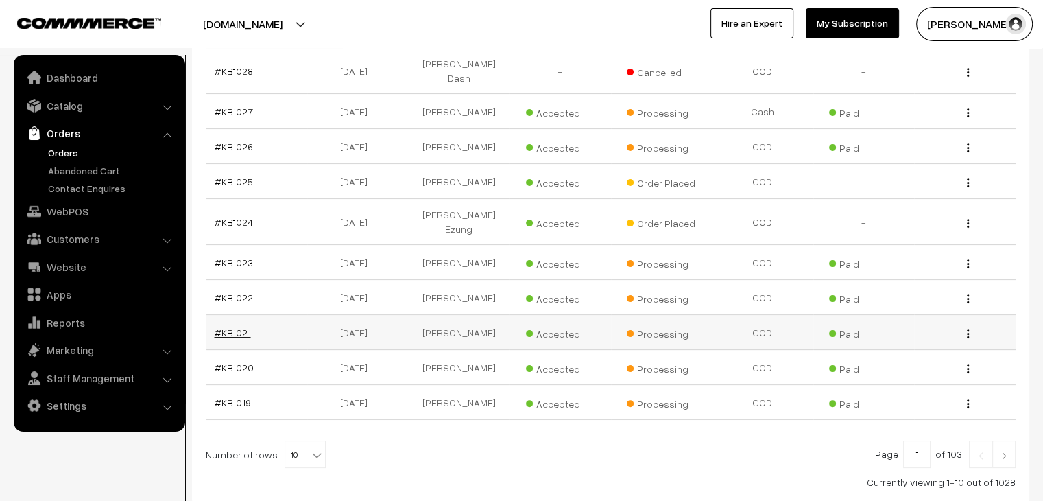
click at [236, 327] on link "#KB1021" at bounding box center [233, 333] width 36 height 12
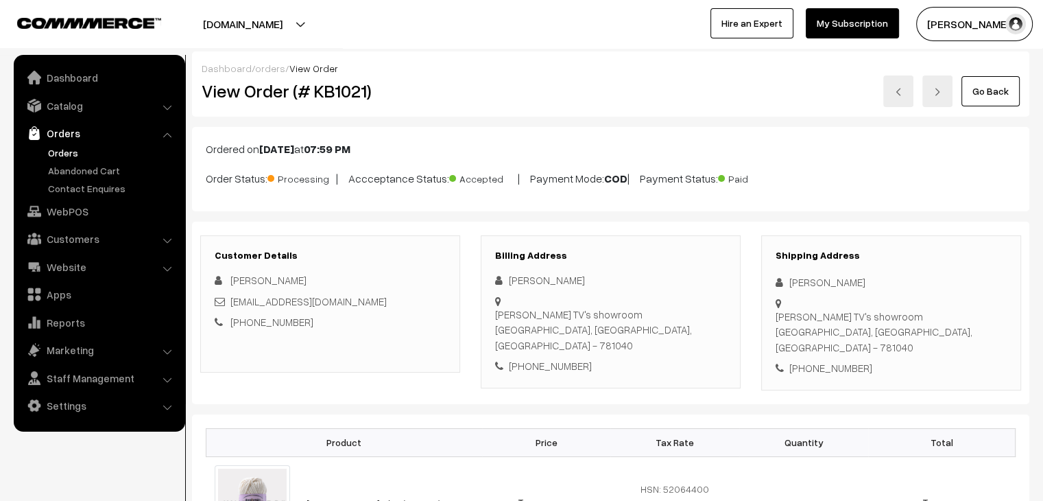
click at [67, 154] on link "Orders" at bounding box center [113, 152] width 136 height 14
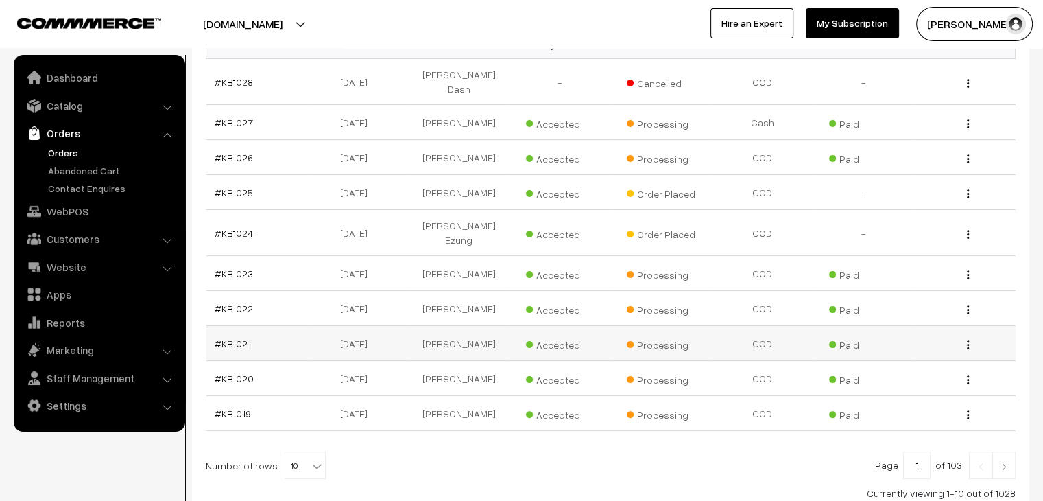
scroll to position [274, 0]
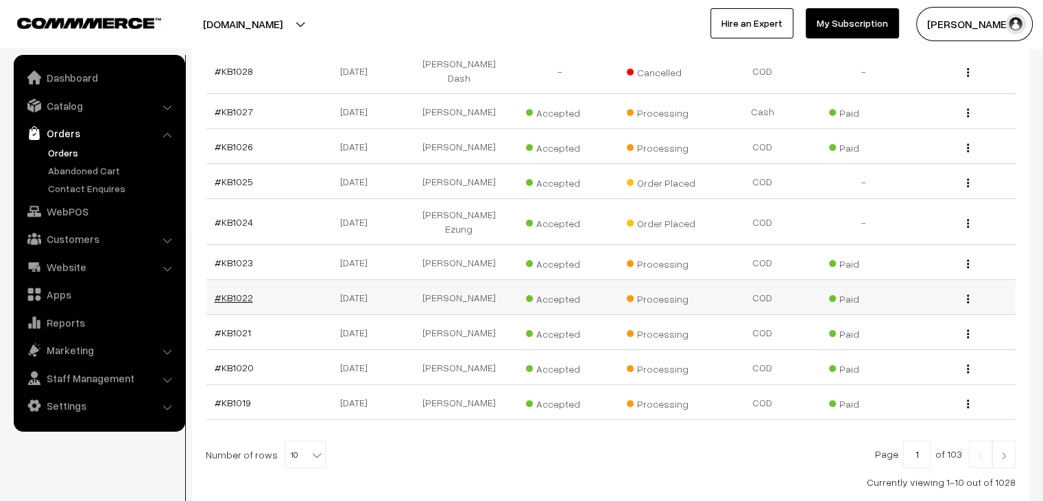
click at [236, 292] on link "#KB1022" at bounding box center [234, 298] width 38 height 12
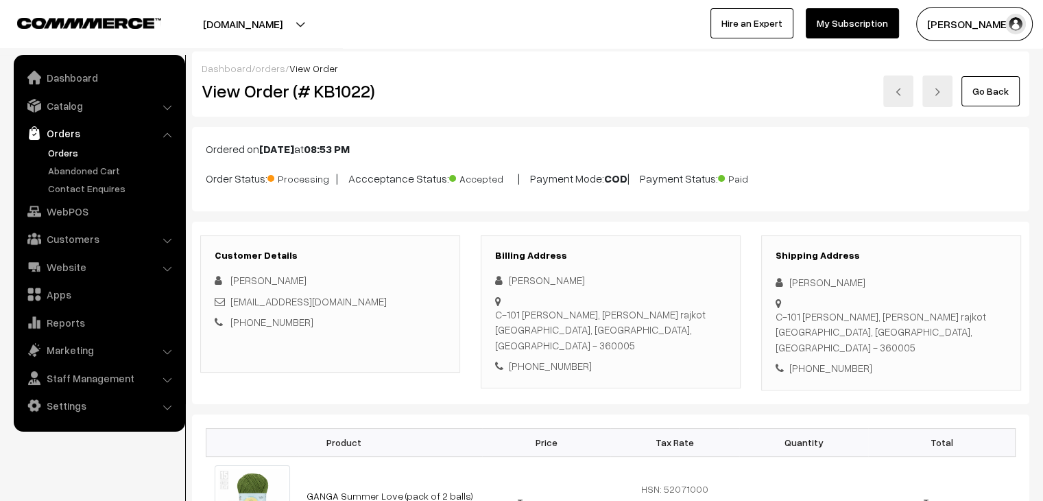
click at [58, 152] on link "Orders" at bounding box center [113, 152] width 136 height 14
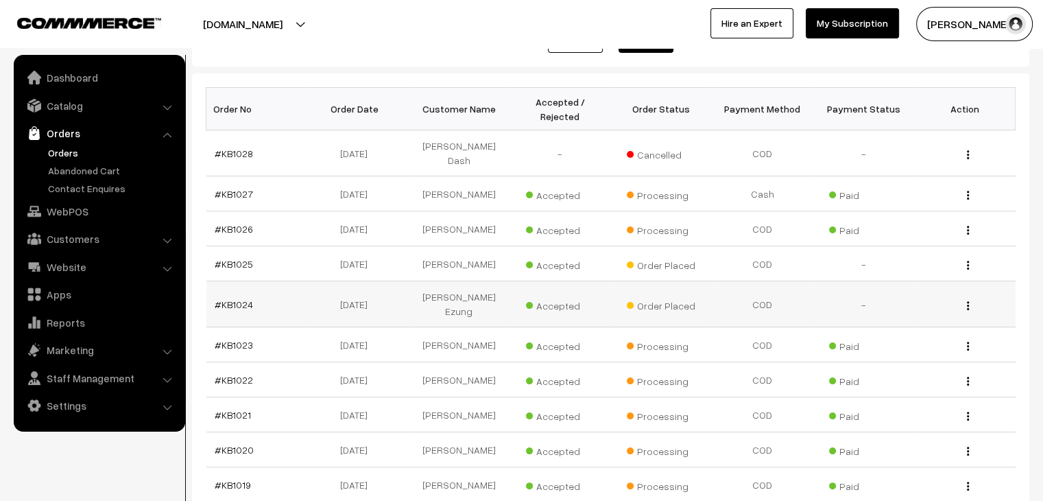
scroll to position [206, 0]
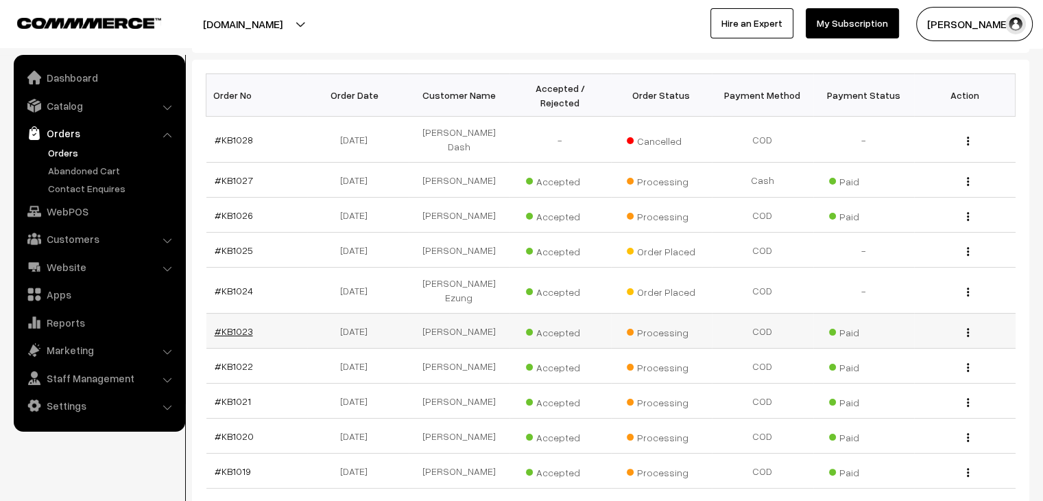
click at [236, 325] on link "#KB1023" at bounding box center [234, 331] width 38 height 12
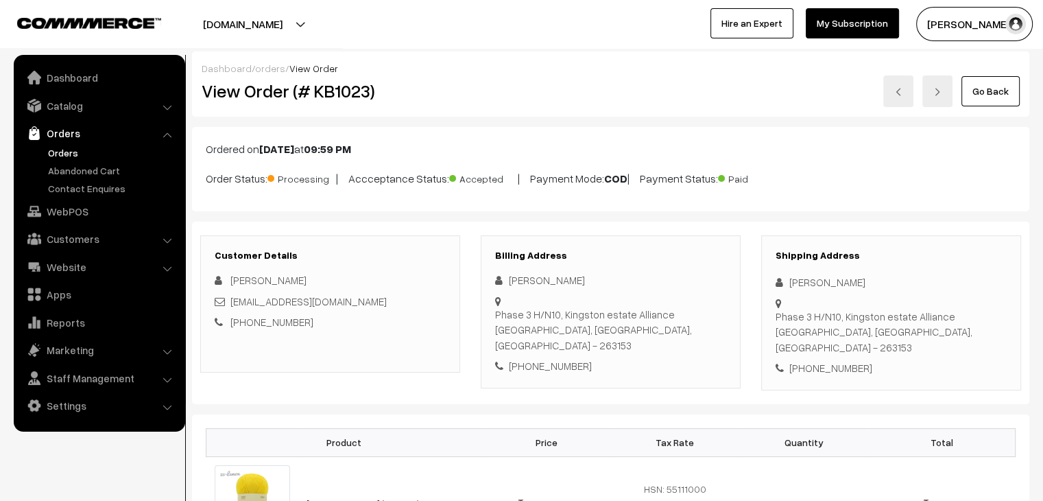
click at [58, 152] on link "Orders" at bounding box center [113, 152] width 136 height 14
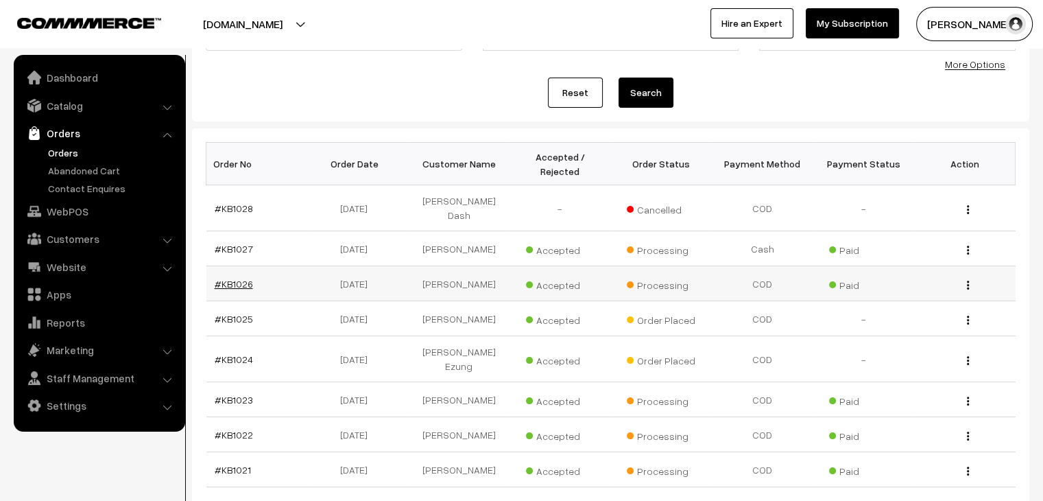
click at [226, 278] on link "#KB1026" at bounding box center [234, 284] width 38 height 12
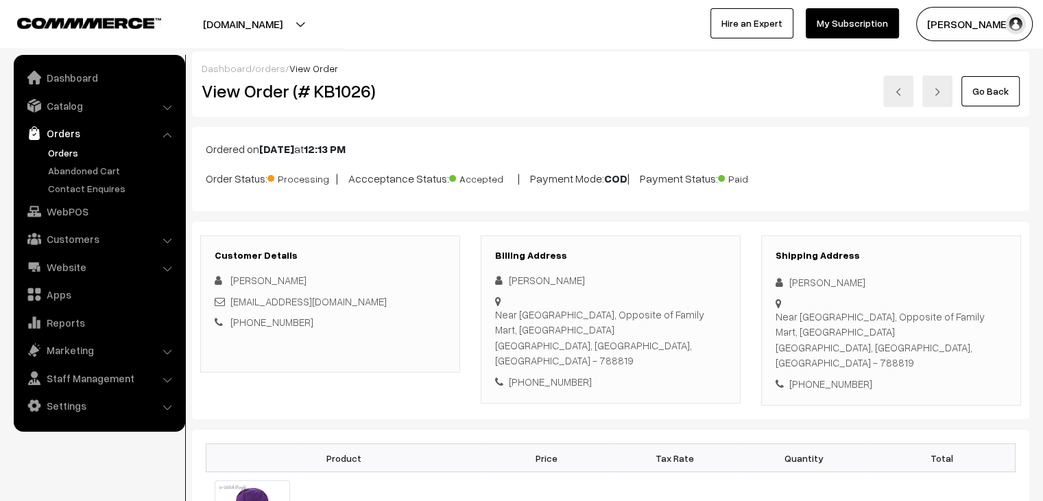
click at [263, 65] on link "orders" at bounding box center [270, 68] width 30 height 12
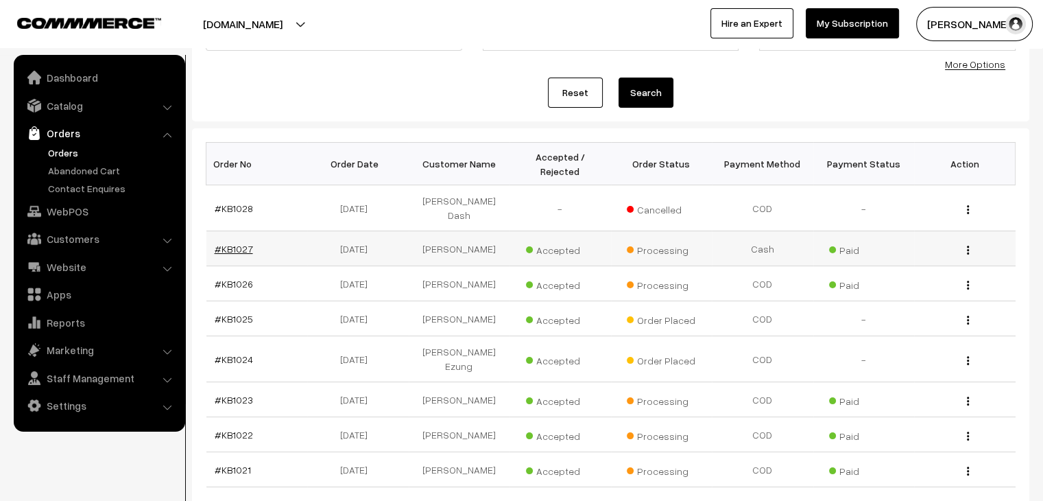
click at [234, 243] on link "#KB1027" at bounding box center [234, 249] width 38 height 12
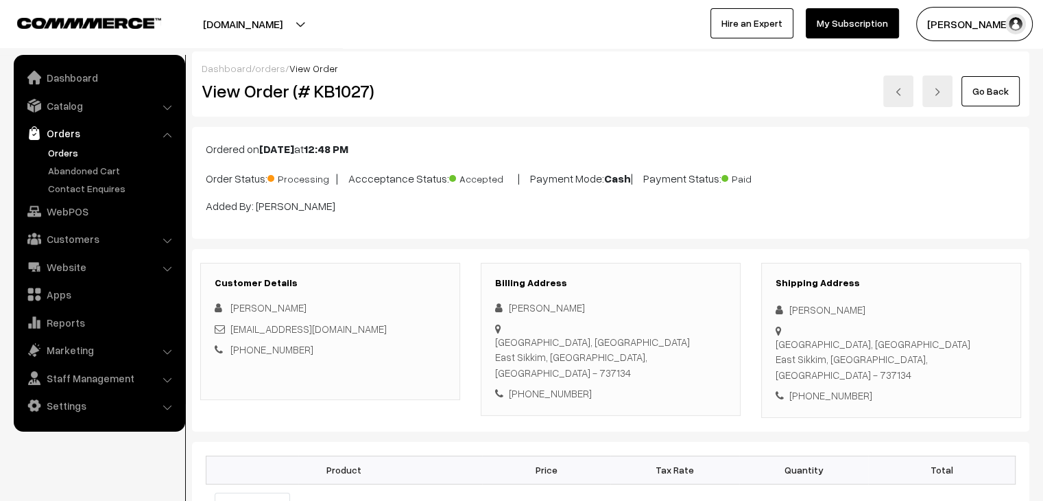
click at [73, 146] on link "Orders" at bounding box center [113, 152] width 136 height 14
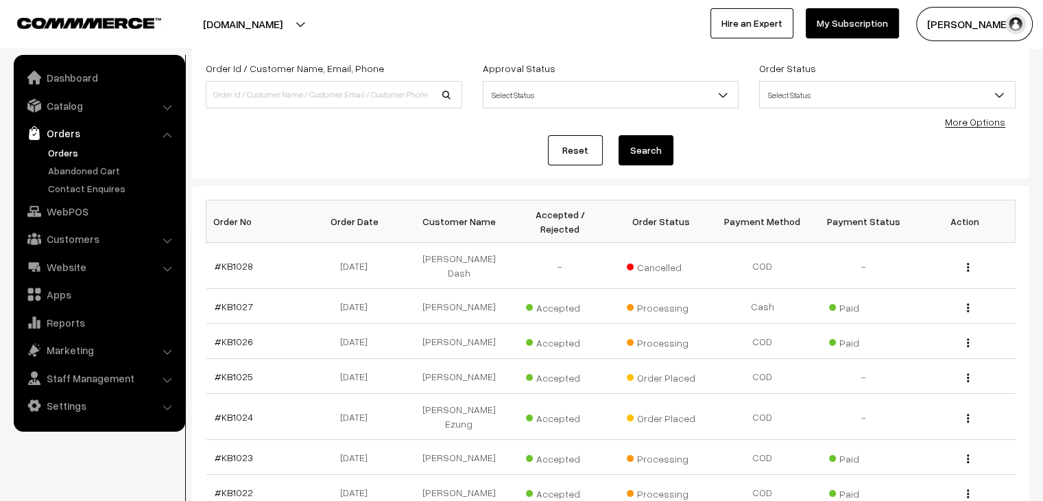
scroll to position [53, 0]
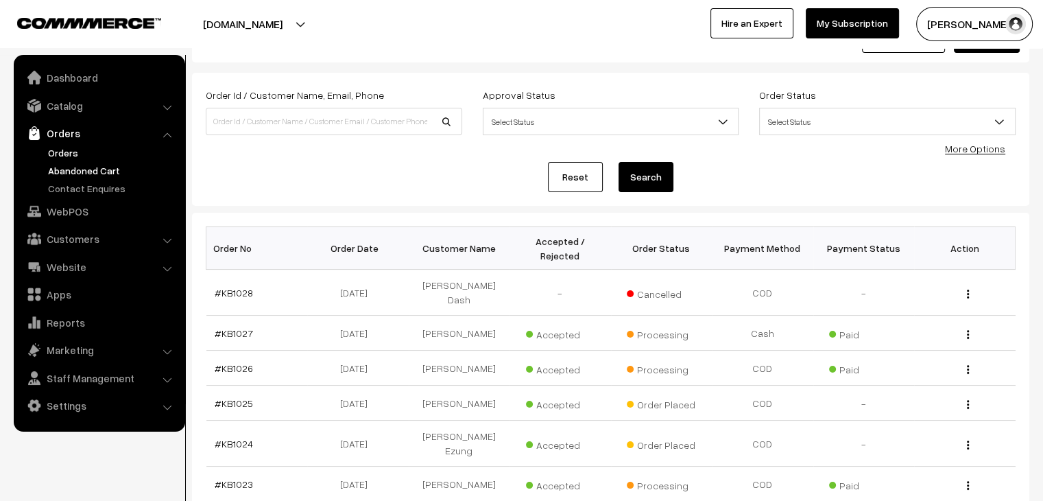
click at [88, 170] on link "Abandoned Cart" at bounding box center [113, 170] width 136 height 14
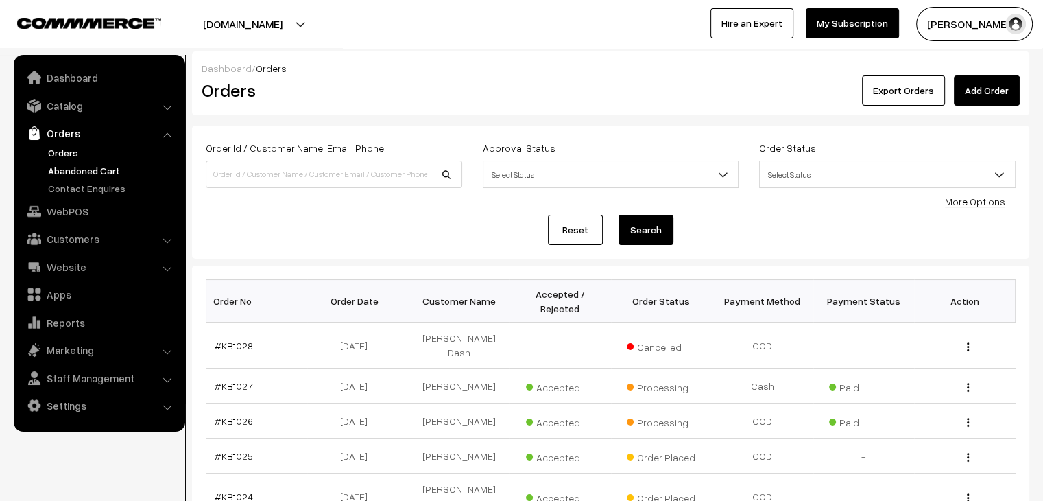
click at [95, 168] on link "Abandoned Cart" at bounding box center [113, 170] width 136 height 14
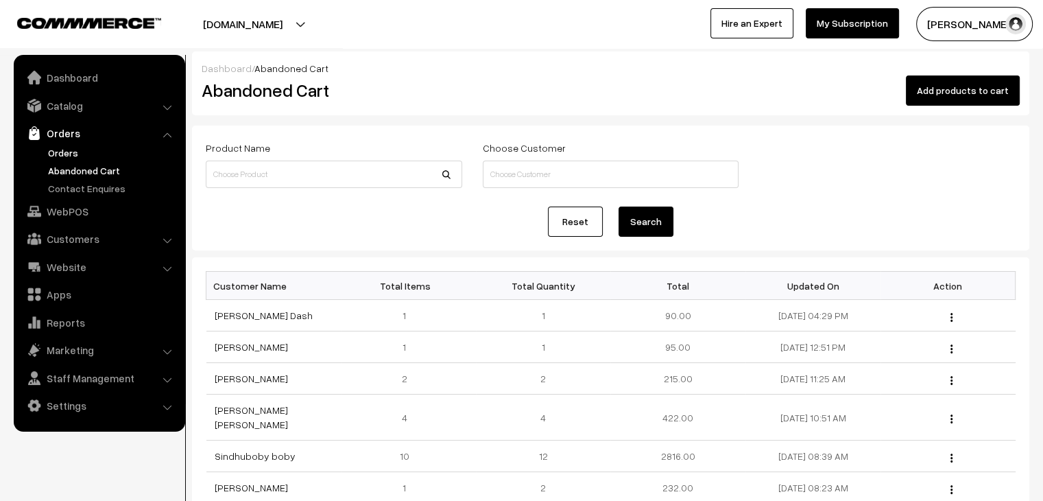
click at [78, 153] on link "Orders" at bounding box center [113, 152] width 136 height 14
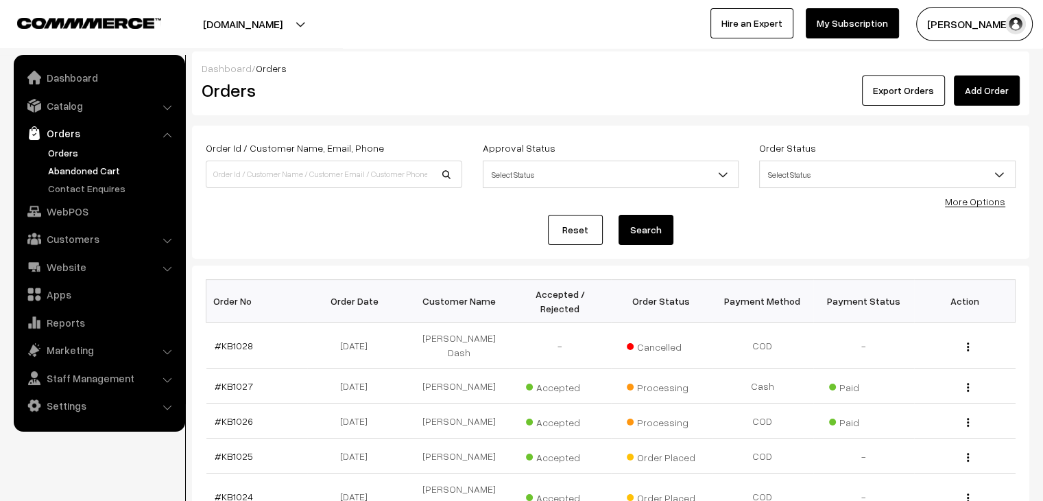
click at [91, 172] on link "Abandoned Cart" at bounding box center [113, 170] width 136 height 14
